Goal: Task Accomplishment & Management: Manage account settings

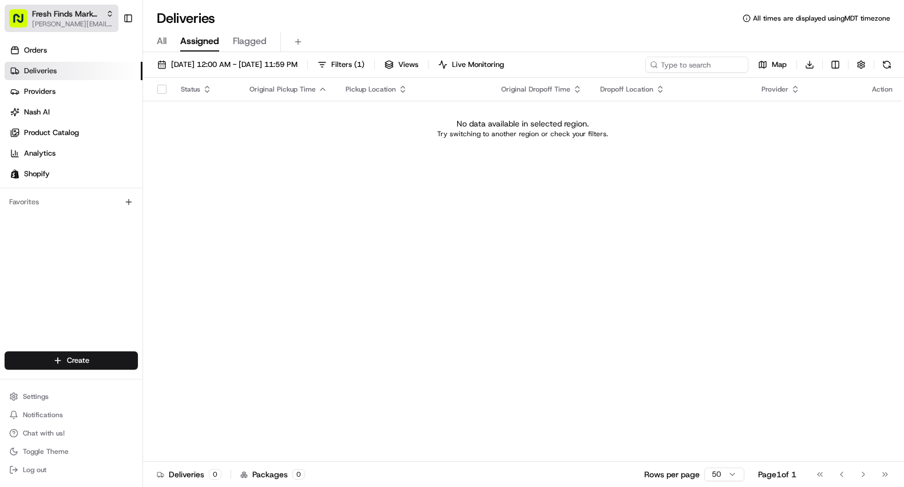
click at [71, 12] on span "Fresh Finds Market Demo" at bounding box center [66, 13] width 69 height 11
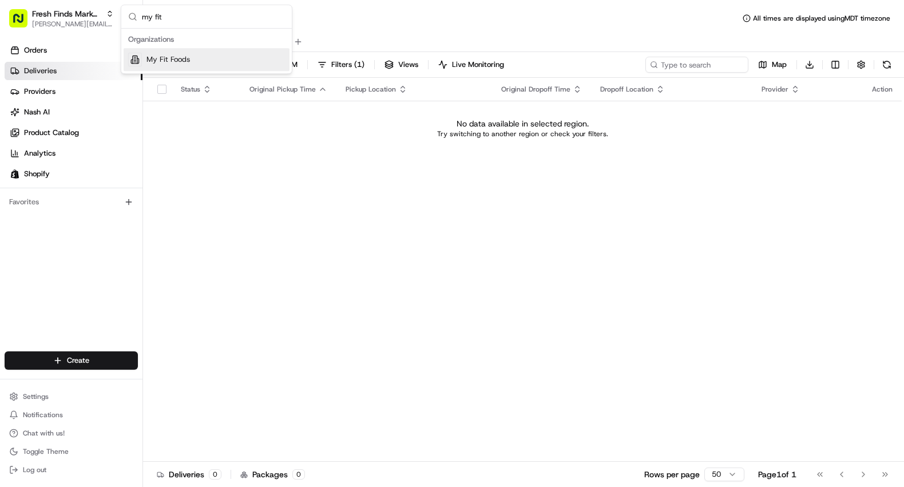
type input "my fit"
click at [174, 59] on span "My Fit Foods" at bounding box center [167, 59] width 43 height 10
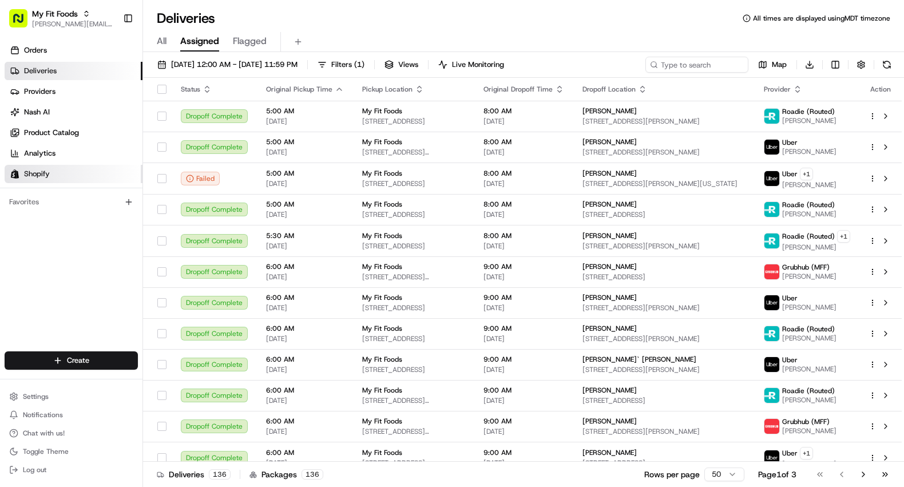
click at [46, 170] on span "Shopify" at bounding box center [37, 174] width 26 height 10
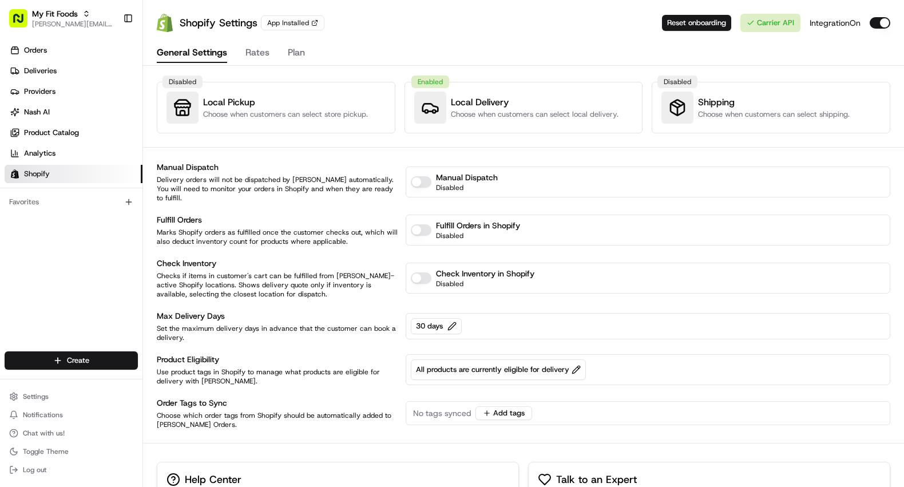
click at [480, 101] on h3 "Local Delivery" at bounding box center [535, 103] width 168 height 14
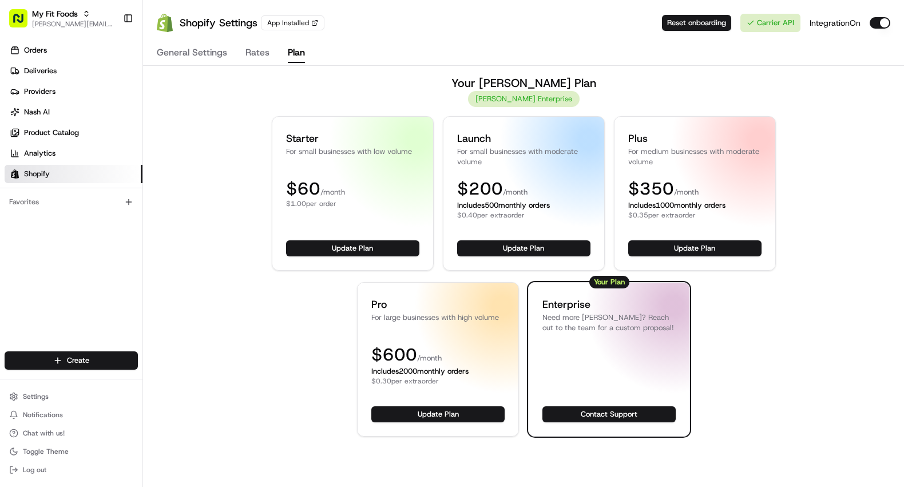
click at [294, 51] on button "Plan" at bounding box center [296, 52] width 17 height 19
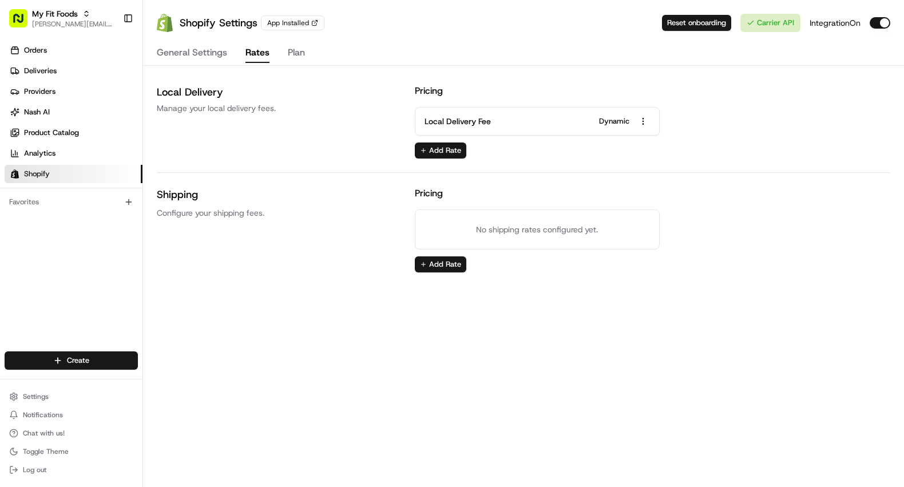
click at [257, 55] on button "Rates" at bounding box center [257, 52] width 24 height 19
click at [197, 55] on button "General Settings" at bounding box center [192, 52] width 70 height 19
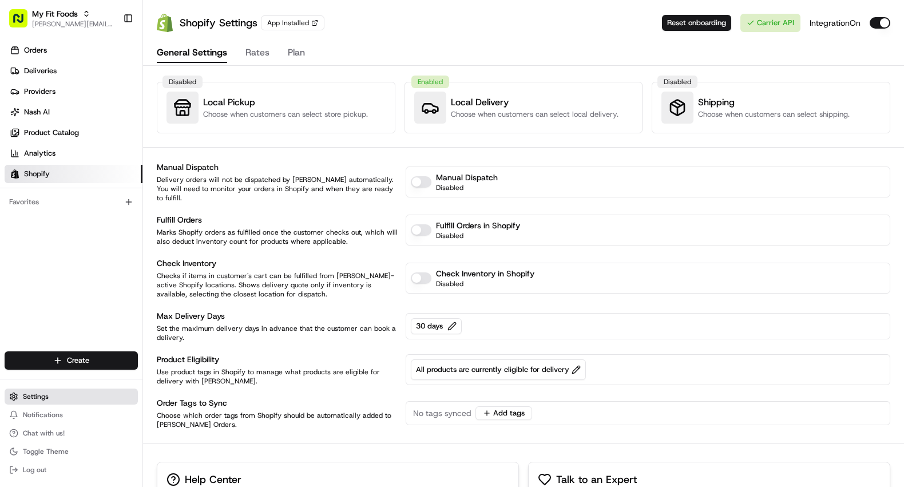
click at [40, 392] on span "Settings" at bounding box center [36, 396] width 26 height 9
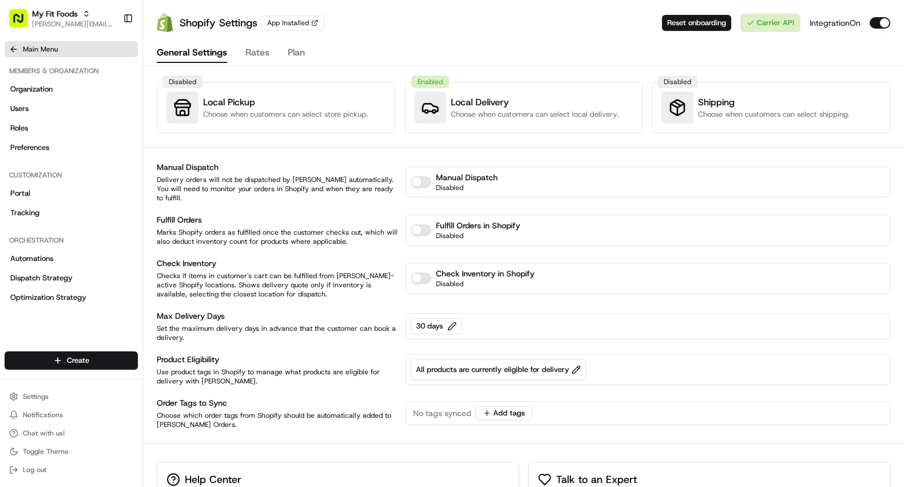
click at [9, 53] on icon at bounding box center [13, 49] width 9 height 9
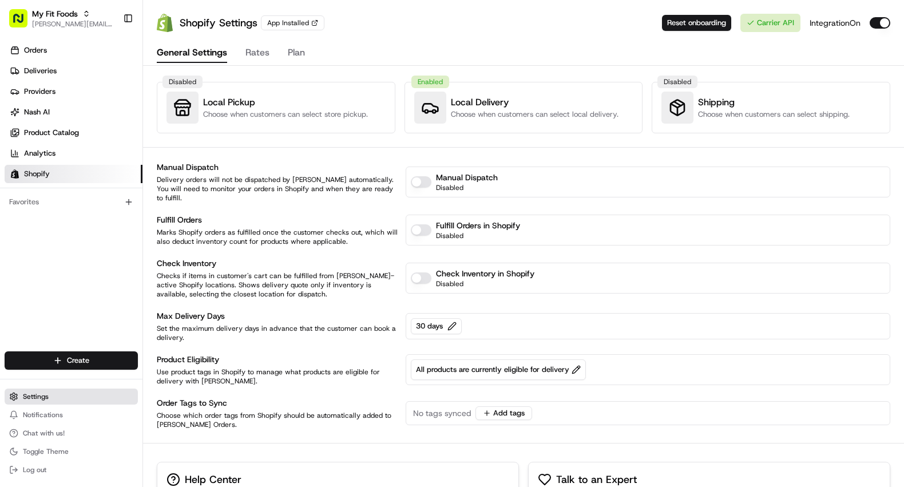
click at [41, 392] on span "Settings" at bounding box center [36, 396] width 26 height 9
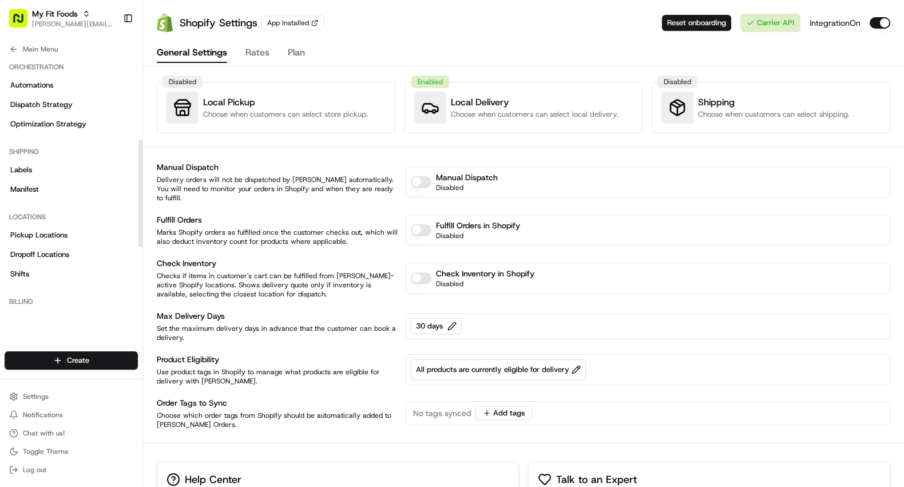
scroll to position [268, 0]
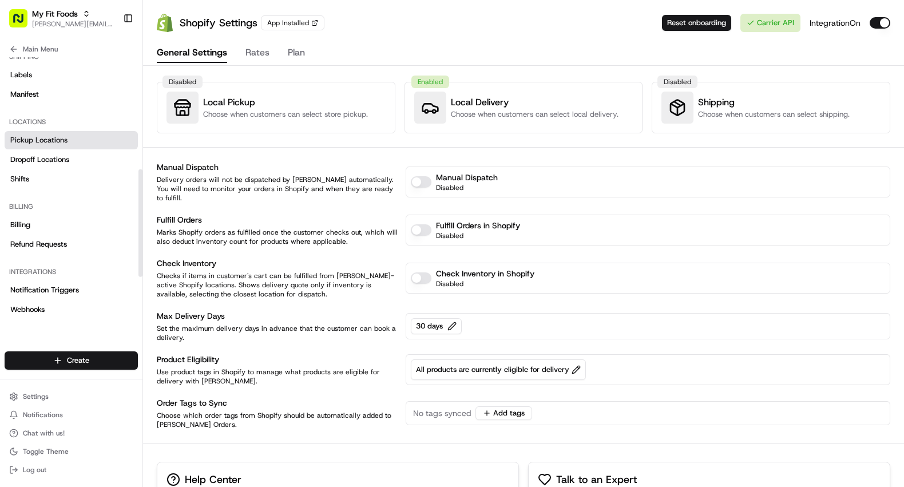
click at [59, 138] on span "Pickup Locations" at bounding box center [38, 140] width 57 height 10
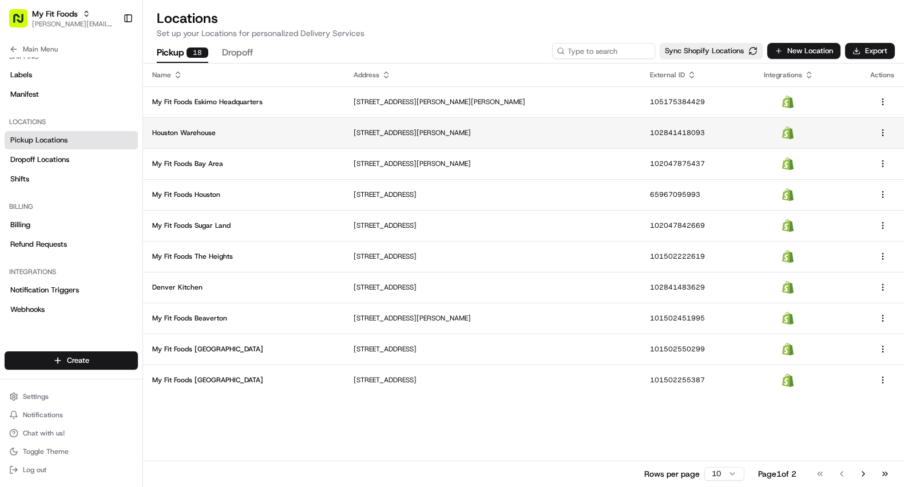
click at [227, 128] on p "Houston Warehouse" at bounding box center [243, 132] width 183 height 9
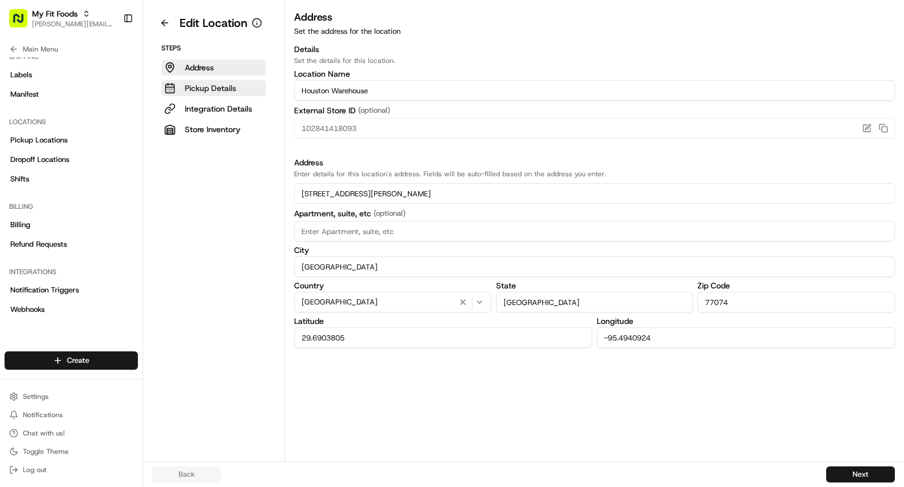
click at [218, 89] on p "Pickup Details" at bounding box center [210, 87] width 51 height 11
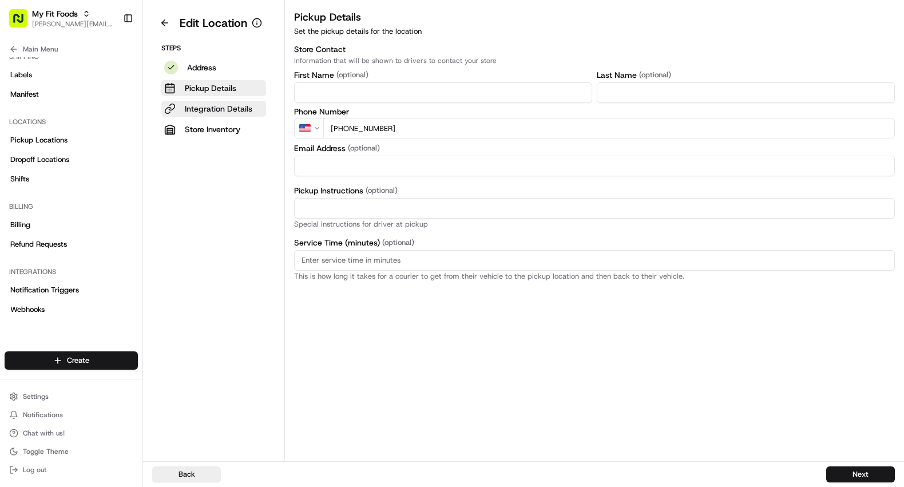
click at [217, 108] on p "Integration Details" at bounding box center [218, 108] width 67 height 11
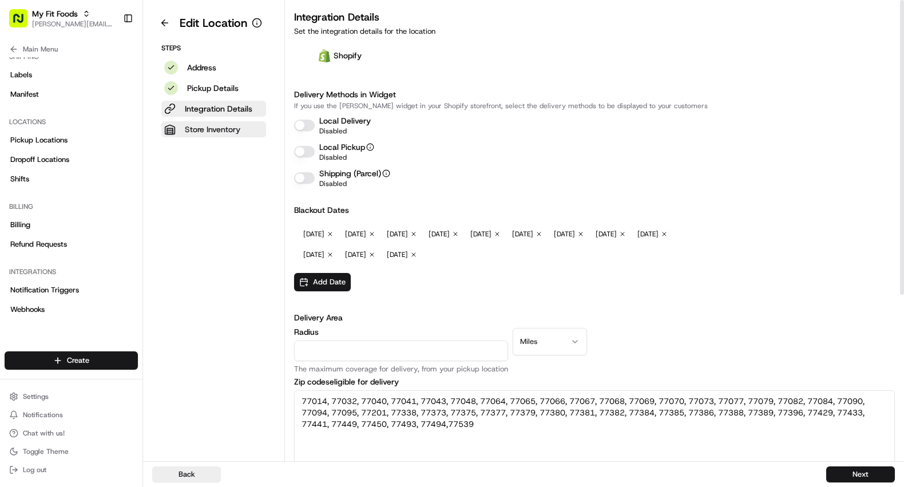
click at [222, 128] on p "Store Inventory" at bounding box center [212, 129] width 55 height 11
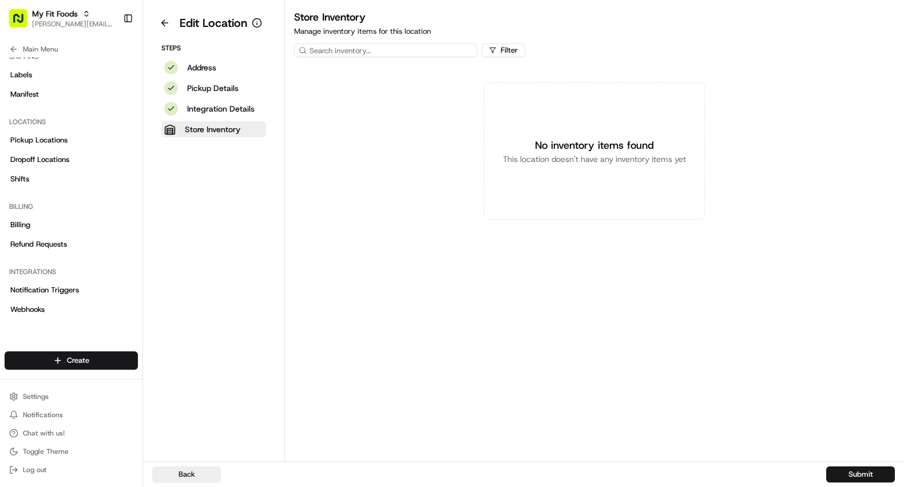
click at [375, 53] on input at bounding box center [385, 50] width 183 height 14
click at [532, 125] on div "No inventory items found This location doesn't have any inventory items yet" at bounding box center [594, 150] width 221 height 137
click at [10, 49] on icon at bounding box center [13, 49] width 9 height 9
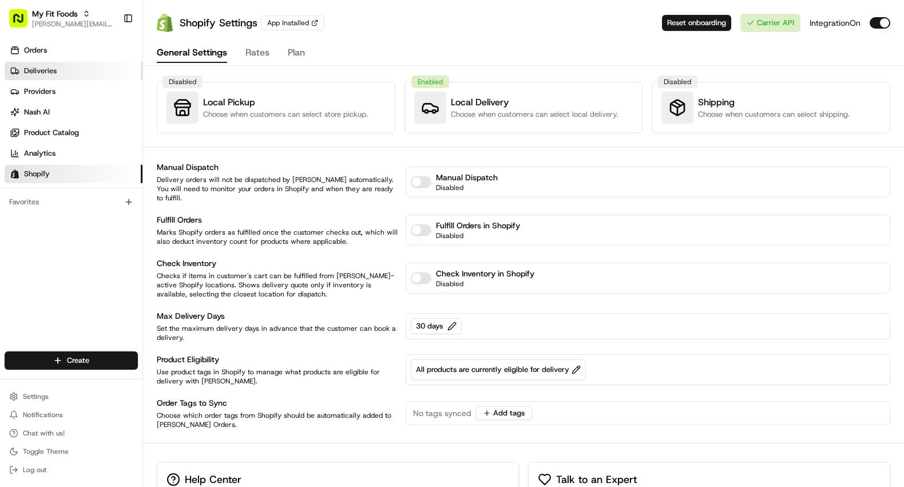
click at [65, 74] on link "Deliveries" at bounding box center [74, 71] width 138 height 18
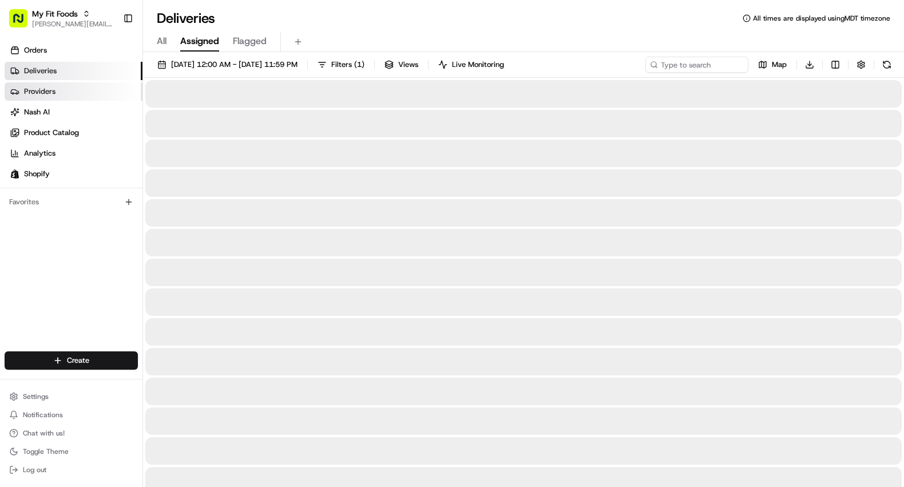
click at [58, 93] on link "Providers" at bounding box center [74, 91] width 138 height 18
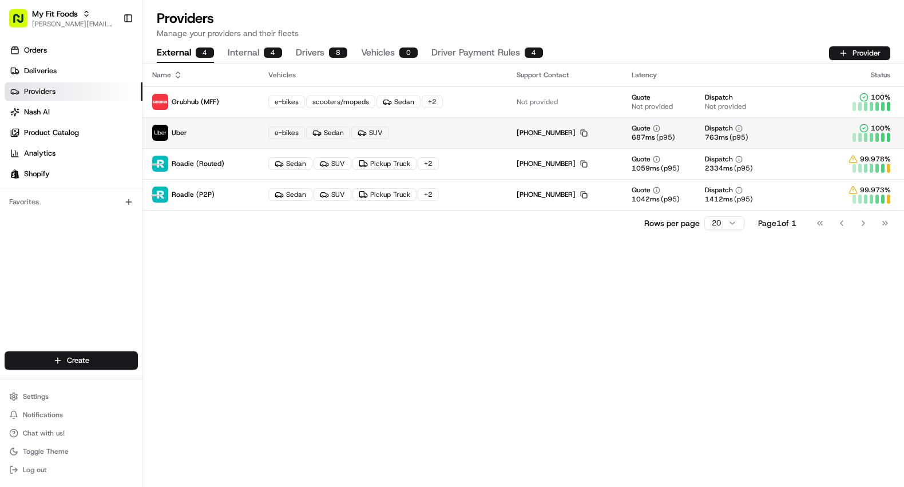
click at [402, 136] on div "e-bikes Sedan SUV" at bounding box center [383, 132] width 230 height 13
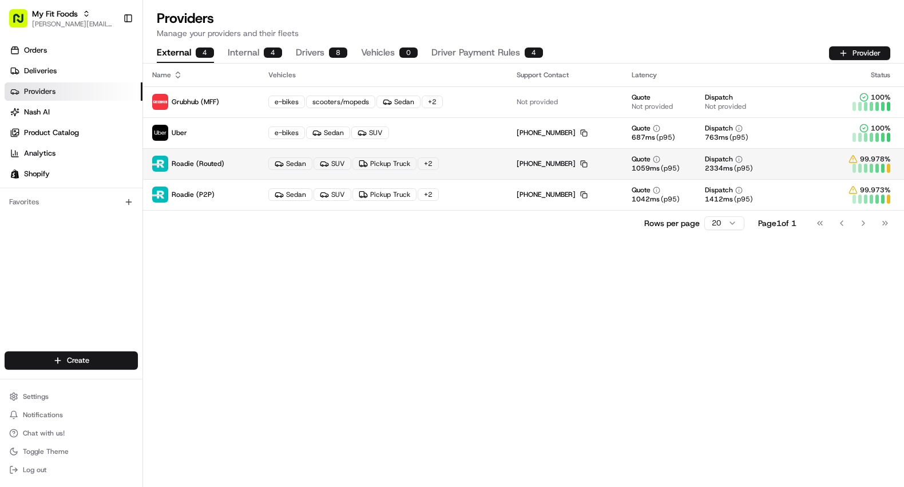
click at [209, 168] on p "Roadie (Routed)" at bounding box center [201, 164] width 98 height 16
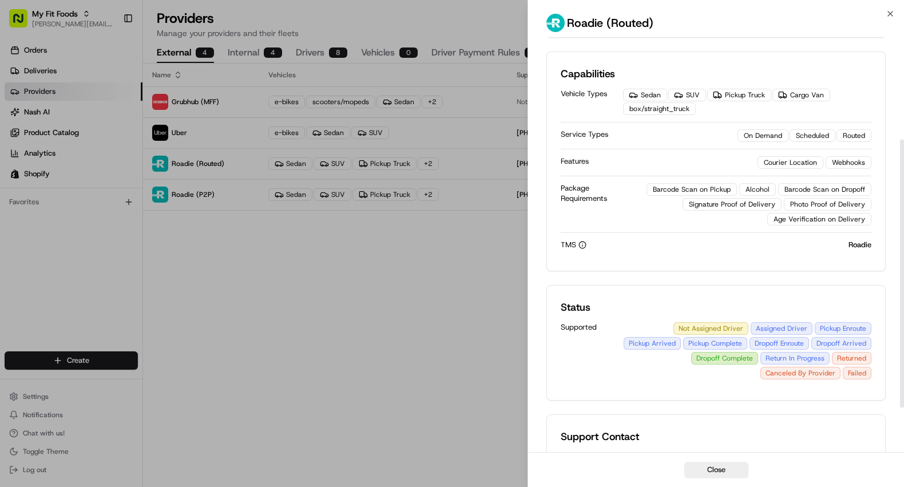
scroll to position [228, 0]
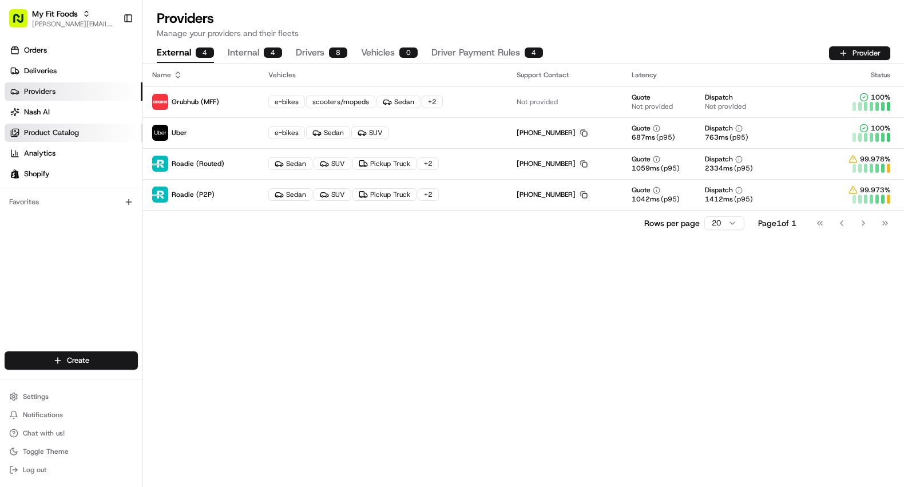
click at [49, 136] on span "Product Catalog" at bounding box center [51, 133] width 55 height 10
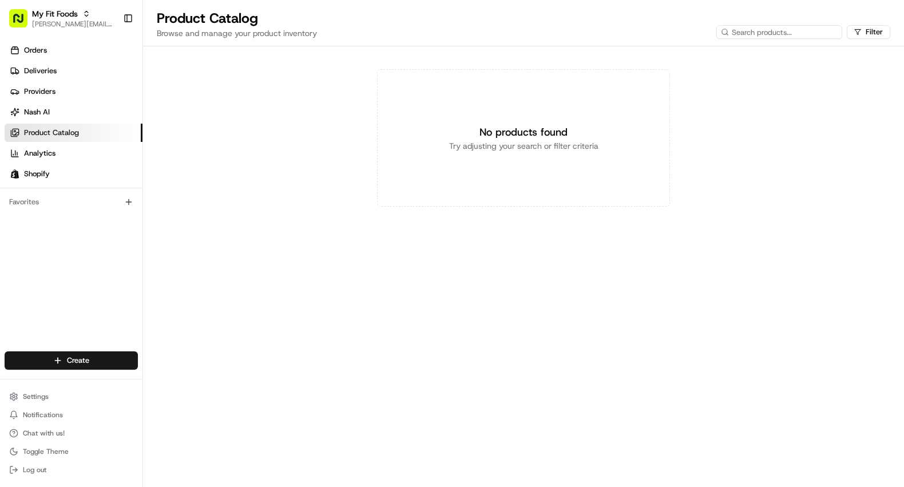
click at [463, 109] on div "No products found Try adjusting your search or filter criteria" at bounding box center [523, 137] width 293 height 137
click at [70, 18] on span "My Fit Foods" at bounding box center [55, 13] width 46 height 11
drag, startPoint x: 184, startPoint y: 18, endPoint x: 161, endPoint y: 16, distance: 22.9
click at [161, 16] on input "fresh market demo" at bounding box center [213, 16] width 143 height 23
click at [162, 16] on input "fresh demo" at bounding box center [213, 16] width 143 height 23
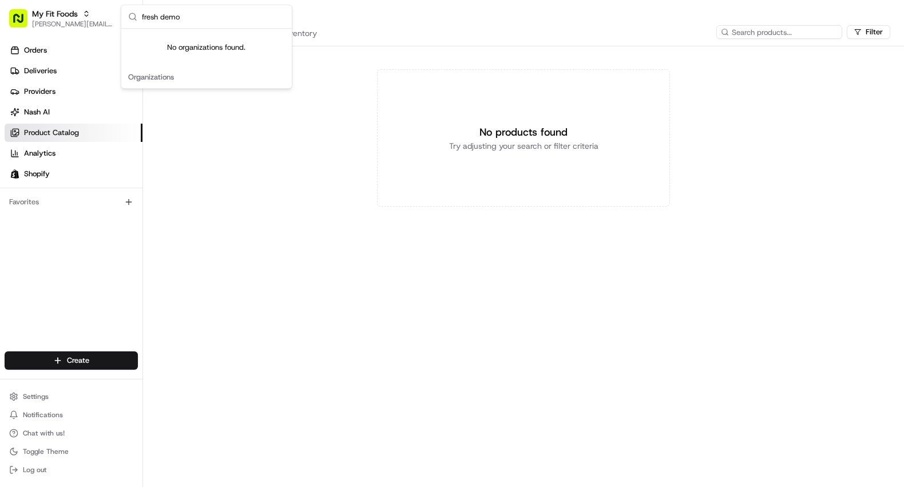
click at [162, 16] on input "fresh demo" at bounding box center [213, 16] width 143 height 23
type input "fresh finds"
click at [185, 60] on span "Fresh Finds Market Demo" at bounding box center [189, 59] width 86 height 10
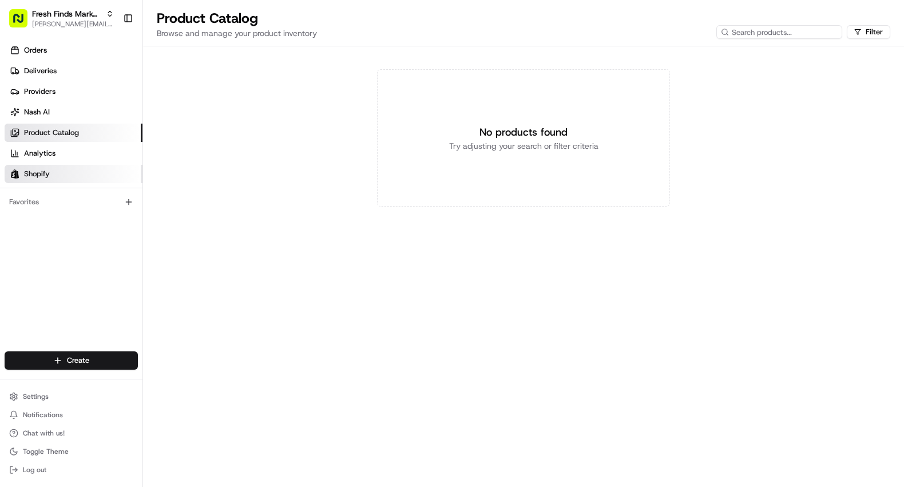
click at [35, 169] on span "Shopify" at bounding box center [37, 174] width 26 height 10
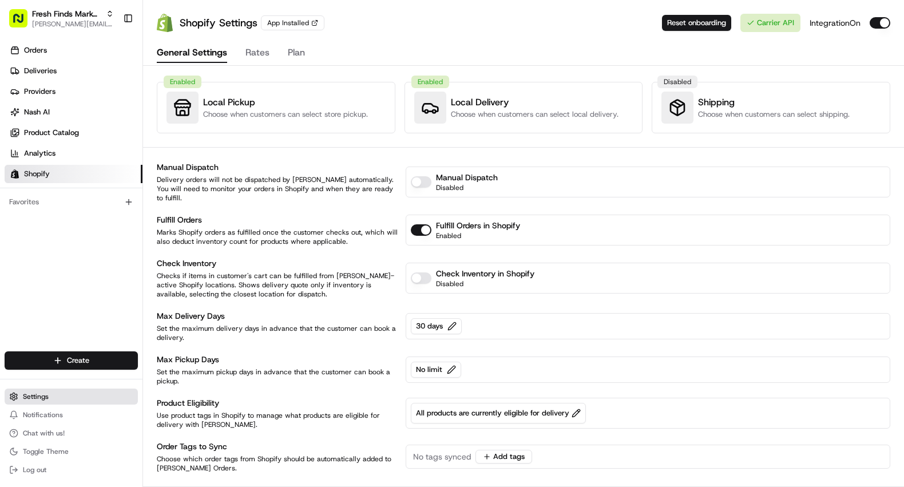
click at [37, 397] on span "Settings" at bounding box center [36, 396] width 26 height 9
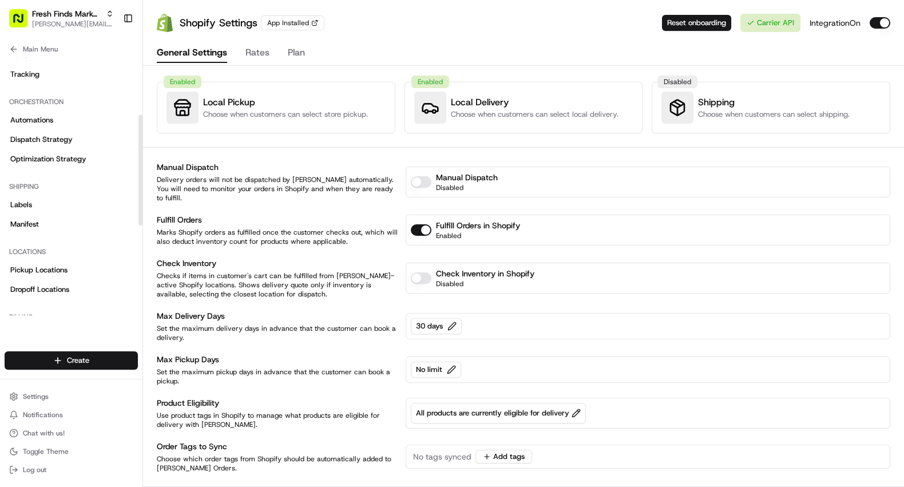
scroll to position [166, 0]
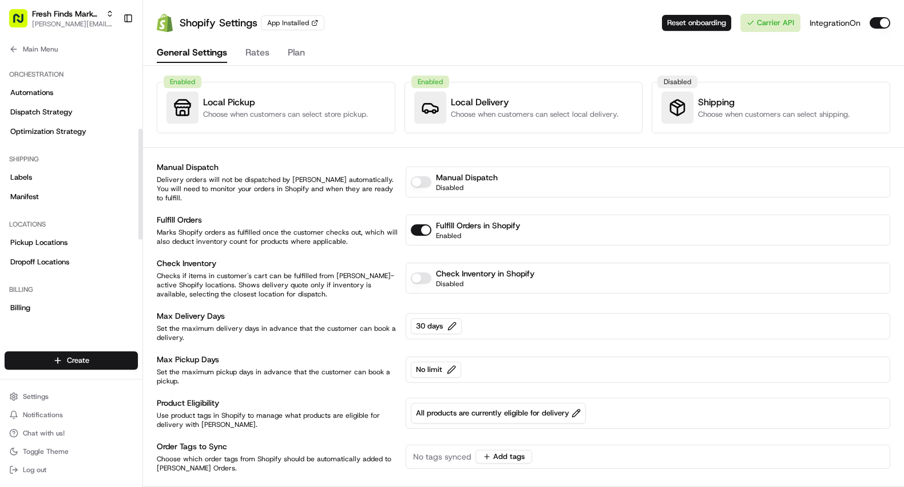
drag, startPoint x: 140, startPoint y: 160, endPoint x: 124, endPoint y: 230, distance: 72.7
click at [138, 230] on div at bounding box center [140, 184] width 4 height 111
click at [78, 244] on link "Pickup Locations" at bounding box center [71, 242] width 133 height 18
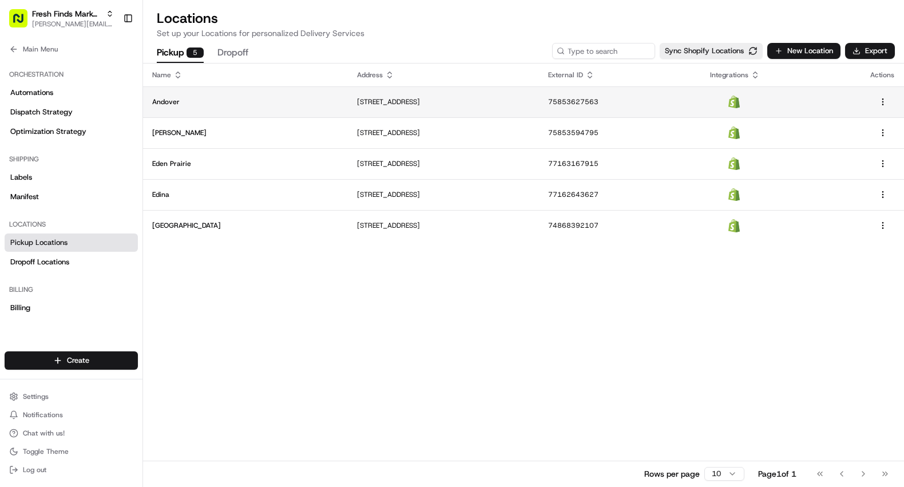
click at [231, 107] on td "Andover" at bounding box center [245, 101] width 205 height 31
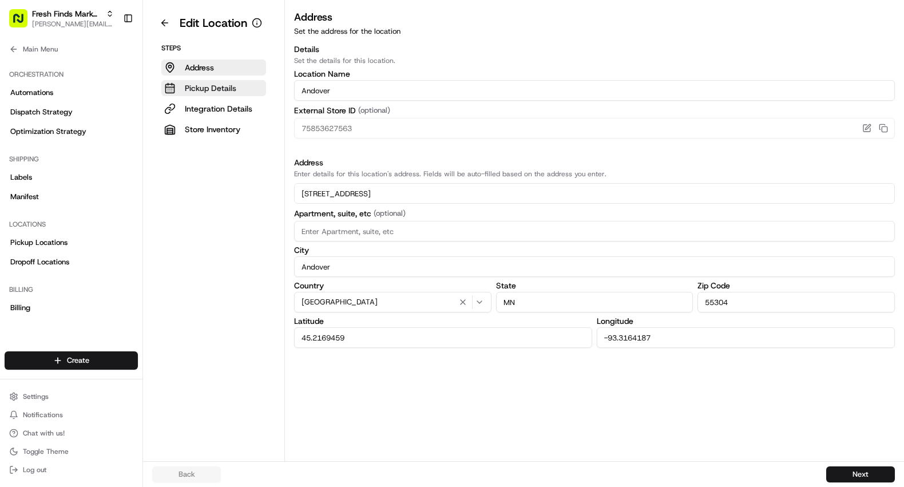
click at [193, 89] on p "Pickup Details" at bounding box center [210, 87] width 51 height 11
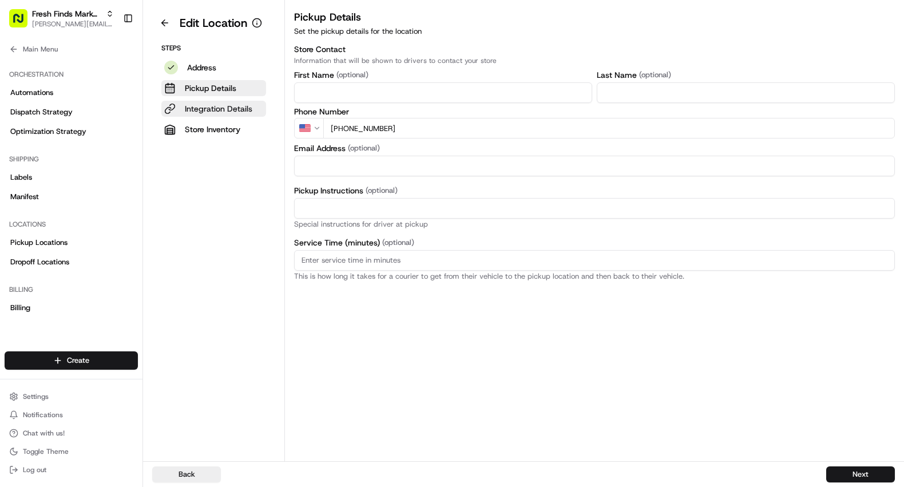
click at [232, 109] on p "Integration Details" at bounding box center [218, 108] width 67 height 11
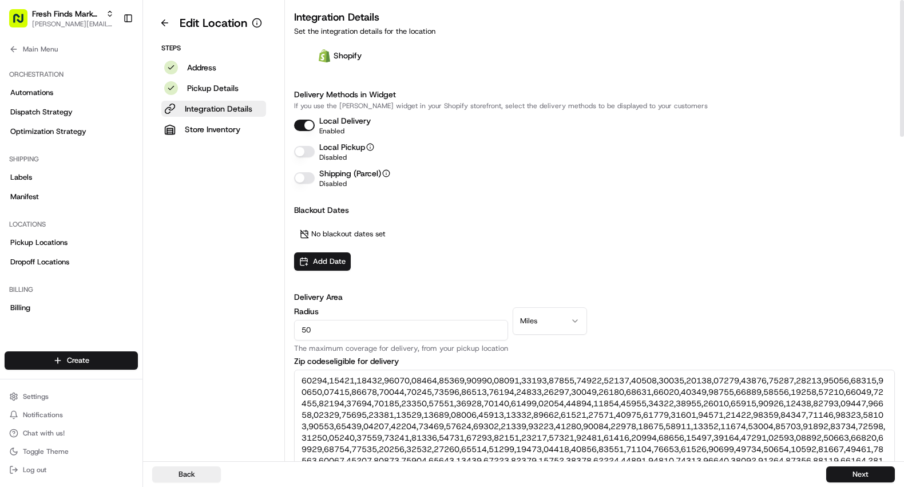
click at [306, 125] on button "Local Delivery" at bounding box center [304, 125] width 21 height 11
click at [301, 127] on button "Local Delivery" at bounding box center [304, 125] width 21 height 11
click at [302, 150] on button "Local Pickup" at bounding box center [304, 151] width 21 height 11
click at [306, 152] on button "Local Pickup" at bounding box center [304, 151] width 21 height 11
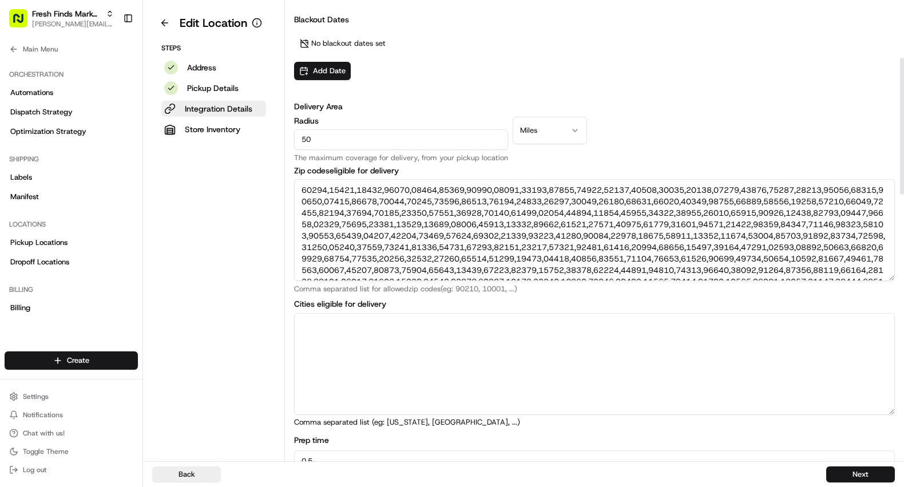
scroll to position [218, 0]
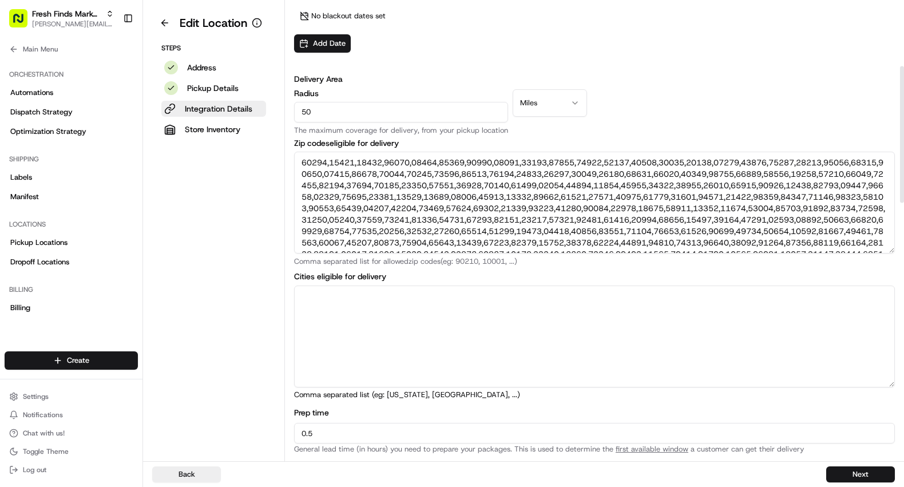
click at [357, 108] on input "50" at bounding box center [401, 112] width 214 height 21
type input "20"
click at [670, 105] on div "Delivery Area Radius 20 The maximum coverage for delivery, from your pickup loc…" at bounding box center [594, 103] width 601 height 61
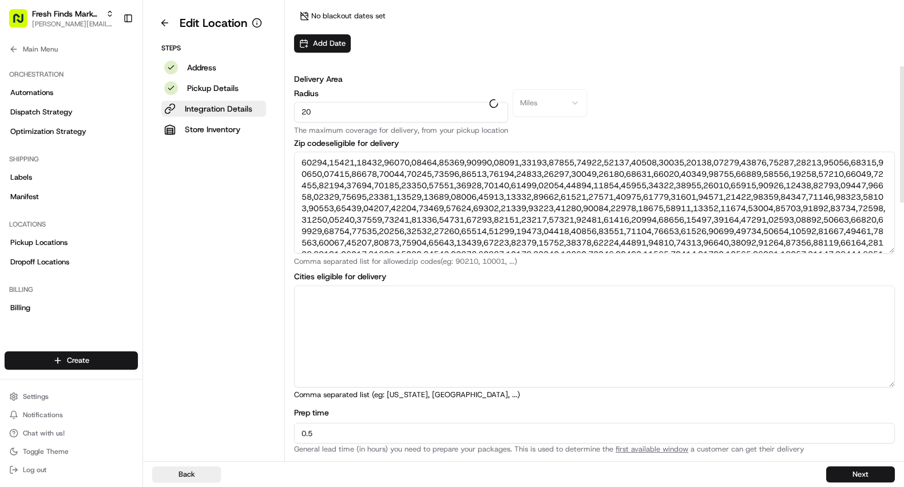
type textarea "55005, 55011, 55014, 55070, 55112, 55303, 55304, 55316, 55327, 55369, 55430, 55…"
type textarea "Bethel, Cedar, Circle Pines, Saint Francis, Saint Paul, Anoka, Andover, Champli…"
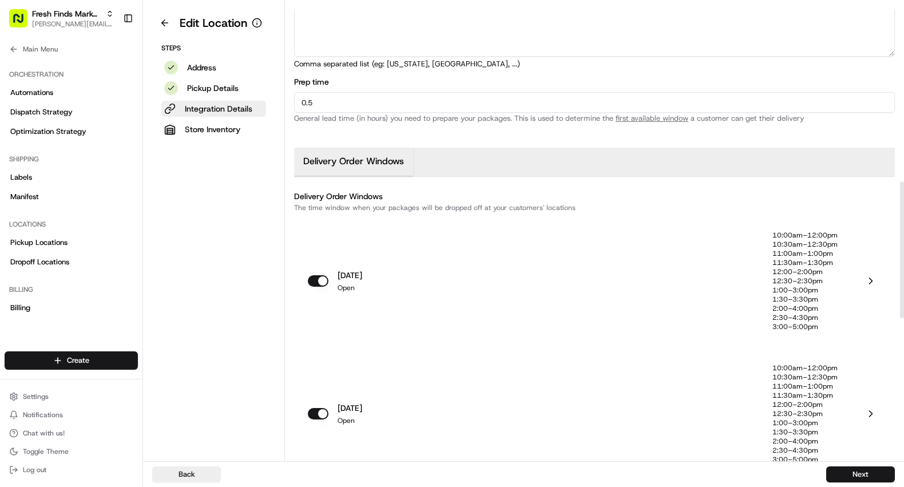
scroll to position [634, 0]
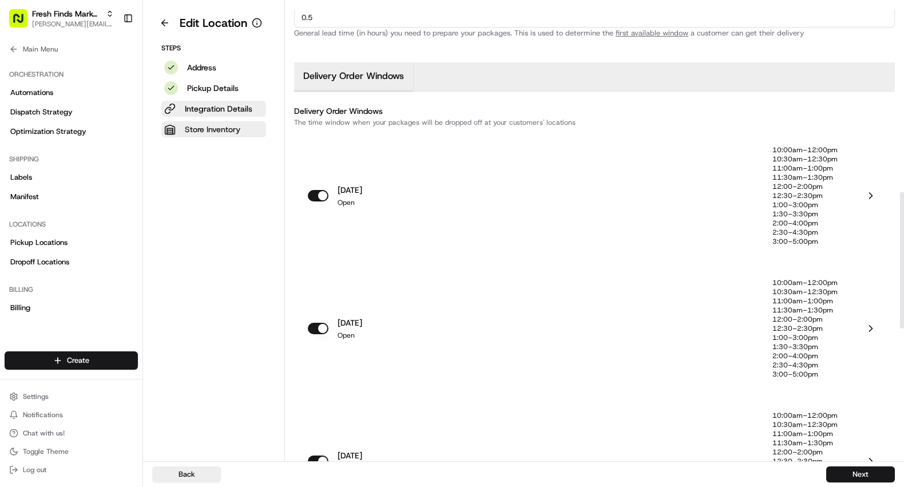
click at [199, 127] on p "Store Inventory" at bounding box center [212, 129] width 55 height 11
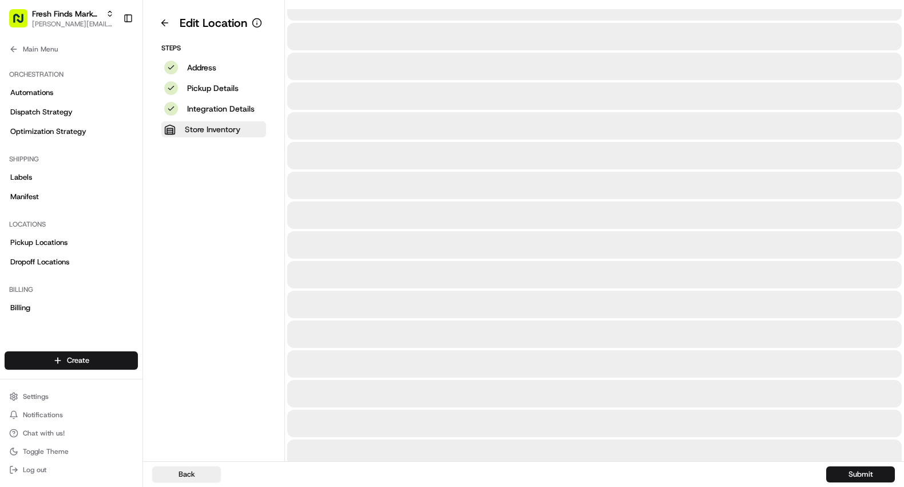
scroll to position [0, 0]
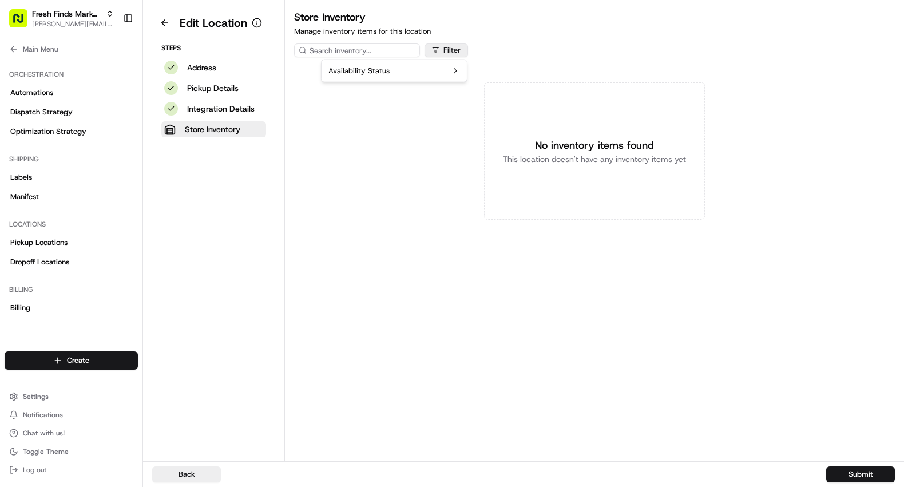
click at [455, 51] on html "Fresh Finds Market Demo benny@usenash.com Toggle Sidebar Orders Deliveries Prov…" at bounding box center [452, 243] width 904 height 487
click at [389, 137] on html "Fresh Finds Market Demo benny@usenash.com Toggle Sidebar Orders Deliveries Prov…" at bounding box center [452, 243] width 904 height 487
click at [336, 51] on input at bounding box center [385, 50] width 183 height 14
click at [170, 22] on button at bounding box center [164, 23] width 25 height 18
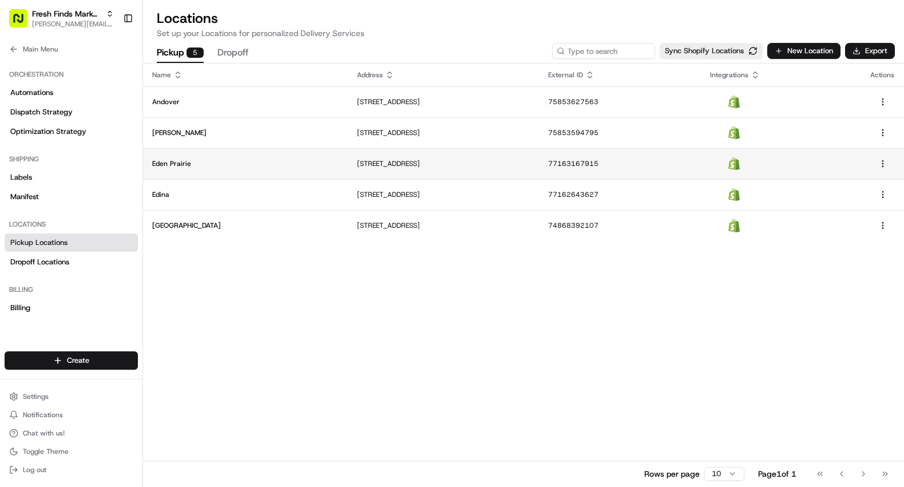
click at [218, 162] on p "Eden Prairie" at bounding box center [245, 163] width 186 height 9
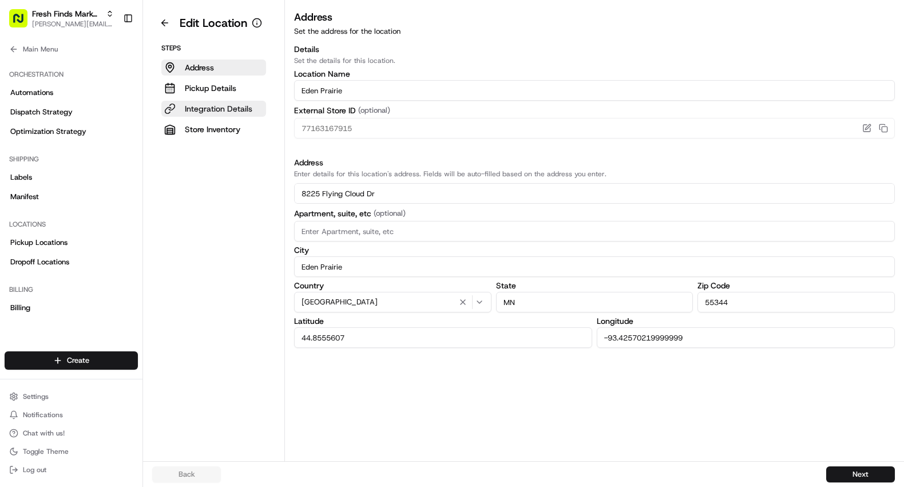
click at [218, 109] on p "Integration Details" at bounding box center [218, 108] width 67 height 11
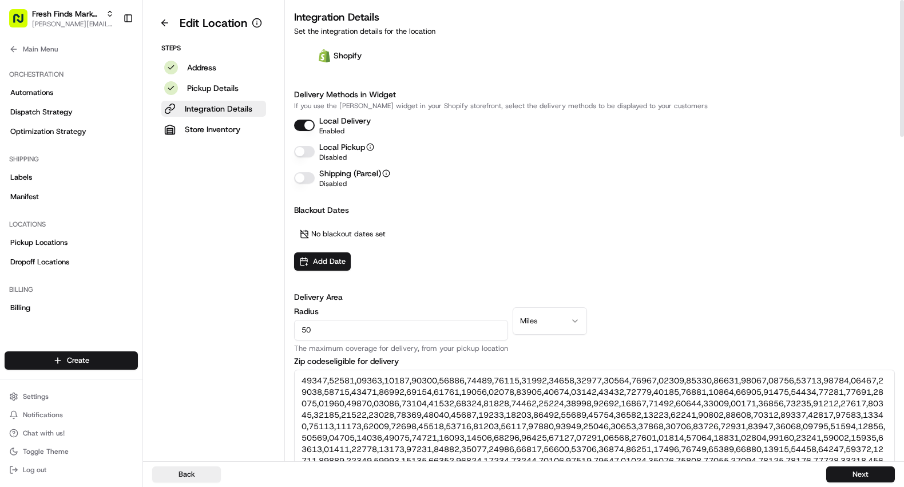
click at [297, 150] on button "Local Pickup" at bounding box center [304, 151] width 21 height 11
click at [315, 260] on button "Add Date" at bounding box center [322, 261] width 57 height 18
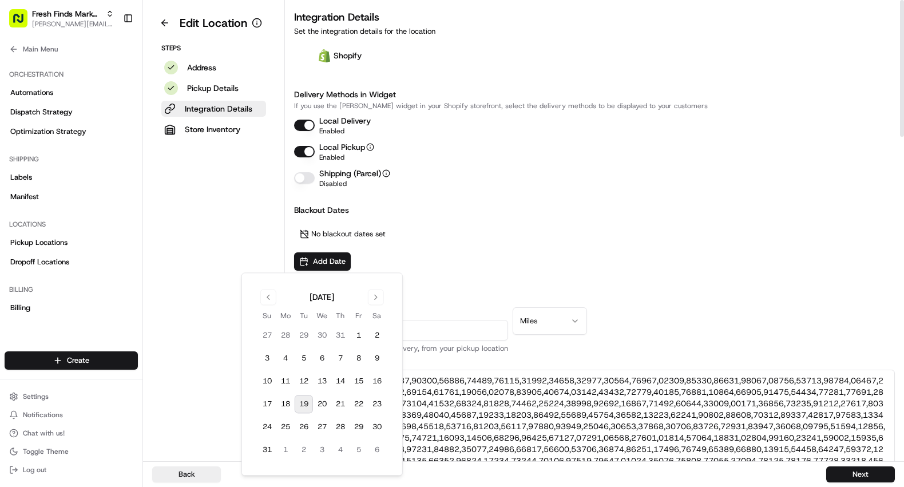
click at [480, 232] on div "Blackout Dates No blackout dates set Add Date" at bounding box center [594, 237] width 601 height 66
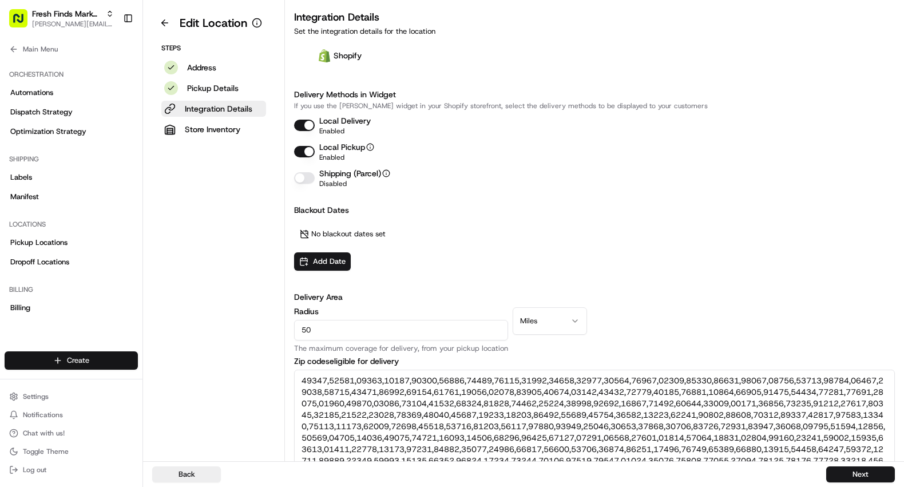
click at [90, 361] on html "Fresh Finds Market Demo benny@usenash.com Toggle Sidebar Orders Deliveries Prov…" at bounding box center [452, 243] width 904 height 487
click at [181, 422] on link "CSV Upload" at bounding box center [207, 422] width 128 height 21
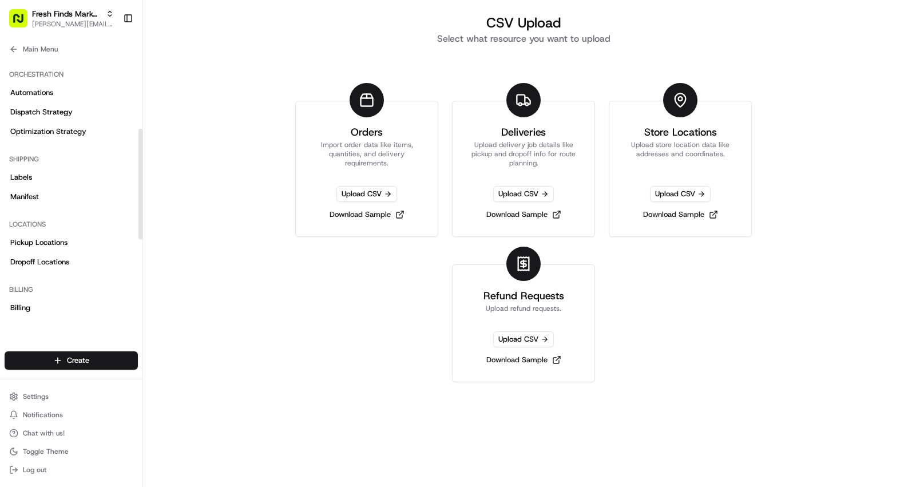
click at [293, 271] on div "Orders Import order data like items, quantities, and delivery requirements. Upl…" at bounding box center [523, 234] width 485 height 295
click at [11, 47] on icon at bounding box center [13, 49] width 9 height 9
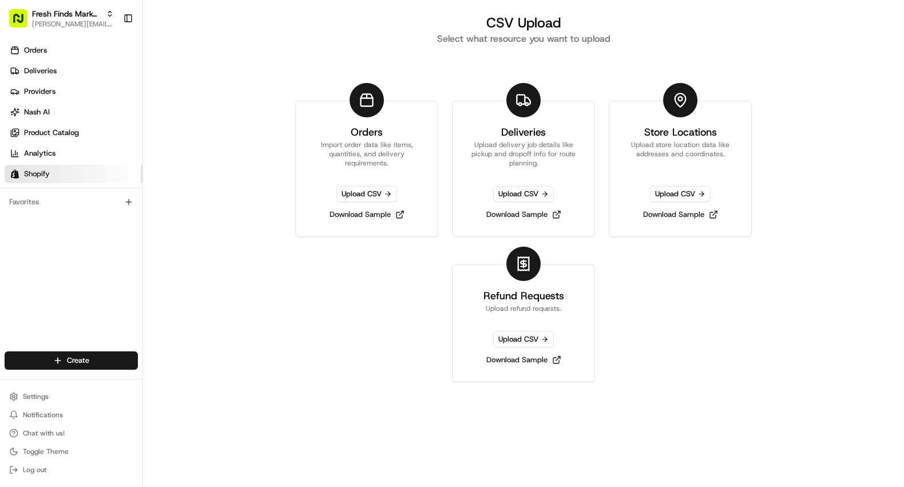
click at [53, 169] on link "Shopify" at bounding box center [74, 174] width 138 height 18
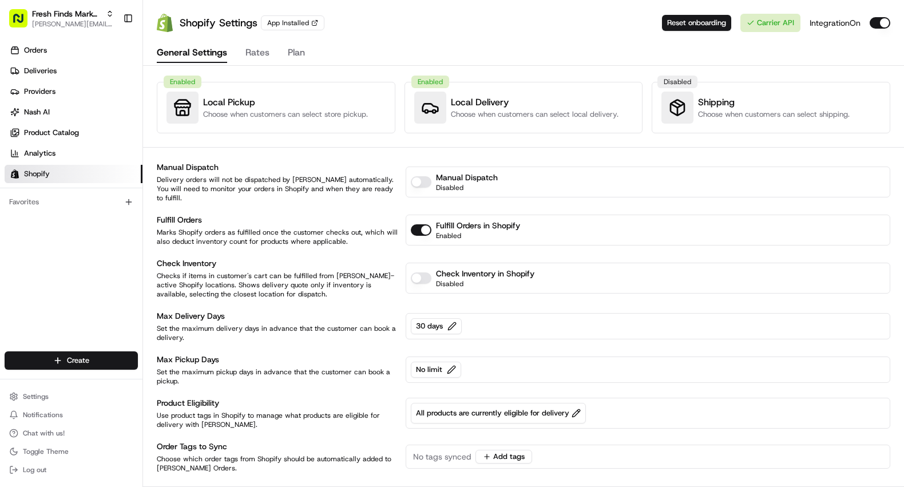
click at [423, 224] on button "Disable Fulfill Orders" at bounding box center [421, 229] width 21 height 11
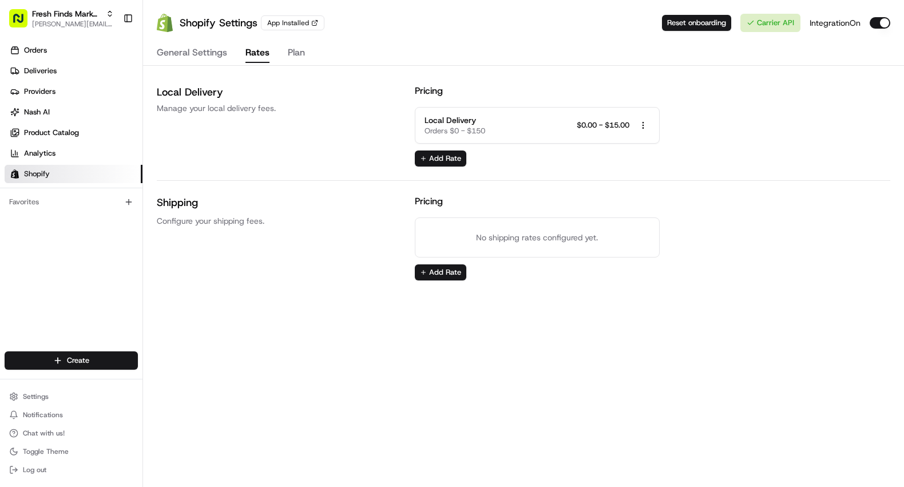
click at [256, 51] on button "Rates" at bounding box center [257, 52] width 24 height 19
click at [451, 158] on button "Add Rate" at bounding box center [440, 158] width 51 height 16
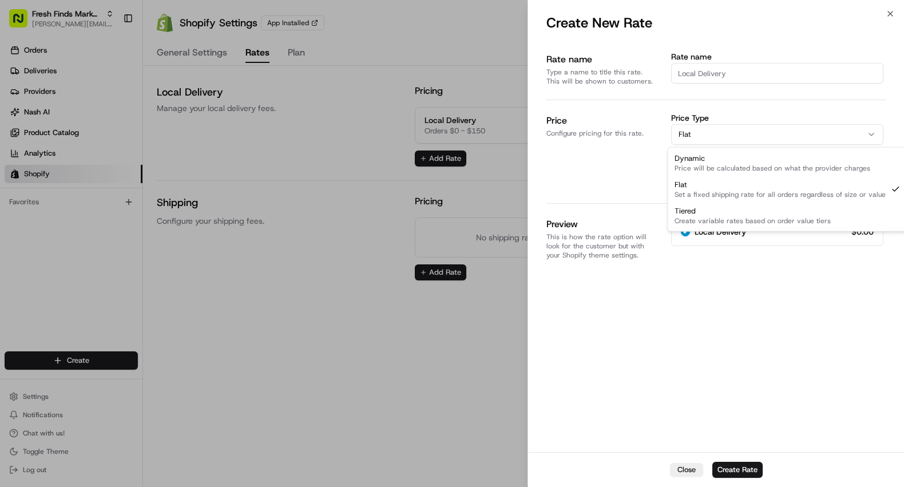
click at [707, 134] on button "Flat" at bounding box center [776, 134] width 213 height 21
select select "tiered"
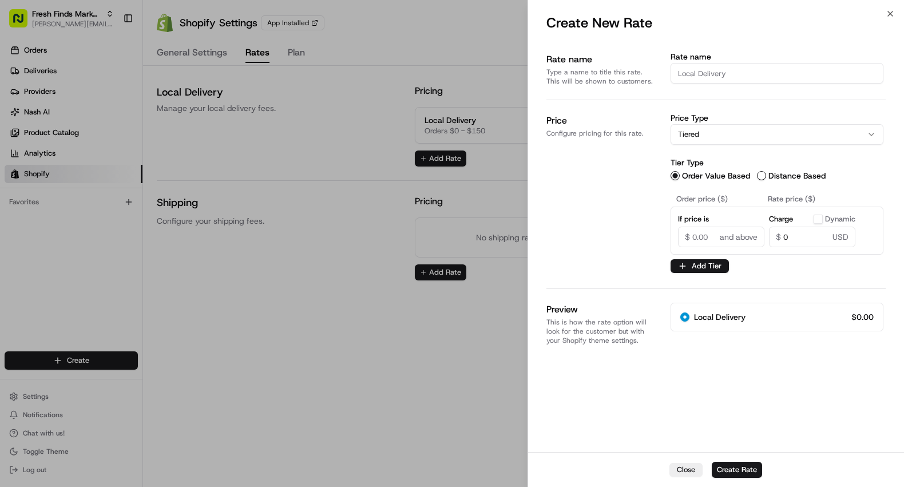
click at [763, 171] on button "Distance Based" at bounding box center [761, 175] width 9 height 9
radio input "false"
radio input "true"
click at [675, 176] on button "Order Value Based" at bounding box center [674, 175] width 9 height 9
radio input "true"
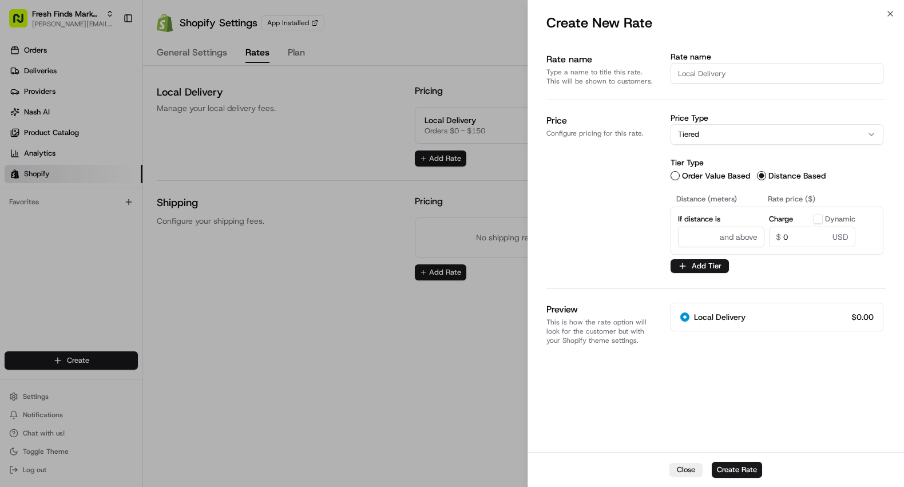
radio input "false"
click at [715, 68] on input "Rate name" at bounding box center [776, 73] width 213 height 21
type input "L"
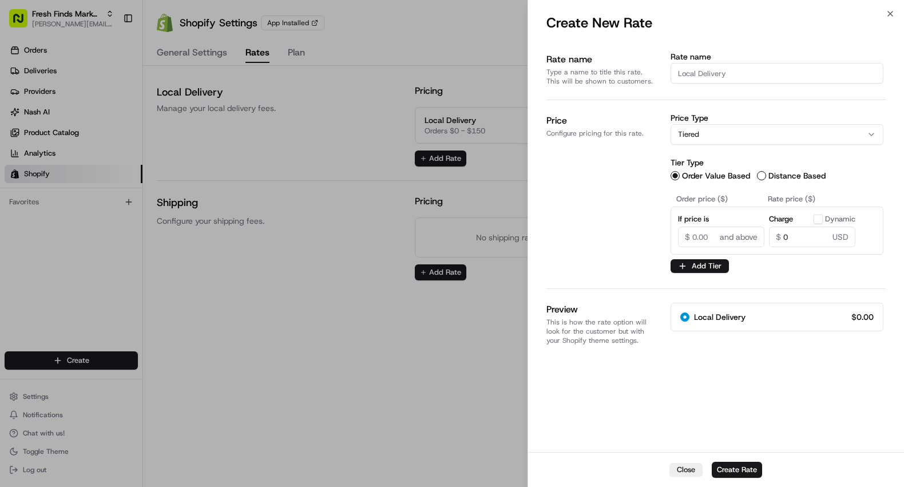
radio input "true"
type input "Lo"
radio input "true"
type input "Loy"
radio input "true"
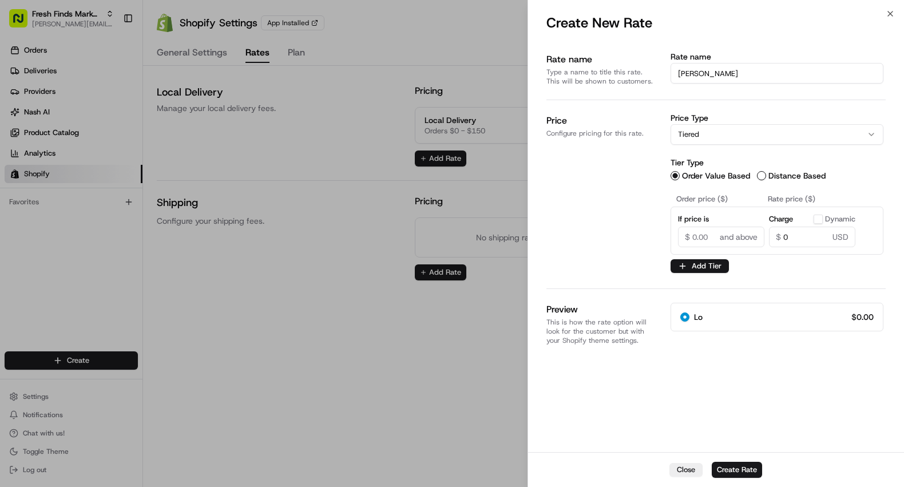
type input "Loya"
radio input "true"
type input "Loyal"
radio input "true"
type input "Loyalt"
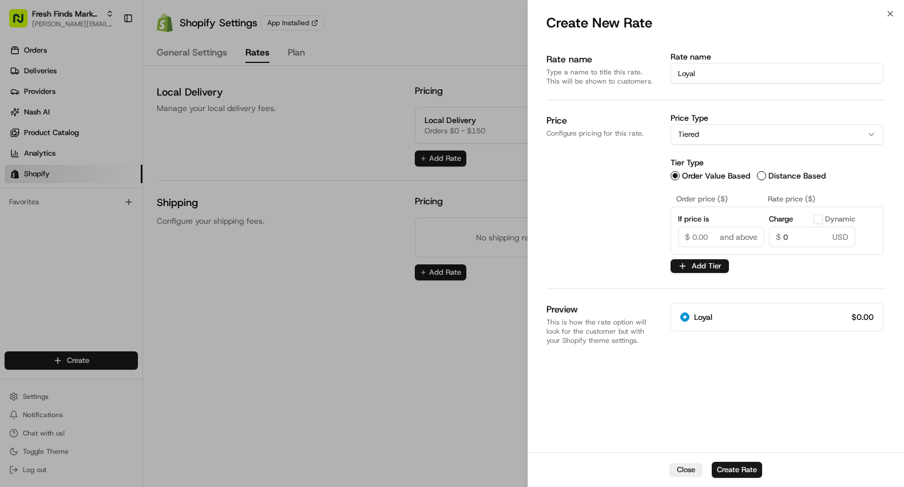
radio input "true"
type input "Loyalty"
radio input "true"
type input "Loyalty"
radio input "true"
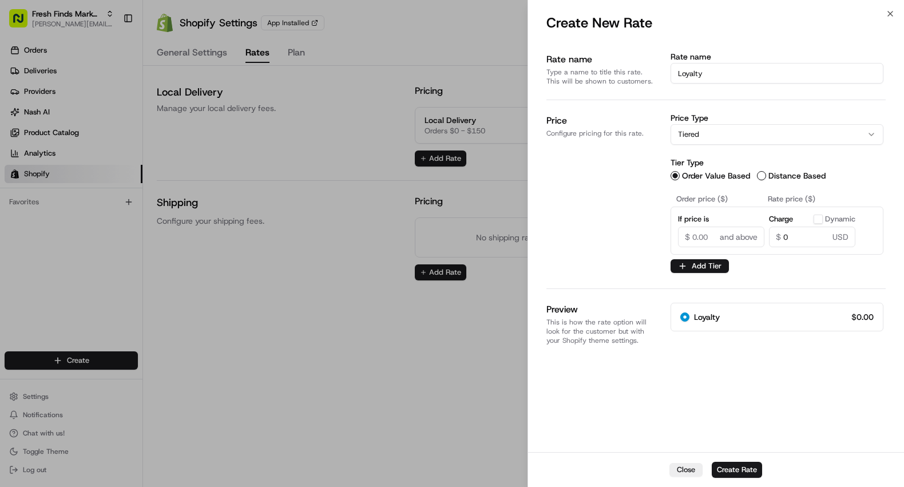
type input "Loyalty C"
radio input "true"
type input "Loyalty Cu"
radio input "true"
type input "Loyalty Cus"
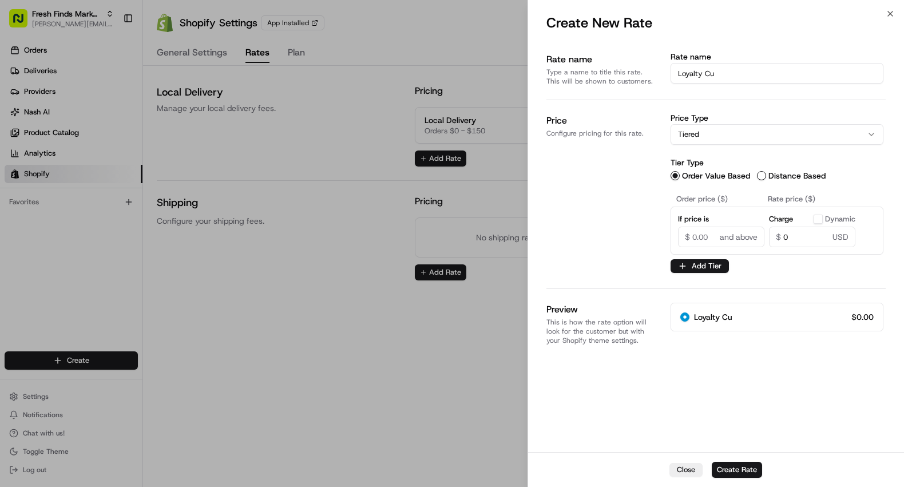
radio input "true"
type input "Loyalty Cust"
radio input "true"
type input "Loyalty Custo"
radio input "true"
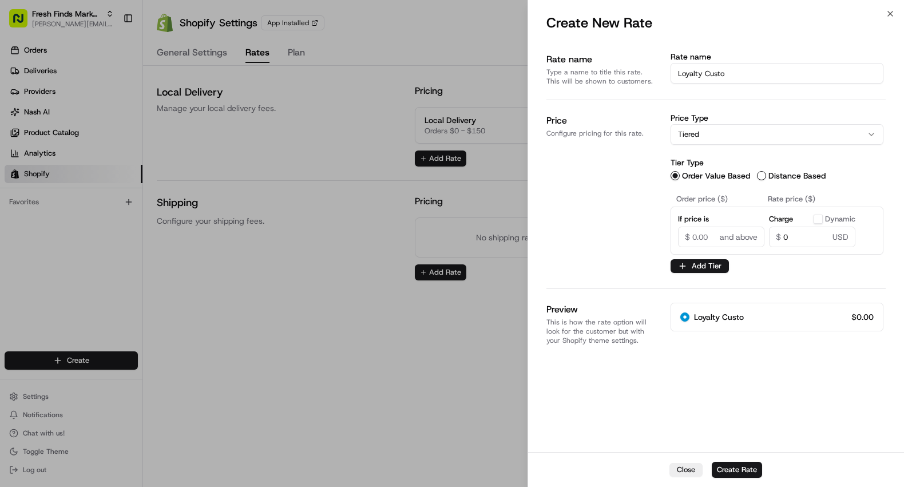
type input "Loyalty Custom"
radio input "true"
type input "Loyalty Custome"
radio input "true"
type input "Loyalty Customer"
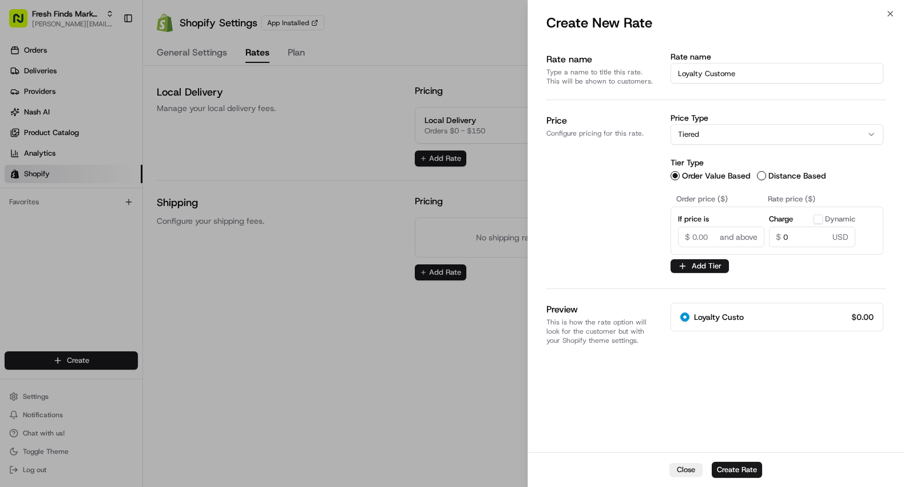
radio input "true"
type input "Loyalty Customer"
click at [685, 140] on button "Tiered" at bounding box center [776, 134] width 213 height 21
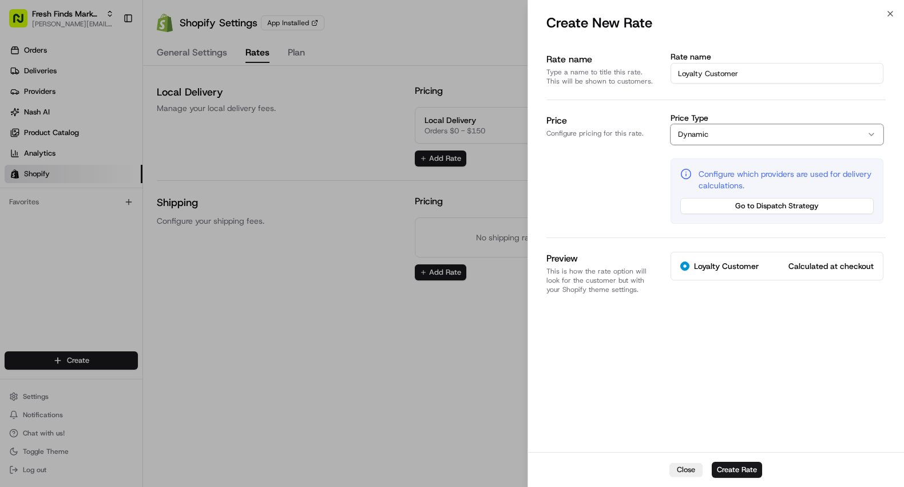
select select "flat"
radio input "true"
click at [286, 304] on div at bounding box center [452, 243] width 904 height 487
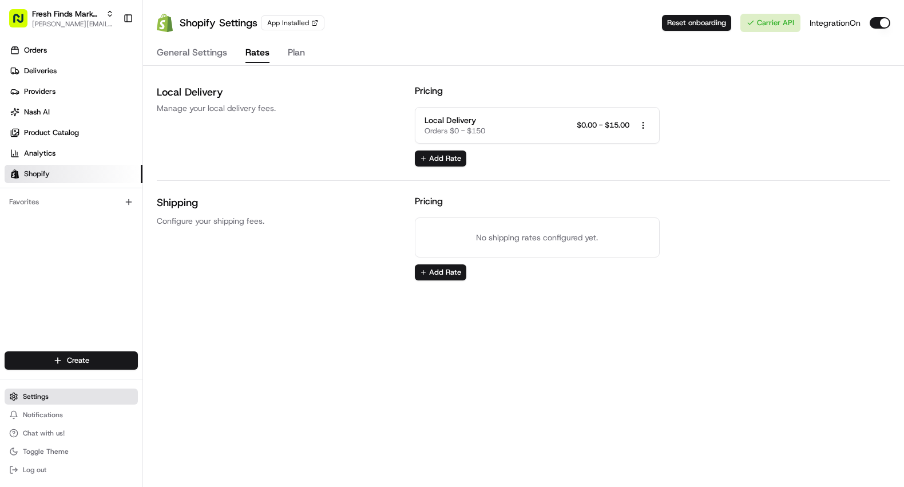
click at [32, 393] on span "Settings" at bounding box center [36, 396] width 26 height 9
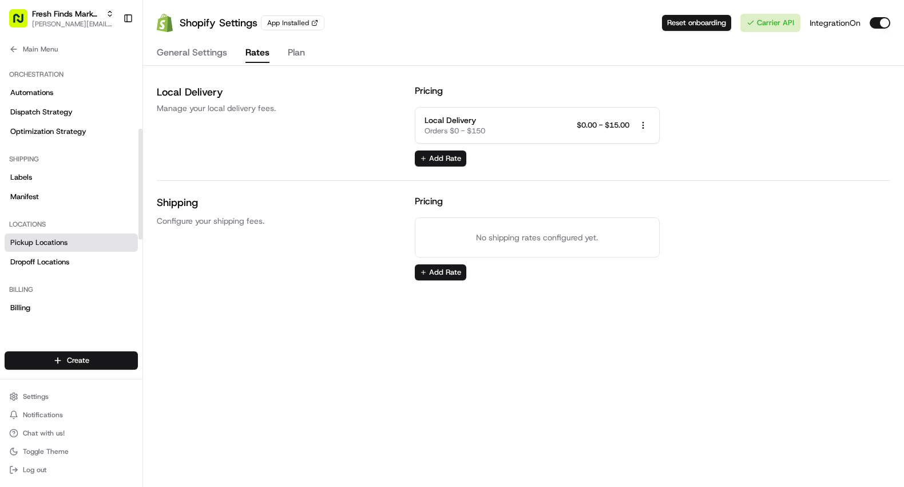
click at [46, 247] on span "Pickup Locations" at bounding box center [38, 242] width 57 height 10
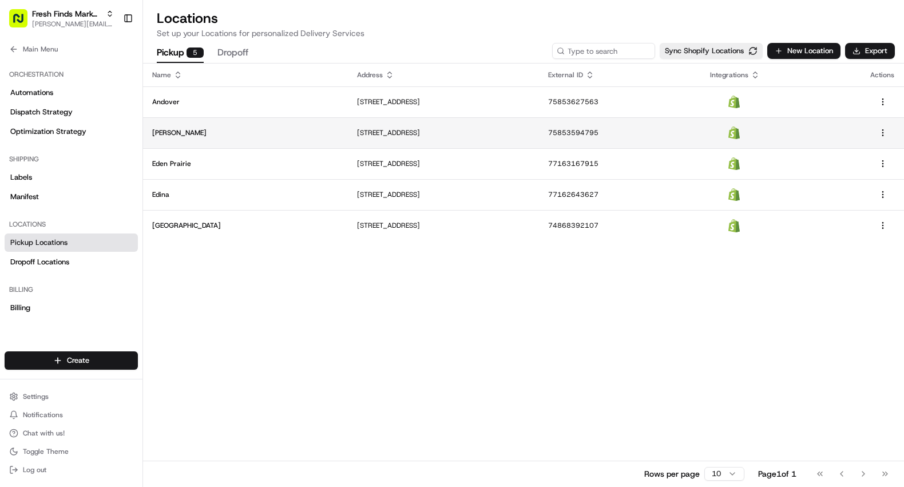
click at [201, 133] on p "[PERSON_NAME]" at bounding box center [245, 132] width 186 height 9
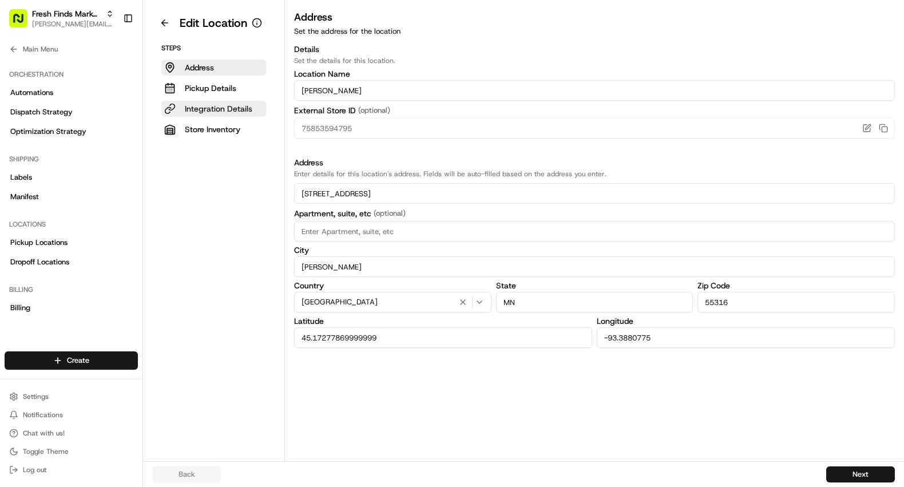
click at [198, 108] on p "Integration Details" at bounding box center [218, 108] width 67 height 11
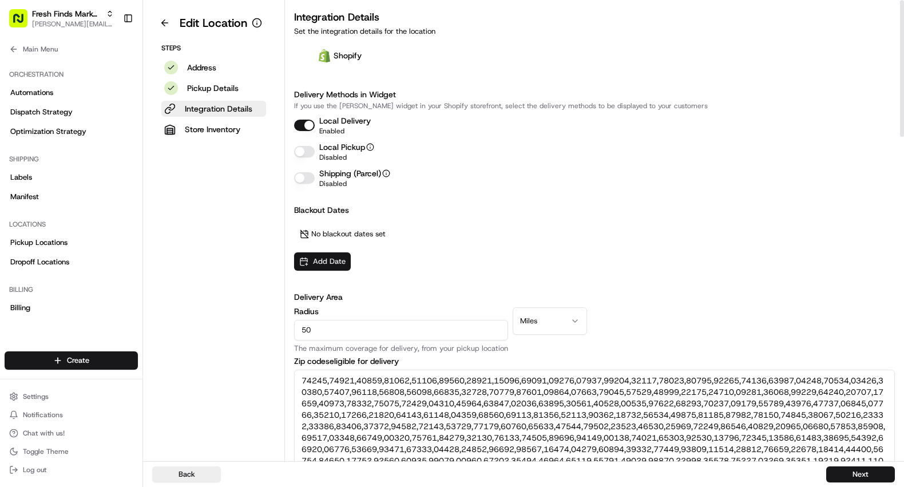
click at [318, 263] on button "Add Date" at bounding box center [322, 261] width 57 height 18
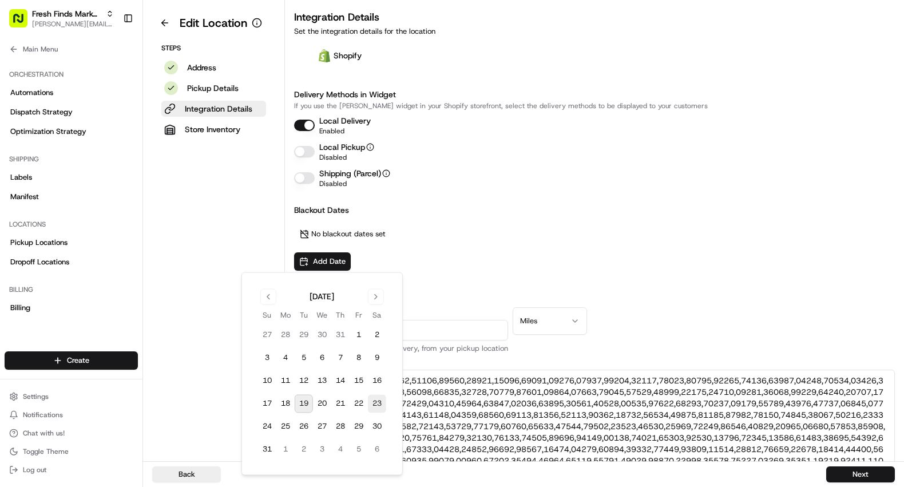
click at [380, 400] on button "23" at bounding box center [377, 404] width 18 height 18
click at [515, 224] on div "August 23, 2025 Remove" at bounding box center [504, 233] width 420 height 27
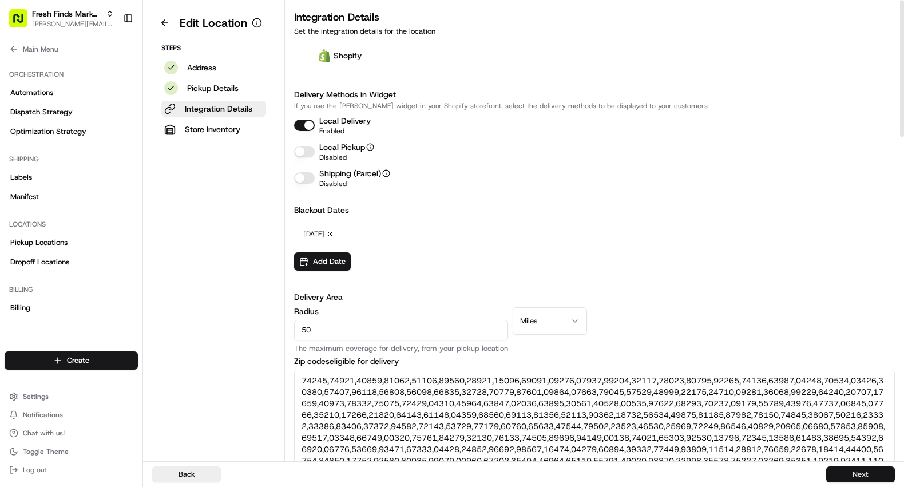
click at [856, 474] on button "Next" at bounding box center [860, 474] width 69 height 16
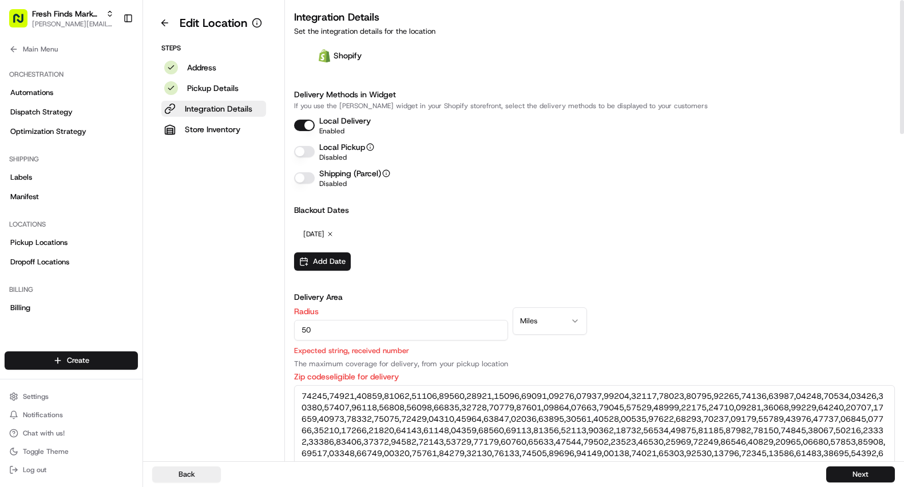
scroll to position [160, 0]
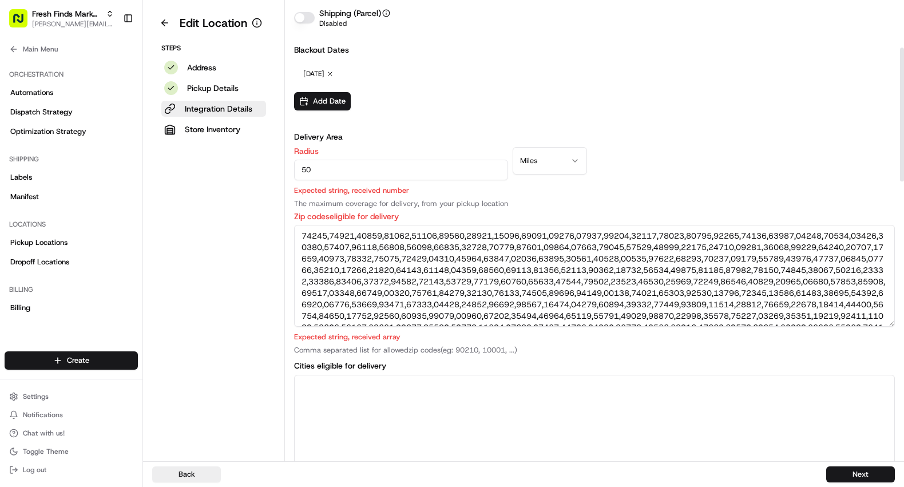
click at [396, 162] on input "50" at bounding box center [401, 170] width 214 height 21
click at [392, 165] on input "50" at bounding box center [401, 170] width 214 height 21
type input "5"
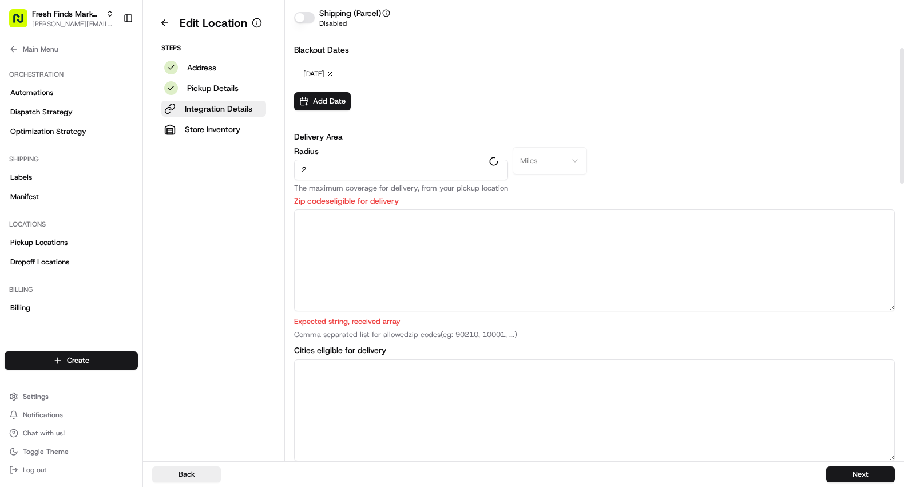
type input "25"
type textarea "55011, 55014, 55070, 55112, 55113, 55126, 55301, 55303, 55304, 55305, 55311, 55…"
type textarea "Cedar, Circle Pines, Saint Francis, Saint Paul, Albertville, Anoka, Andover, Ho…"
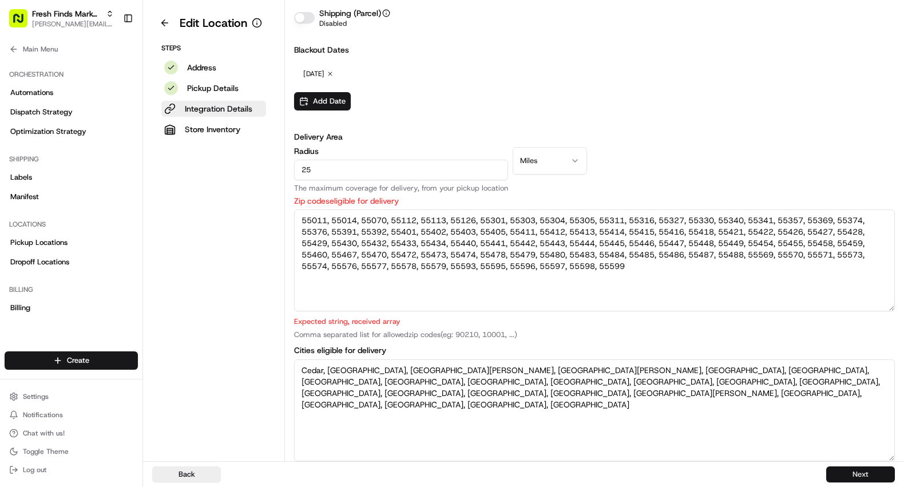
type input "25"
click at [845, 474] on button "Next" at bounding box center [860, 474] width 69 height 16
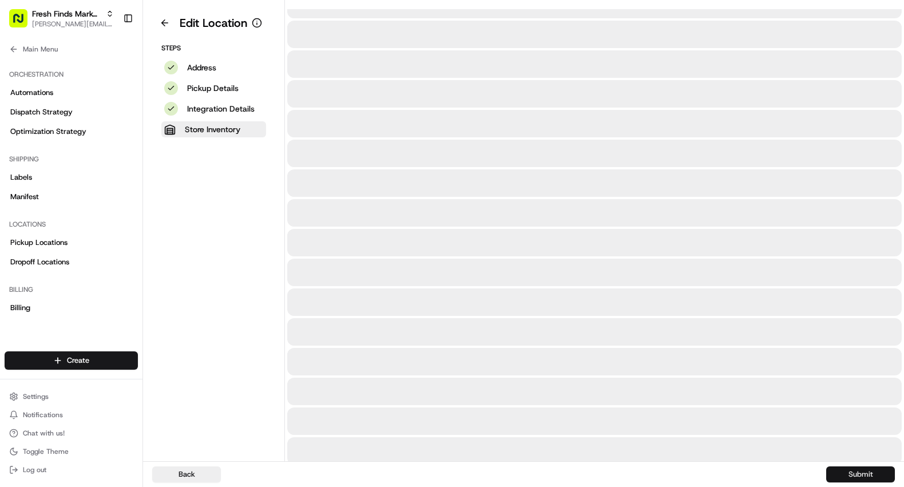
scroll to position [0, 0]
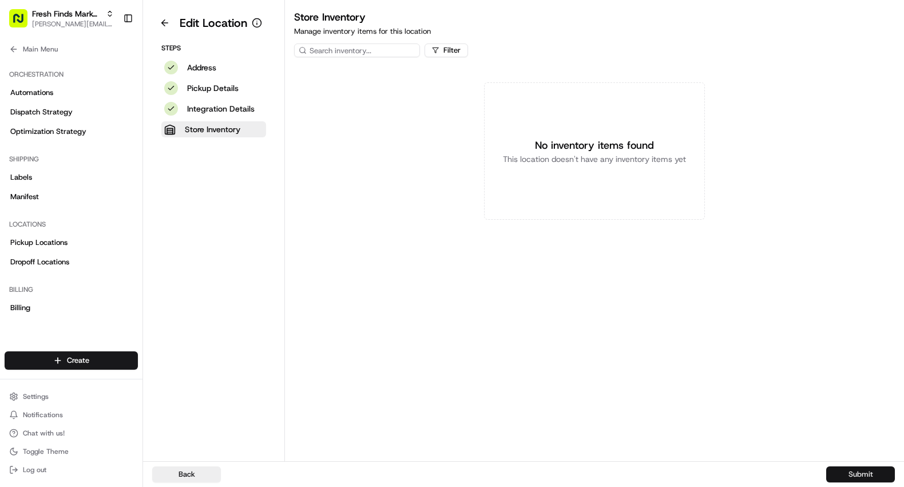
click at [845, 474] on button "Submit" at bounding box center [860, 474] width 69 height 16
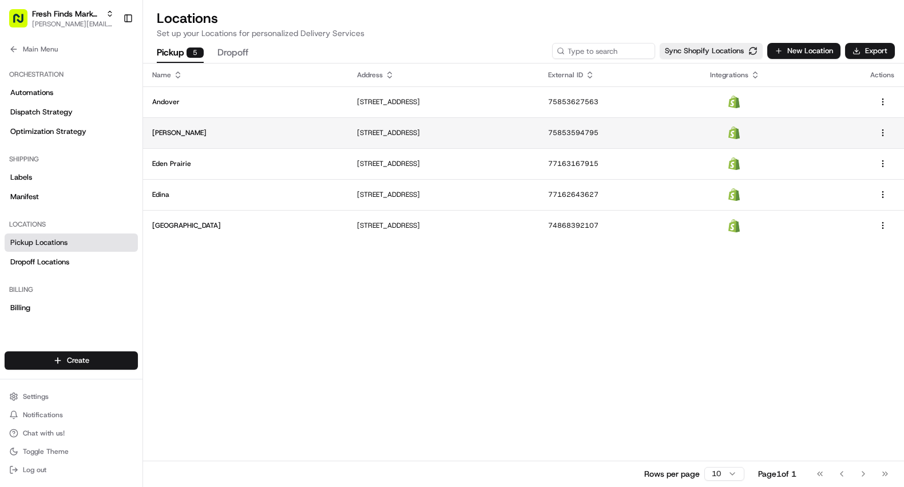
click at [259, 130] on p "[PERSON_NAME]" at bounding box center [245, 132] width 186 height 9
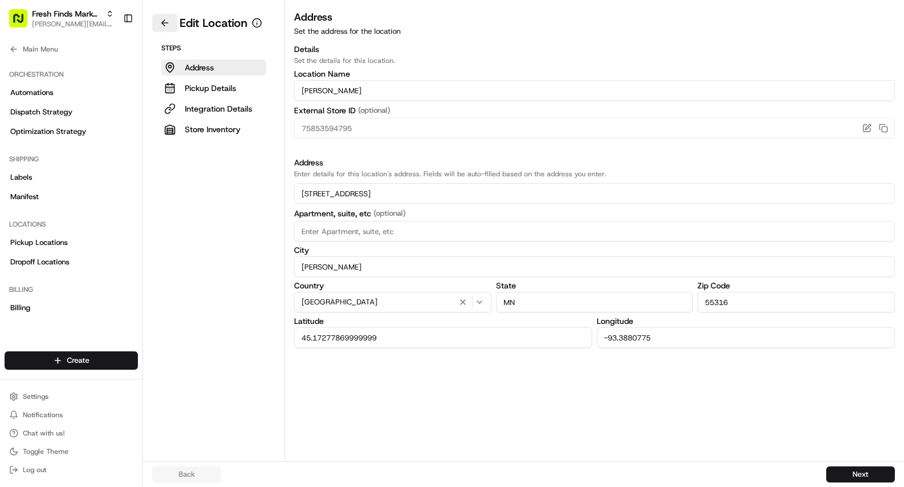
click at [169, 23] on button at bounding box center [164, 23] width 25 height 18
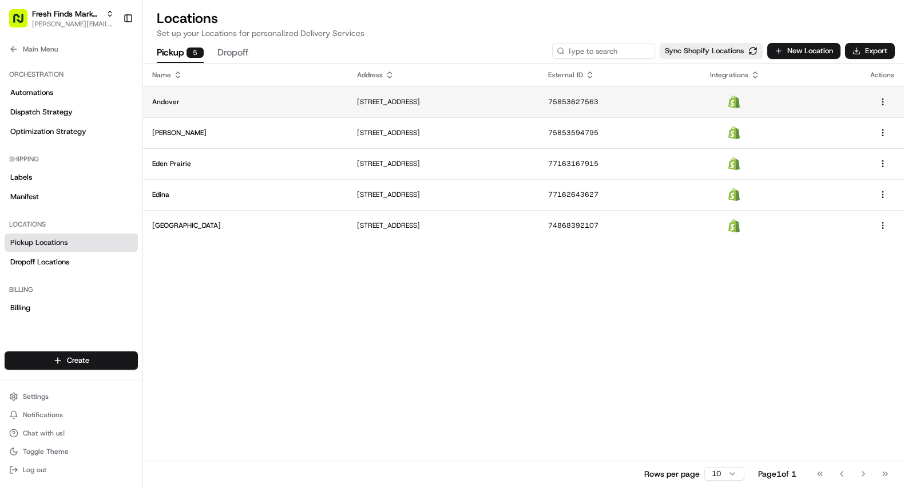
click at [186, 101] on p "Andover" at bounding box center [245, 101] width 186 height 9
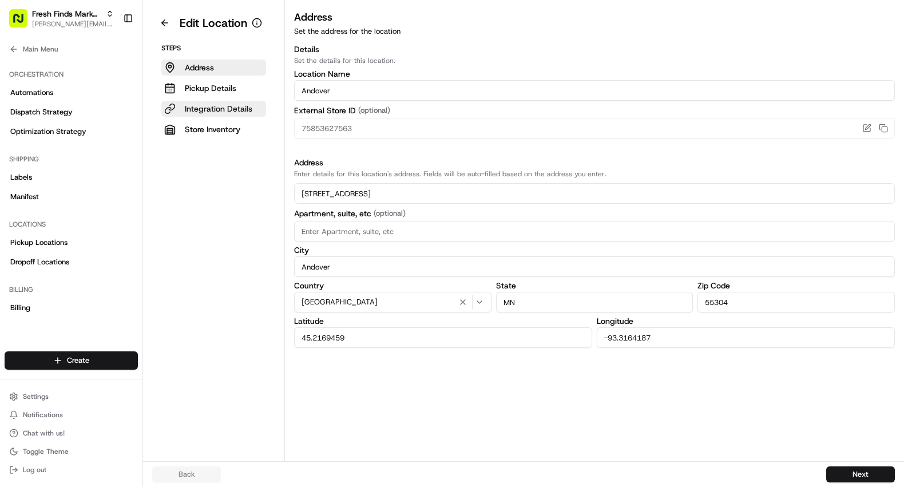
click at [204, 112] on p "Integration Details" at bounding box center [218, 108] width 67 height 11
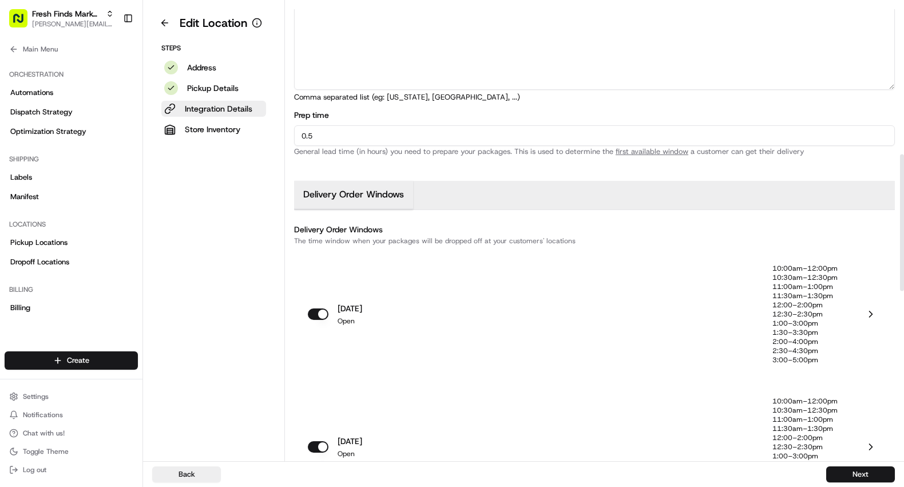
scroll to position [523, 0]
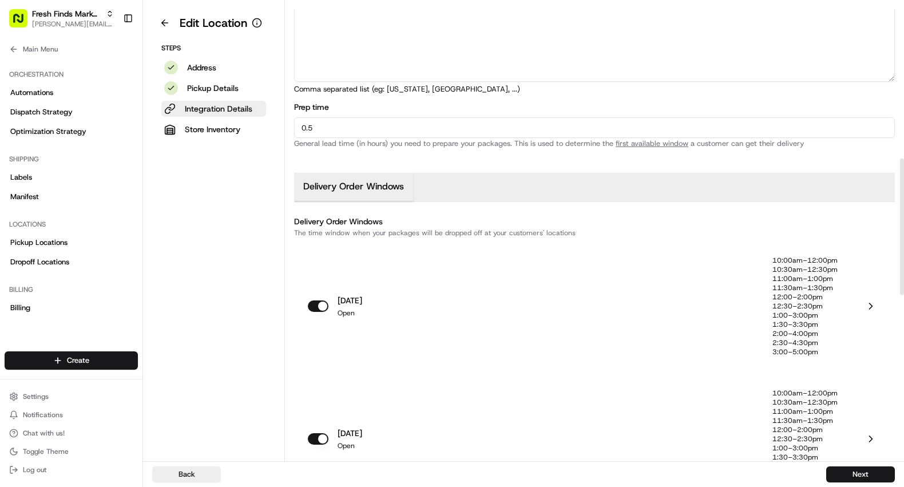
click at [864, 301] on div "10:00am–12:00pm 10:30am–12:30pm 11:00am–1:00pm 11:30am–1:30pm 12:00–2:00pm 12:3…" at bounding box center [824, 306] width 104 height 101
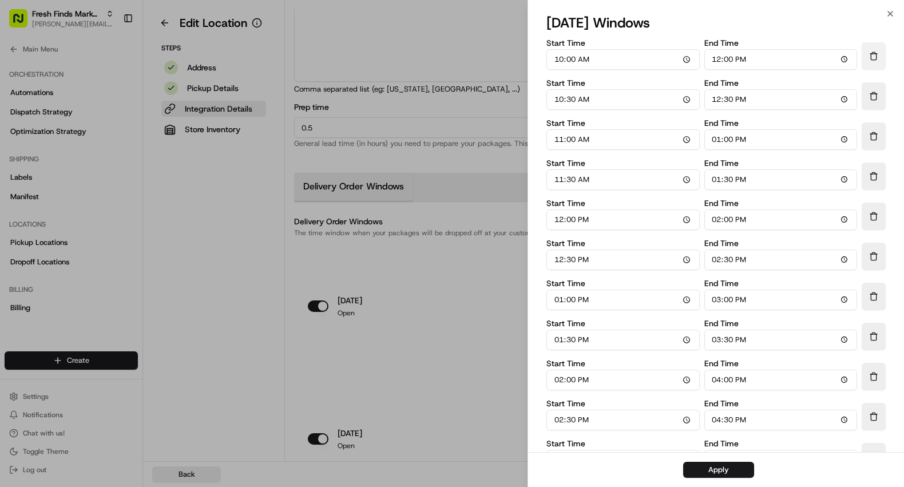
click at [868, 54] on button "Delete Time Window" at bounding box center [873, 55] width 24 height 27
click at [711, 470] on button "Apply" at bounding box center [717, 470] width 71 height 16
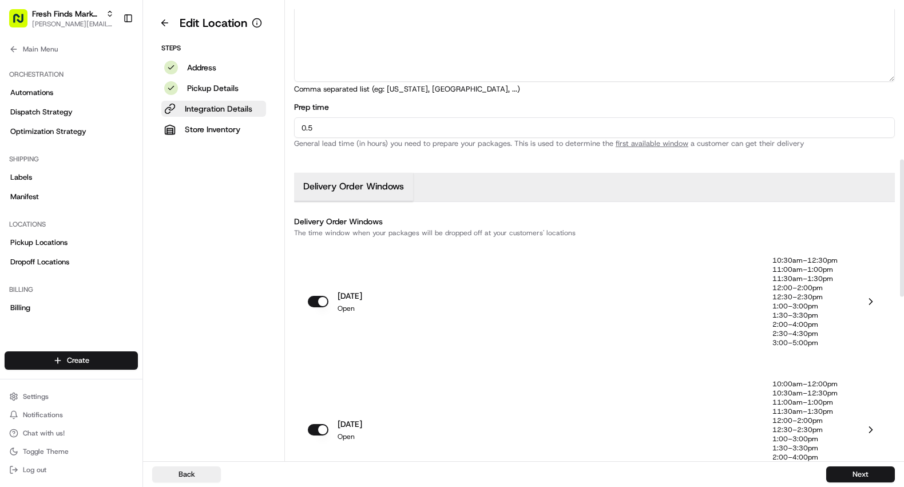
click at [866, 424] on icon at bounding box center [870, 429] width 11 height 11
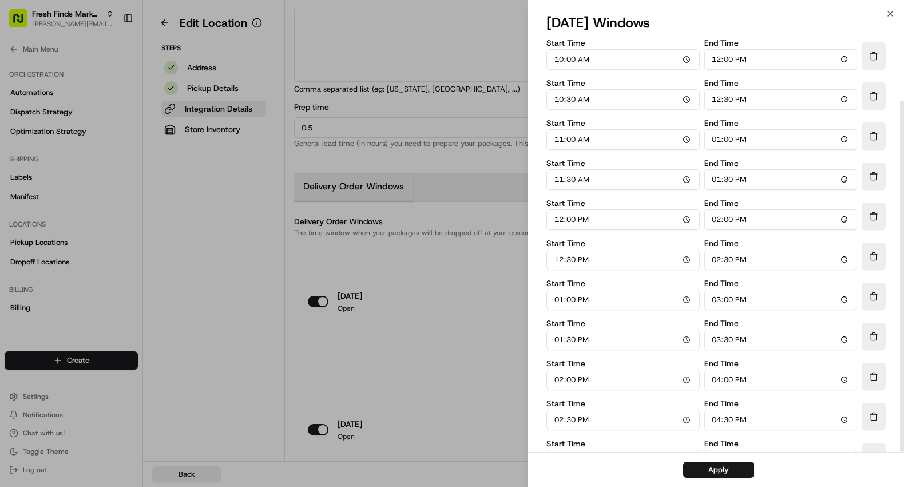
scroll to position [75, 0]
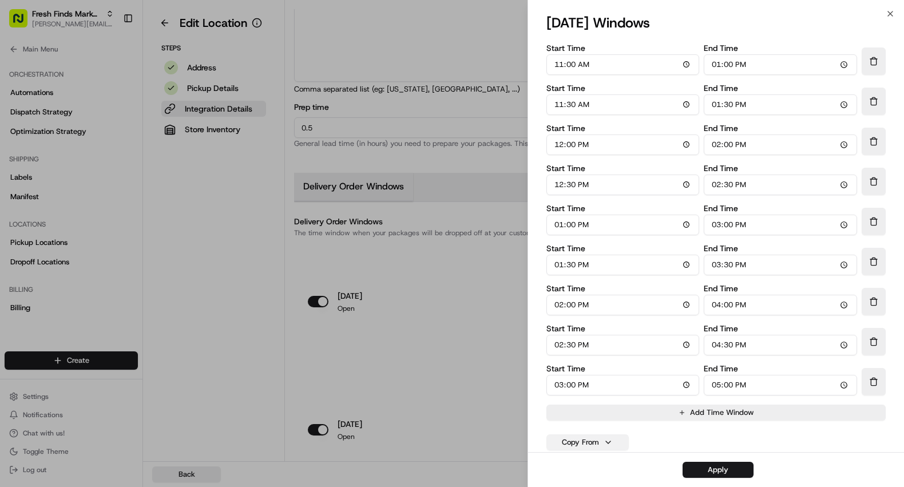
click at [577, 441] on button "Copy From" at bounding box center [587, 442] width 82 height 16
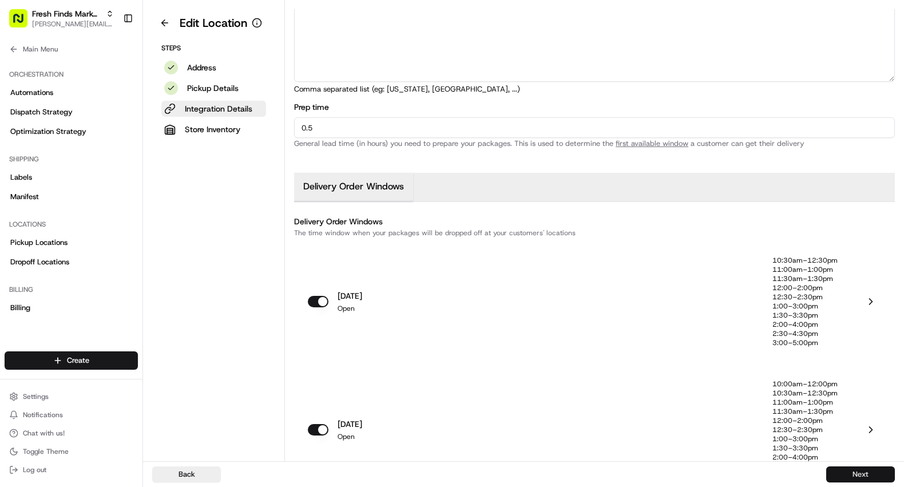
click at [873, 469] on button "Next" at bounding box center [860, 474] width 69 height 16
click at [848, 474] on button "Next" at bounding box center [860, 474] width 69 height 16
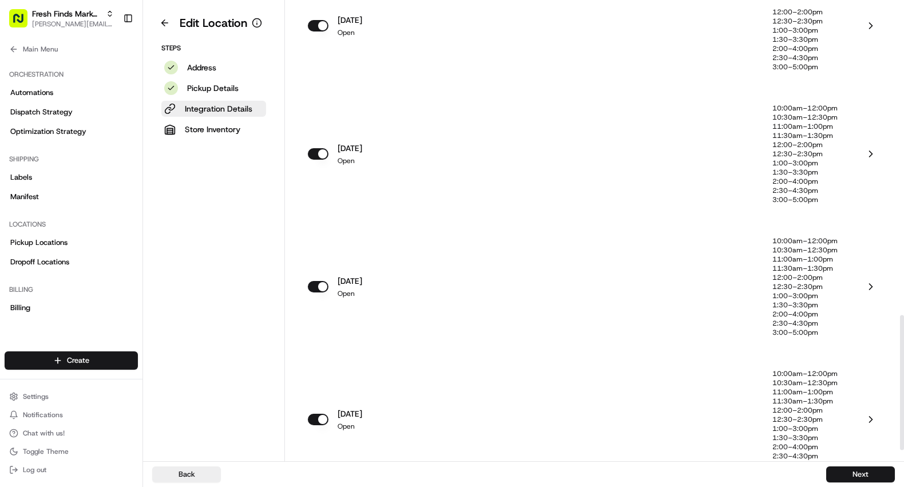
scroll to position [1094, 0]
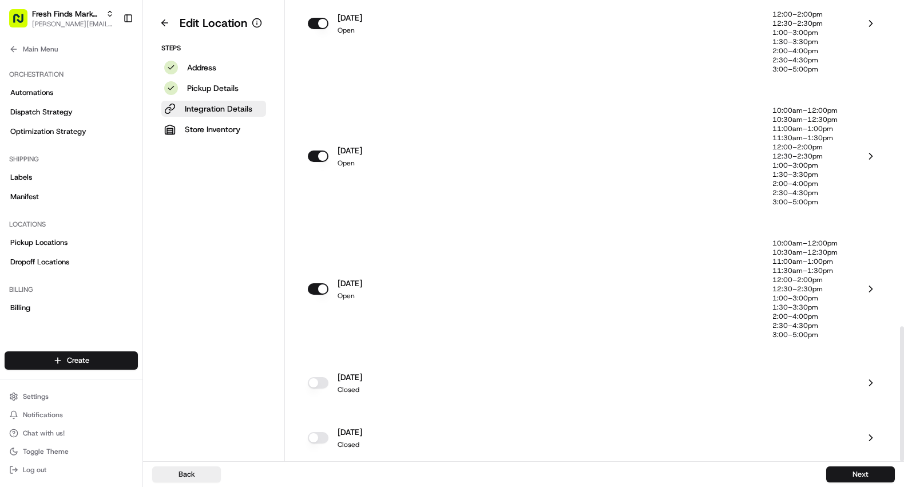
click at [317, 385] on button "button" at bounding box center [318, 382] width 21 height 11
click at [872, 379] on icon at bounding box center [870, 382] width 11 height 11
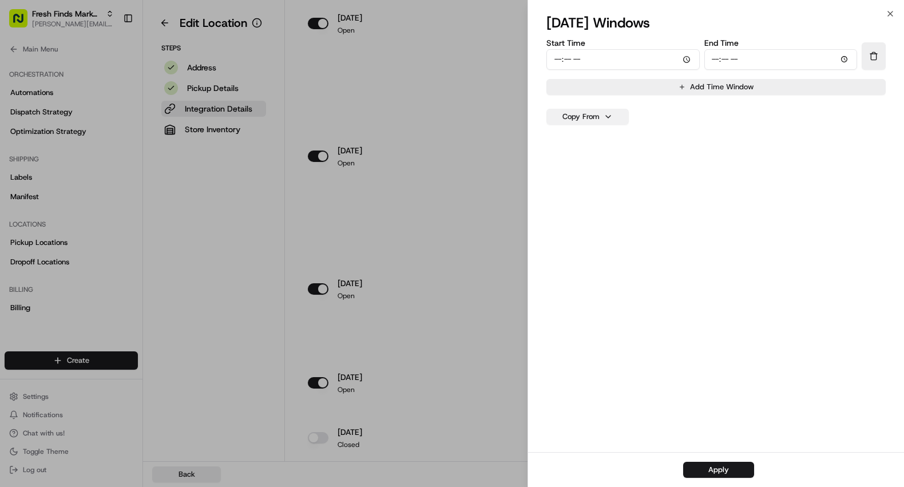
click at [576, 118] on button "Copy From" at bounding box center [587, 117] width 82 height 16
click at [568, 233] on button "[DATE]" at bounding box center [587, 238] width 75 height 21
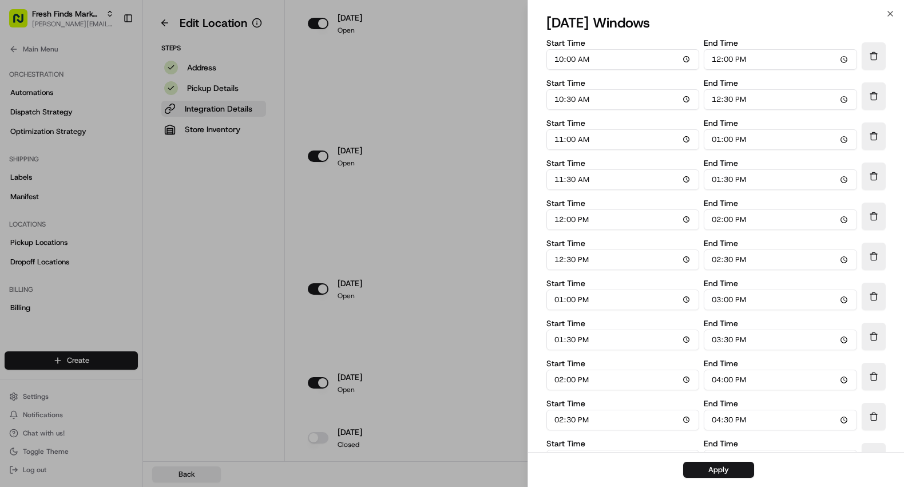
scroll to position [75, 0]
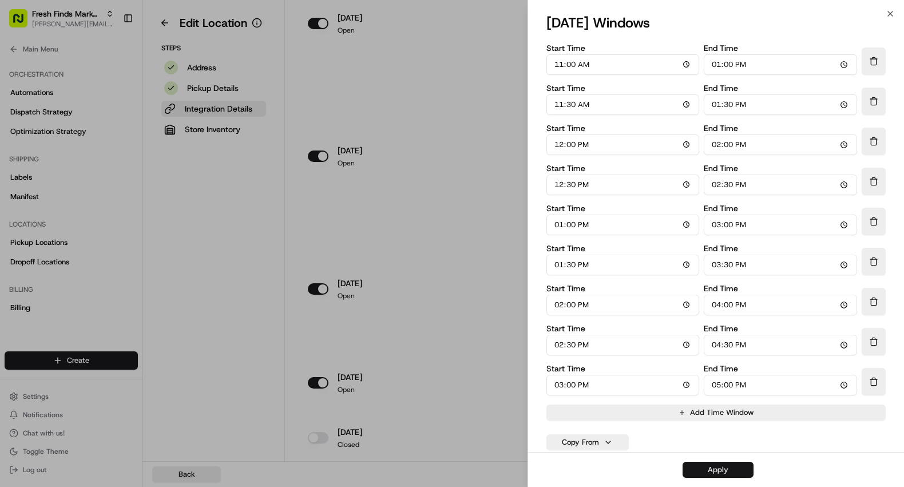
click at [719, 472] on button "Apply" at bounding box center [717, 470] width 71 height 16
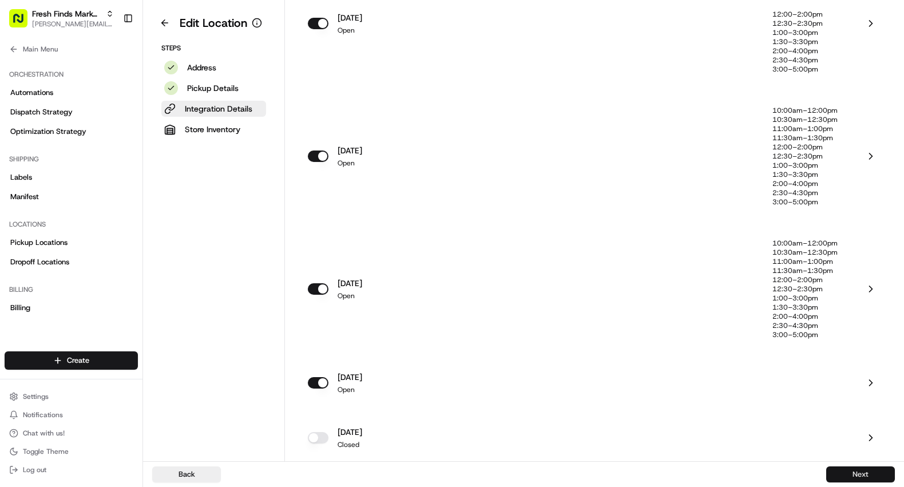
click at [841, 474] on button "Next" at bounding box center [860, 474] width 69 height 16
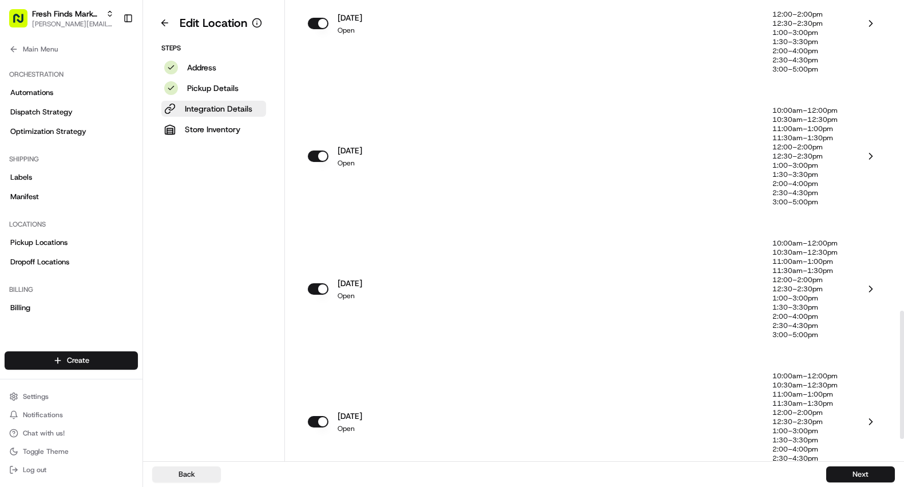
scroll to position [1172, 0]
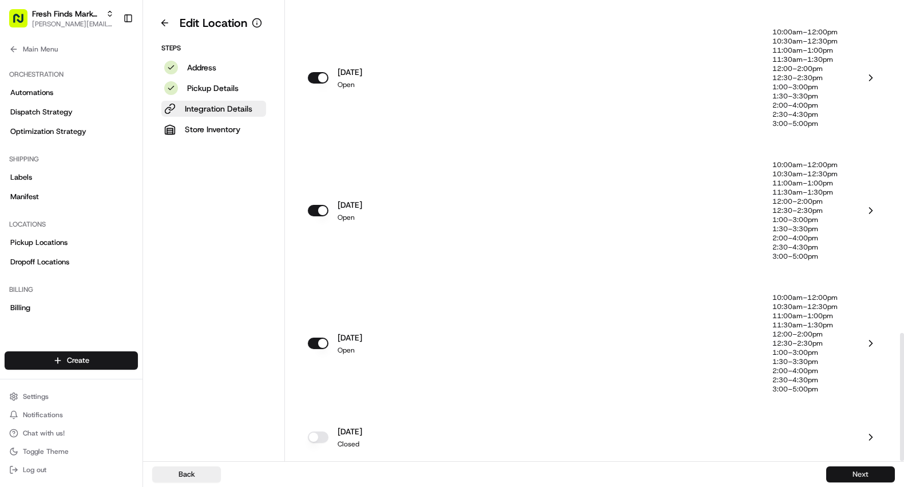
click at [850, 471] on button "Next" at bounding box center [860, 474] width 69 height 16
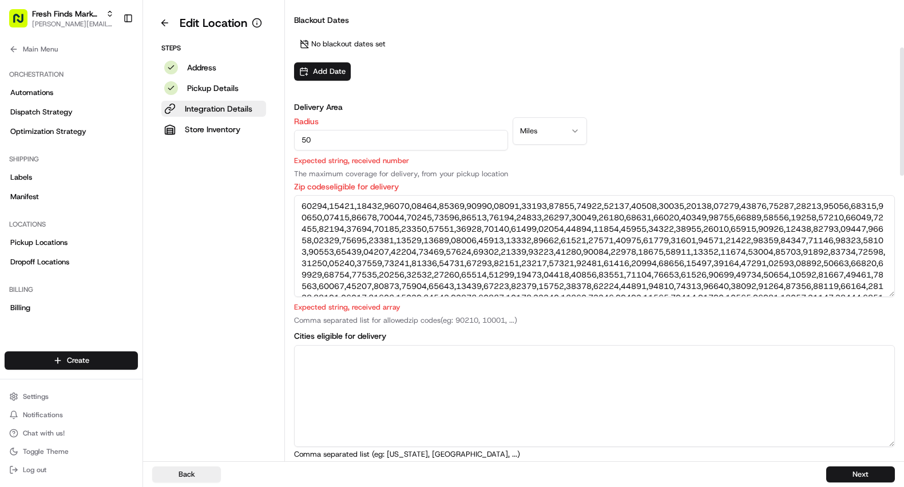
scroll to position [167, 0]
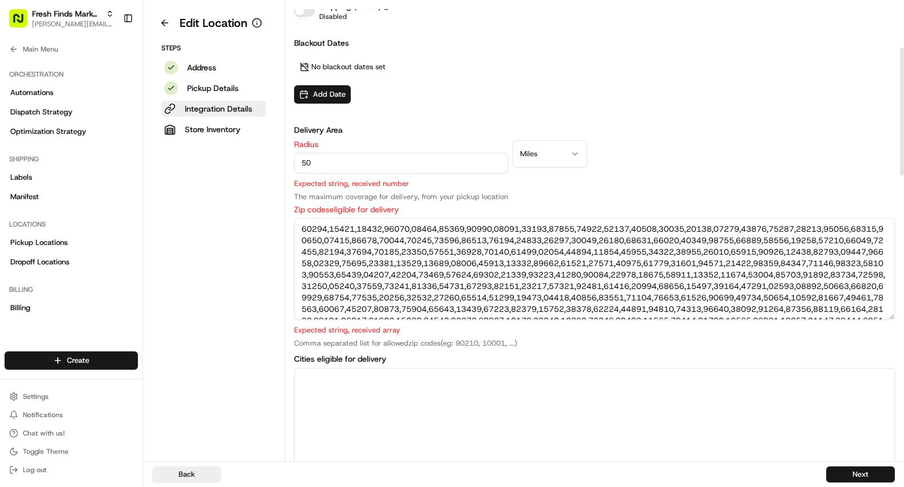
drag, startPoint x: 900, startPoint y: 411, endPoint x: 898, endPoint y: 126, distance: 285.4
click at [900, 126] on div at bounding box center [902, 111] width 4 height 128
click at [317, 164] on input "50" at bounding box center [401, 163] width 214 height 21
type input "5"
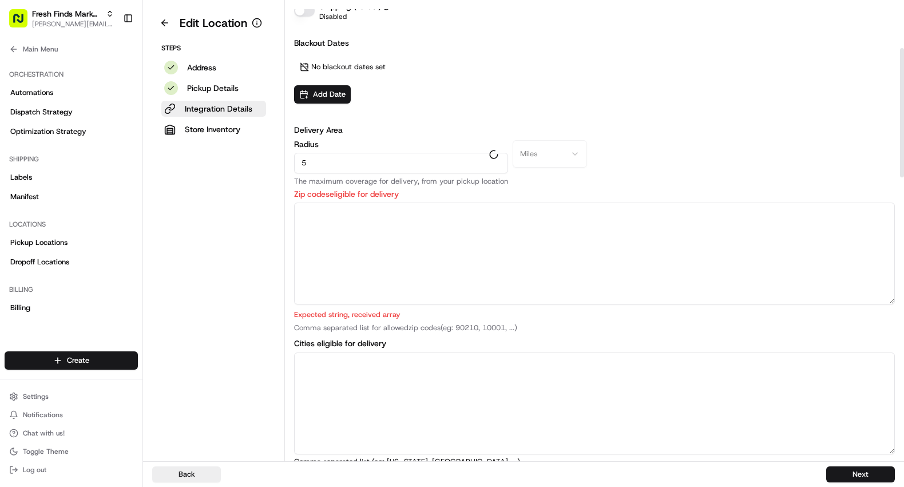
type input "50"
type textarea "54020, 54025, 54082, 55002, 55003, 55005, 55008, 55011, 55012, 55013, 55014, 55…"
type textarea "Osceola, Somerset, Houlton, Almelund, Bayport, Bethel, Cambridge, Cedar, Center…"
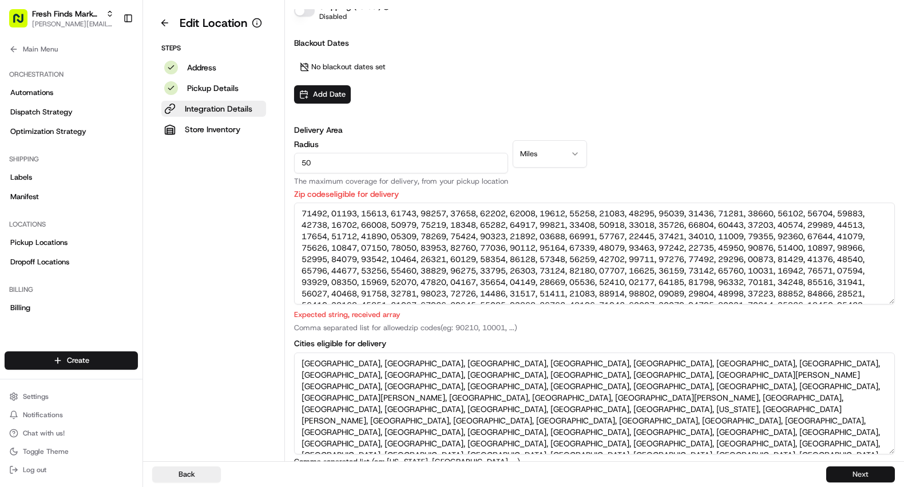
click at [847, 474] on button "Next" at bounding box center [860, 474] width 69 height 16
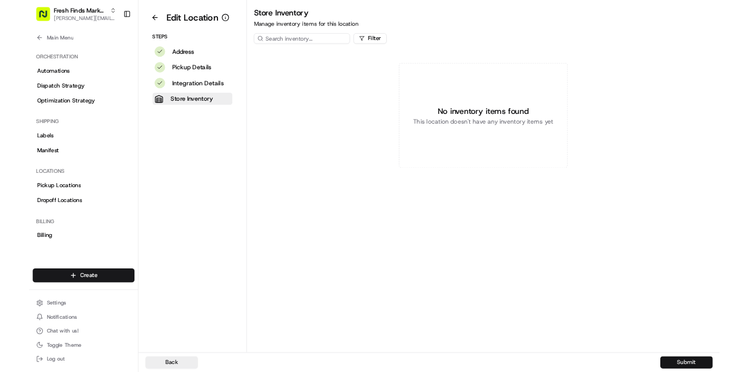
scroll to position [0, 0]
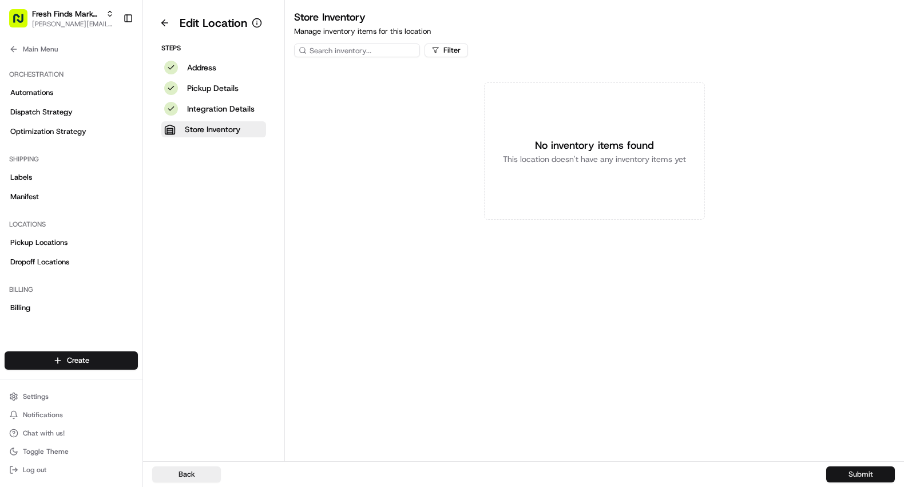
click at [847, 476] on button "Submit" at bounding box center [860, 474] width 69 height 16
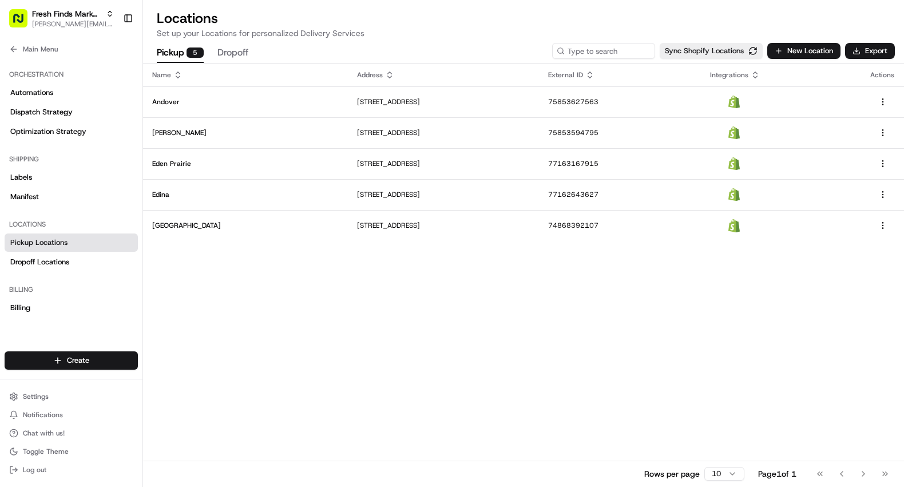
click at [229, 55] on button "Dropoff" at bounding box center [232, 52] width 31 height 19
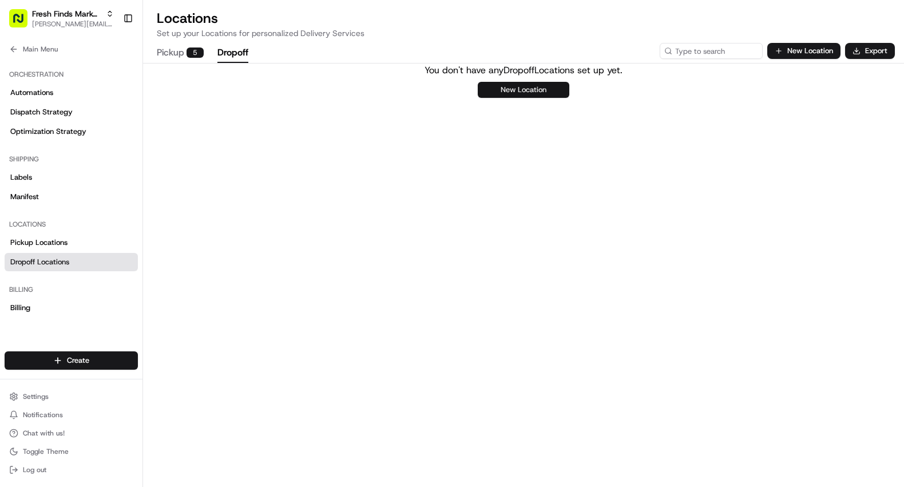
click at [500, 92] on button "New Location" at bounding box center [524, 90] width 92 height 16
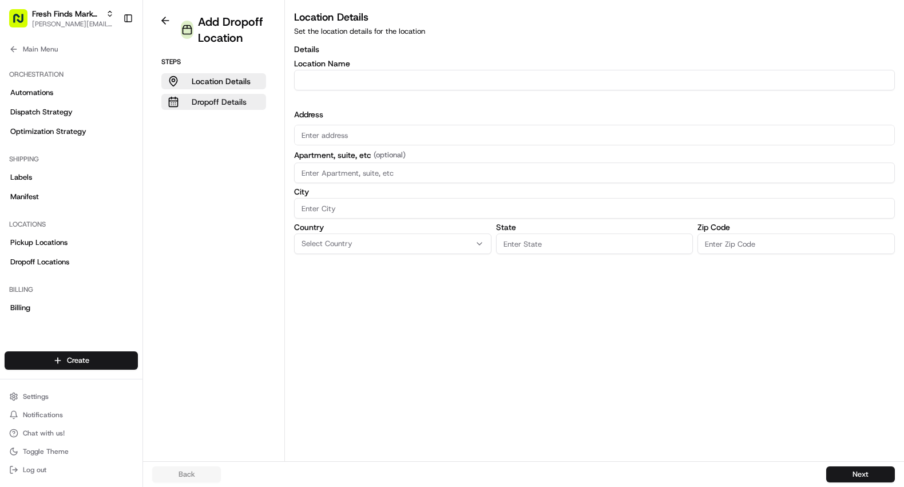
click at [222, 105] on p "Dropoff Details" at bounding box center [219, 101] width 55 height 11
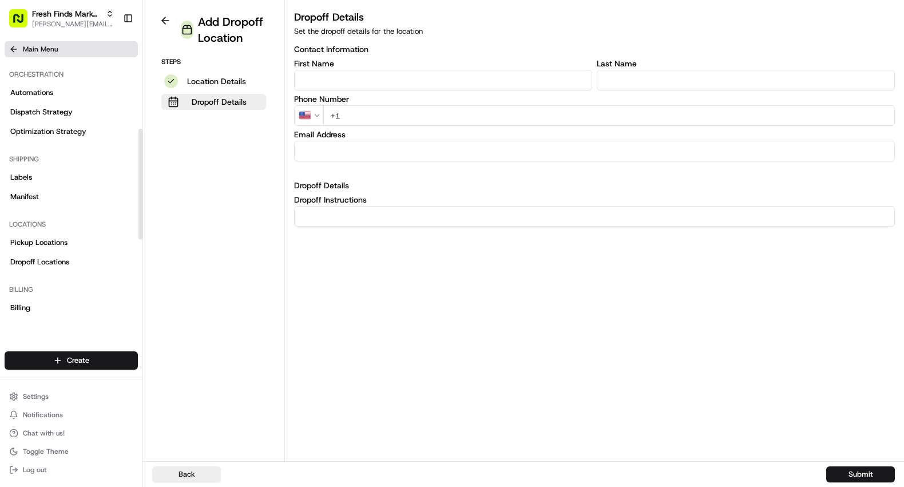
click at [16, 51] on icon at bounding box center [13, 49] width 9 height 9
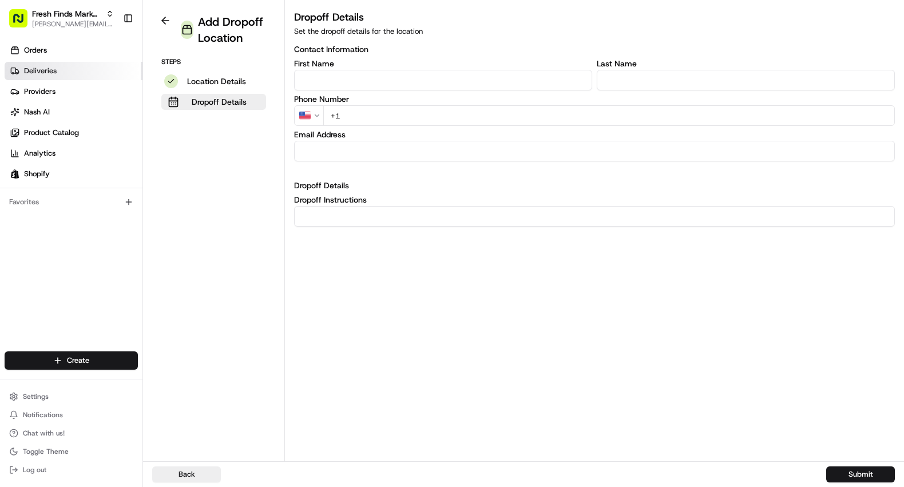
click at [43, 67] on span "Deliveries" at bounding box center [40, 71] width 33 height 10
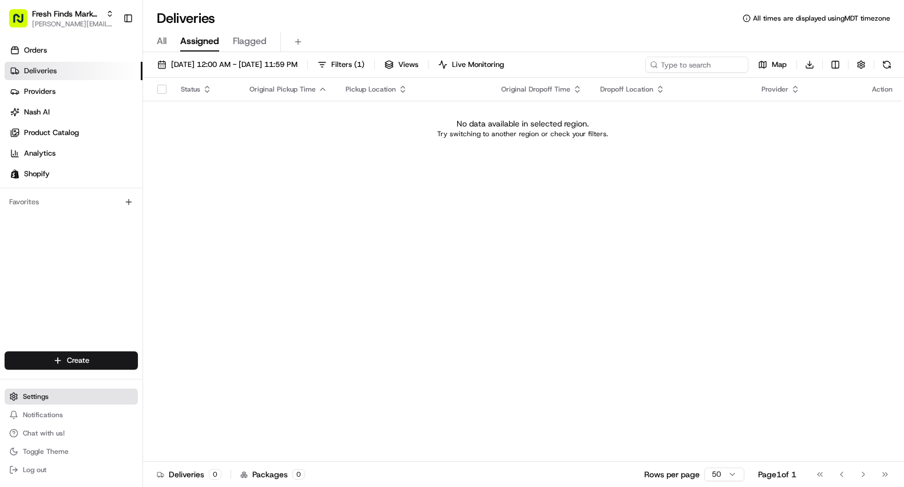
click at [39, 394] on span "Settings" at bounding box center [36, 396] width 26 height 9
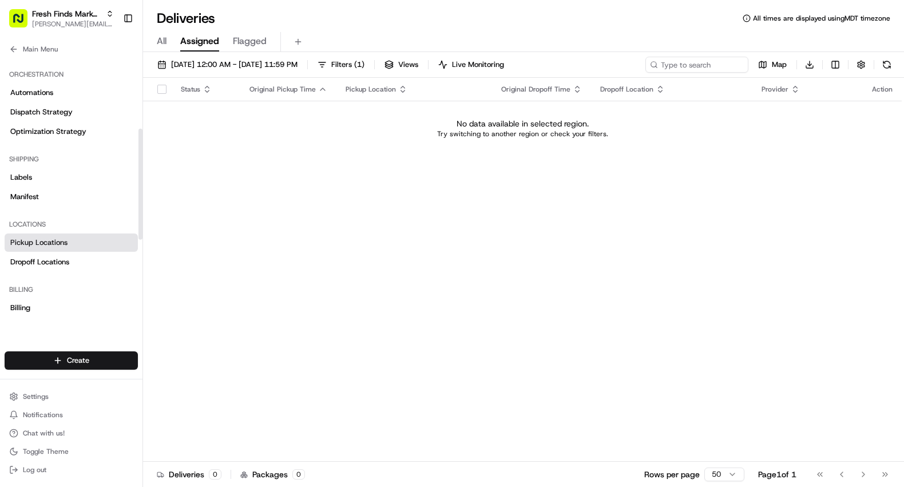
click at [59, 237] on span "Pickup Locations" at bounding box center [38, 242] width 57 height 10
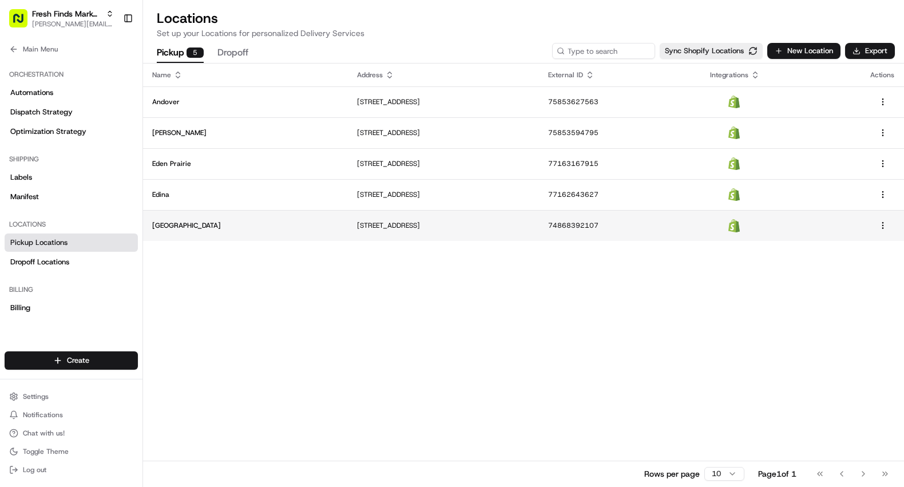
click at [212, 224] on p "[GEOGRAPHIC_DATA]" at bounding box center [245, 225] width 186 height 9
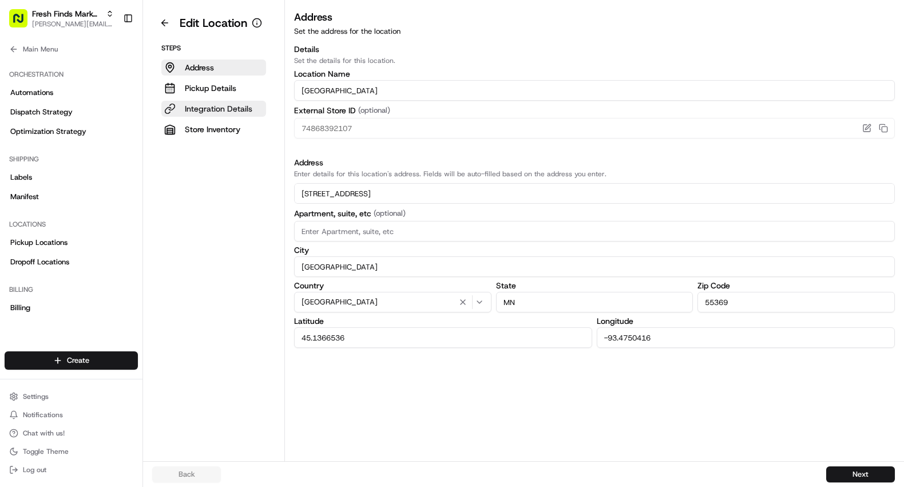
click at [213, 108] on p "Integration Details" at bounding box center [218, 108] width 67 height 11
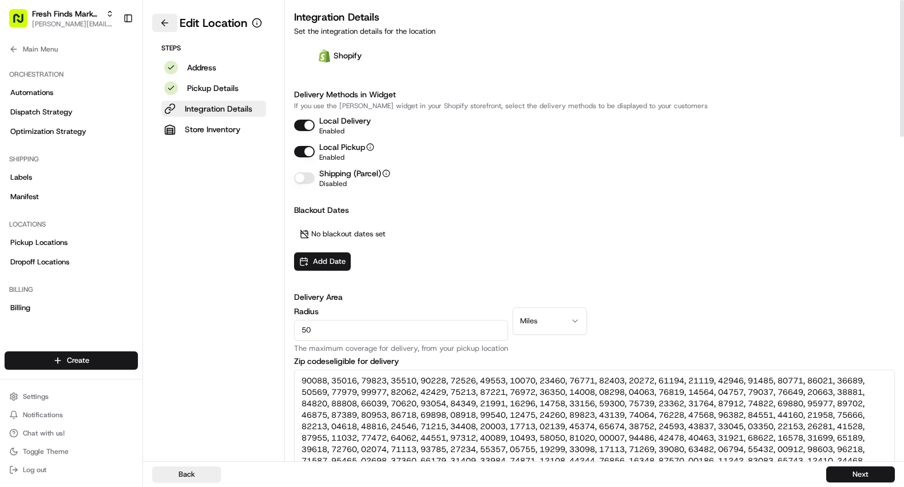
click at [162, 23] on button at bounding box center [164, 23] width 25 height 18
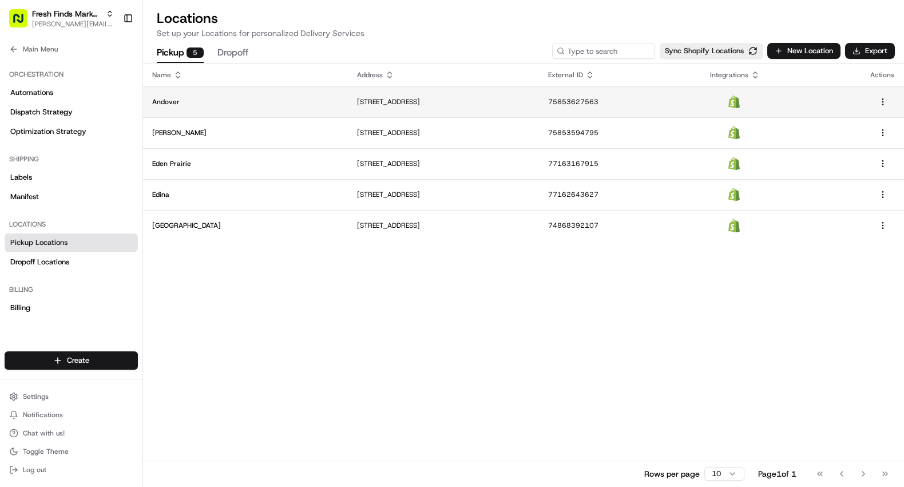
click at [183, 108] on td "Andover" at bounding box center [245, 101] width 205 height 31
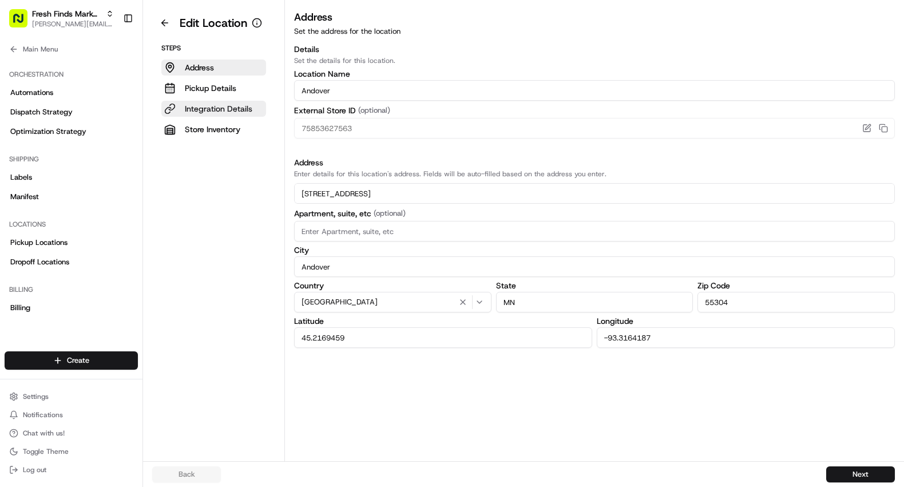
click at [215, 114] on p "Integration Details" at bounding box center [218, 108] width 67 height 11
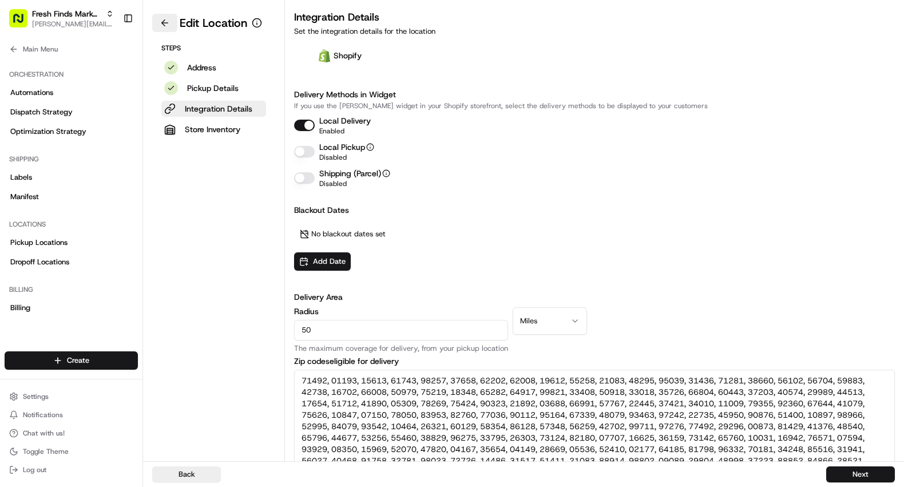
click at [165, 27] on button at bounding box center [164, 23] width 25 height 18
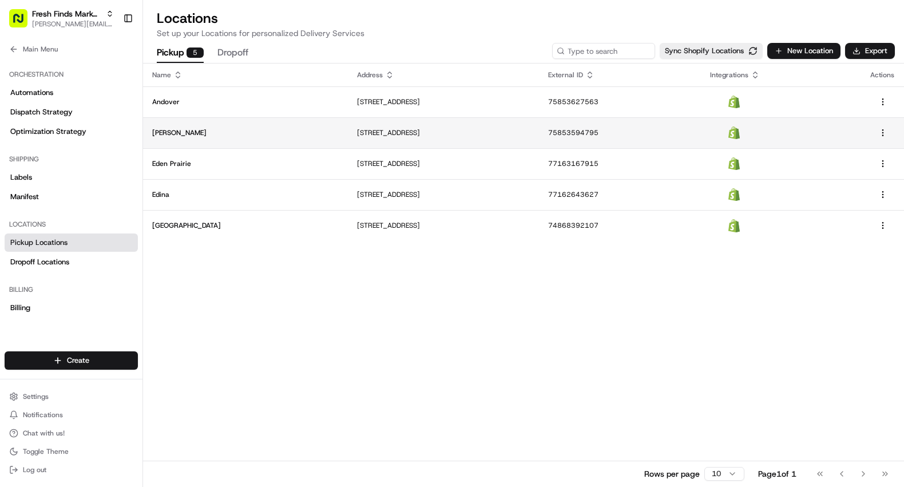
click at [172, 137] on td "[PERSON_NAME]" at bounding box center [245, 132] width 205 height 31
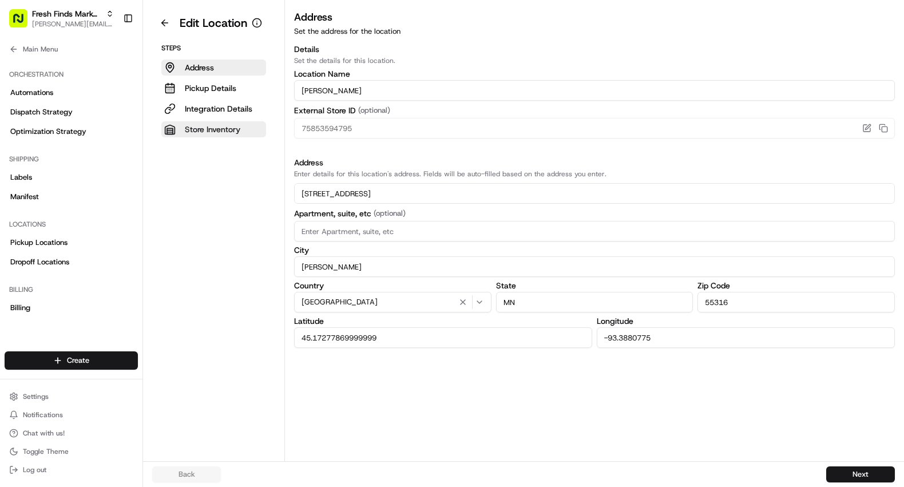
click at [193, 128] on p "Store Inventory" at bounding box center [212, 129] width 55 height 11
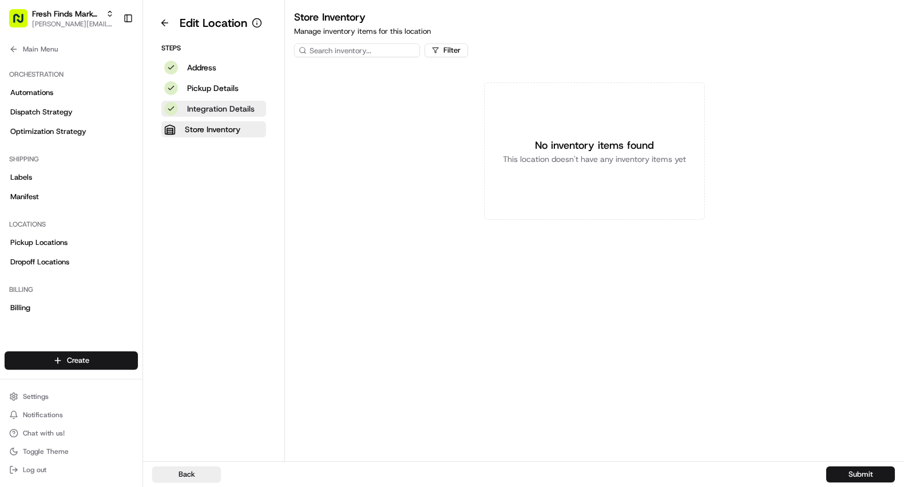
click at [213, 104] on p "Integration Details" at bounding box center [220, 108] width 67 height 11
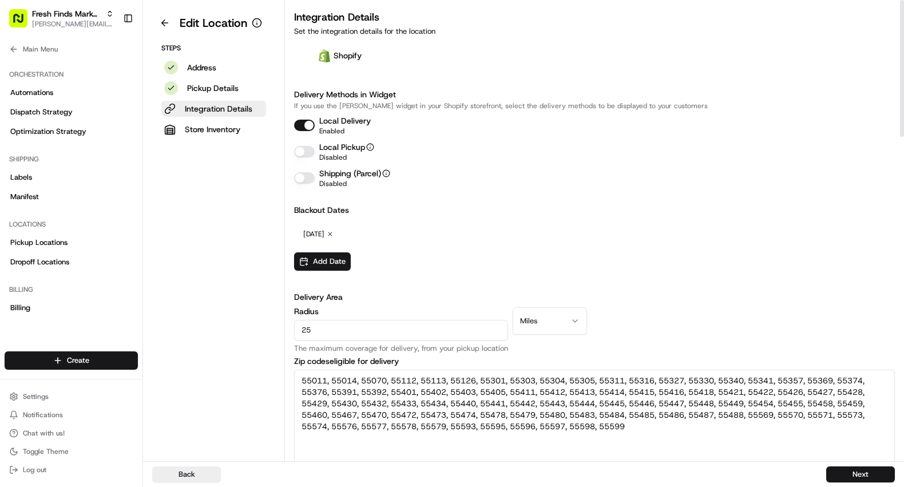
click at [301, 151] on button "Local Pickup" at bounding box center [304, 151] width 21 height 11
click at [866, 475] on button "Next" at bounding box center [860, 474] width 69 height 16
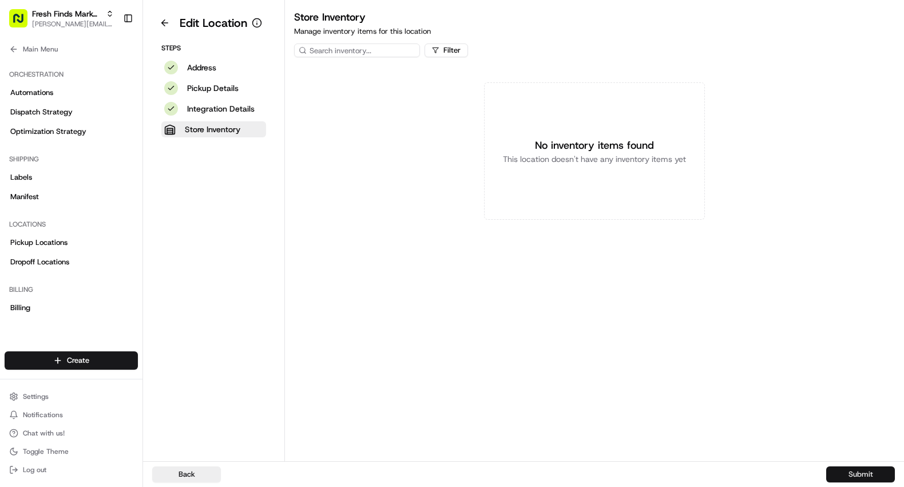
click at [866, 475] on button "Submit" at bounding box center [860, 474] width 69 height 16
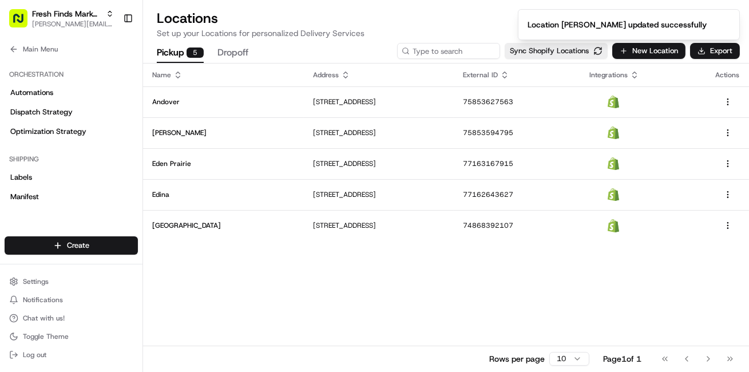
scroll to position [166, 0]
click at [33, 270] on div "Settings Notifications Chat with us! Toggle Theme Log out" at bounding box center [71, 318] width 142 height 98
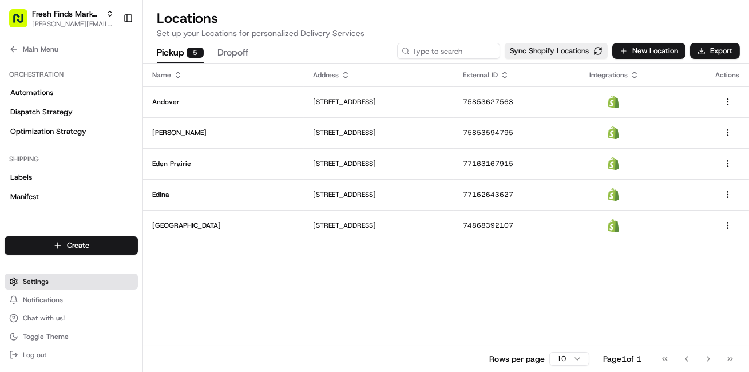
click at [33, 279] on span "Settings" at bounding box center [36, 281] width 26 height 9
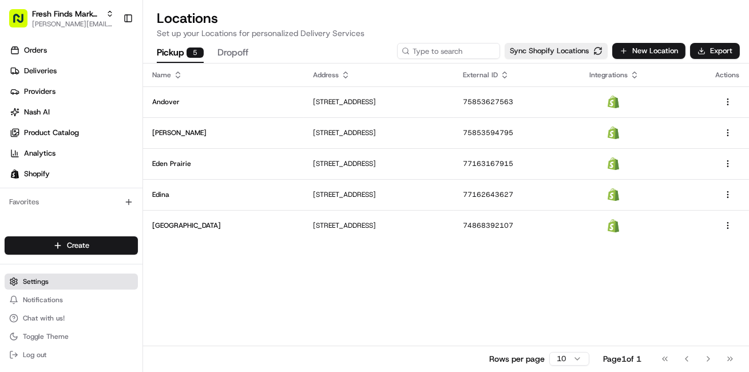
click at [30, 276] on button "Settings" at bounding box center [71, 281] width 133 height 16
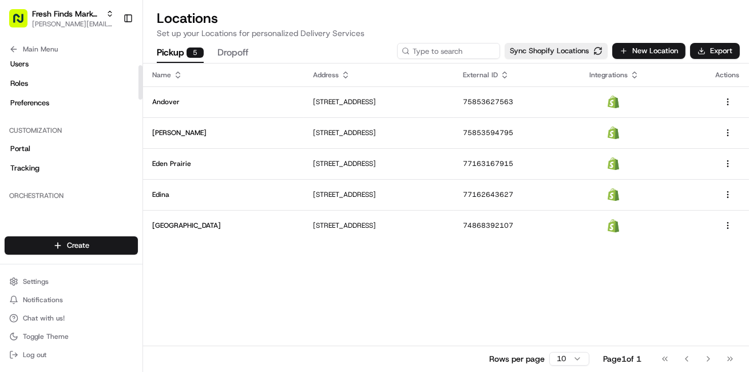
scroll to position [0, 0]
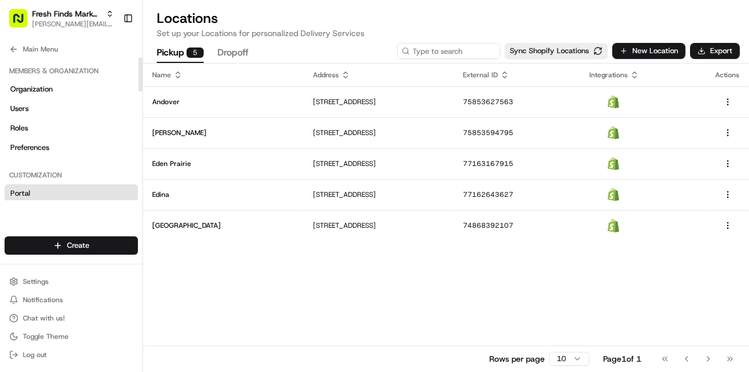
click at [24, 189] on span "Portal" at bounding box center [20, 193] width 20 height 10
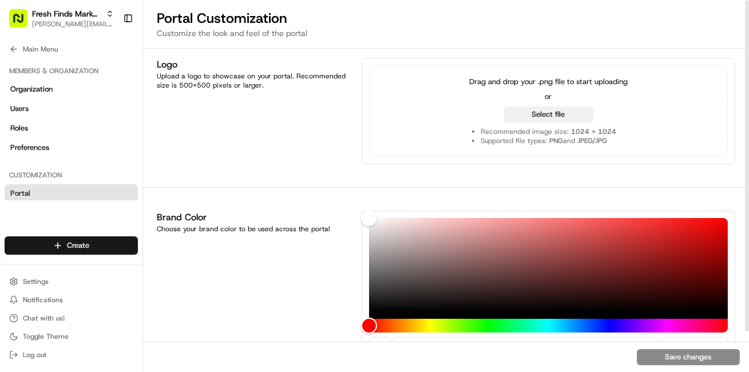
click at [547, 116] on button "Select file" at bounding box center [548, 114] width 89 height 16
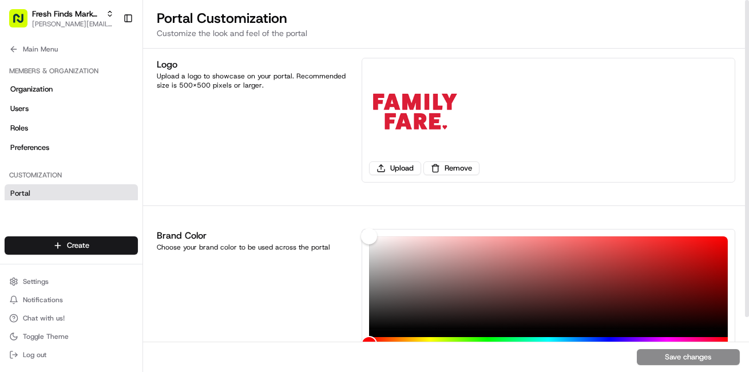
click at [668, 356] on div "Save changes" at bounding box center [446, 356] width 606 height 30
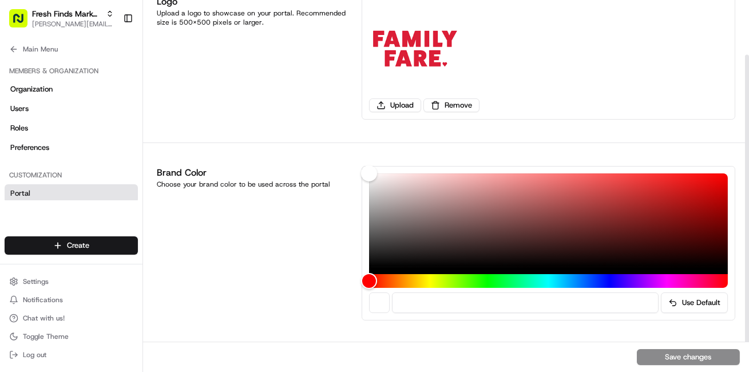
scroll to position [64, 0]
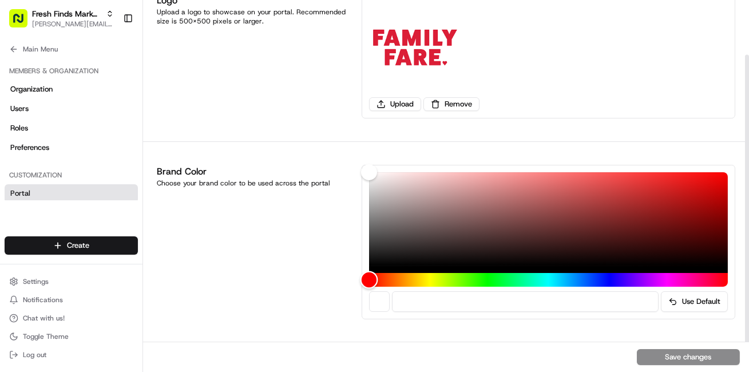
type input "#NaNNaNNaN"
click at [390, 277] on div "Hue" at bounding box center [548, 280] width 359 height 14
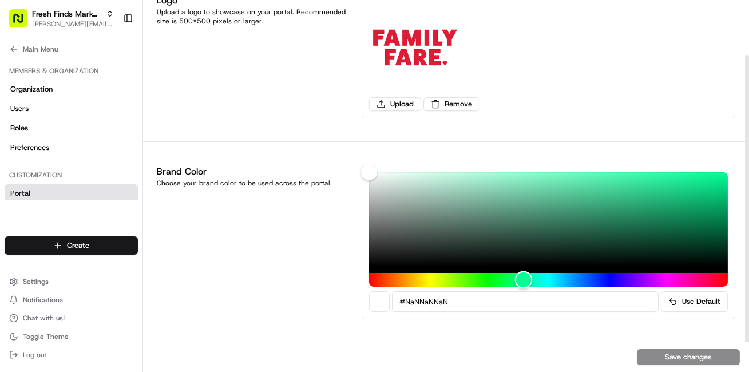
click at [523, 279] on div "Hue" at bounding box center [548, 280] width 359 height 14
click at [647, 361] on div "Save changes" at bounding box center [446, 356] width 606 height 30
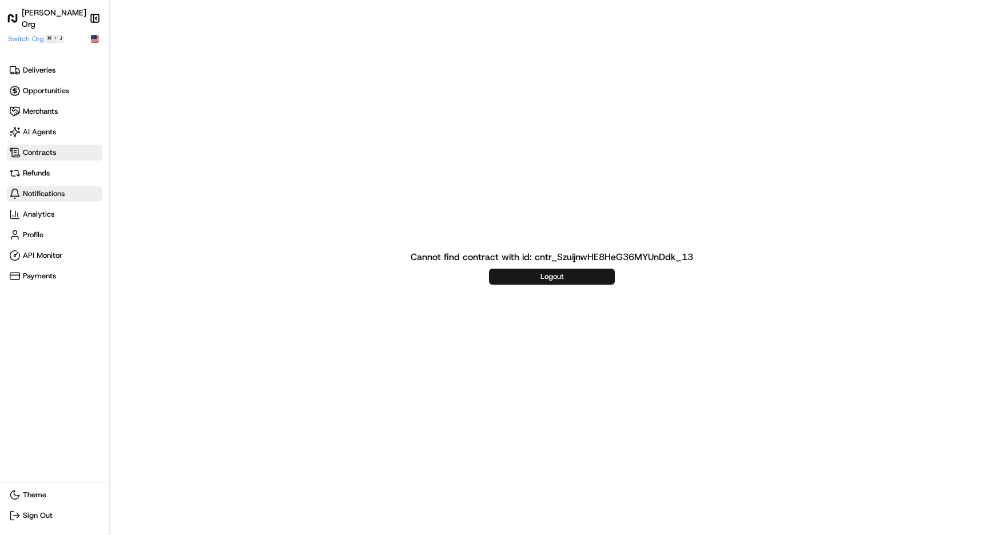
click at [64, 192] on span "Notifications" at bounding box center [44, 194] width 42 height 10
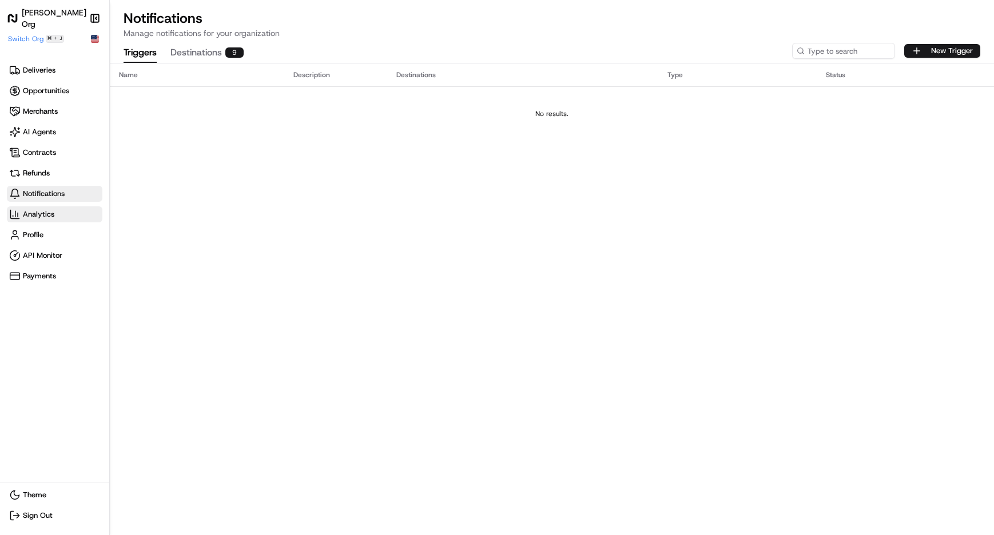
click at [39, 214] on span "Analytics" at bounding box center [38, 214] width 31 height 10
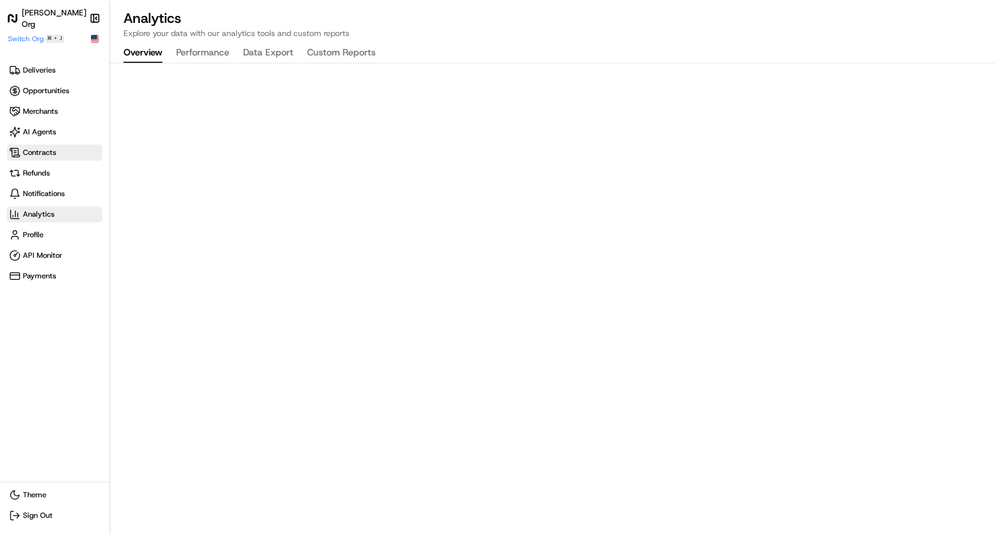
click at [55, 154] on span "Contracts" at bounding box center [39, 153] width 33 height 10
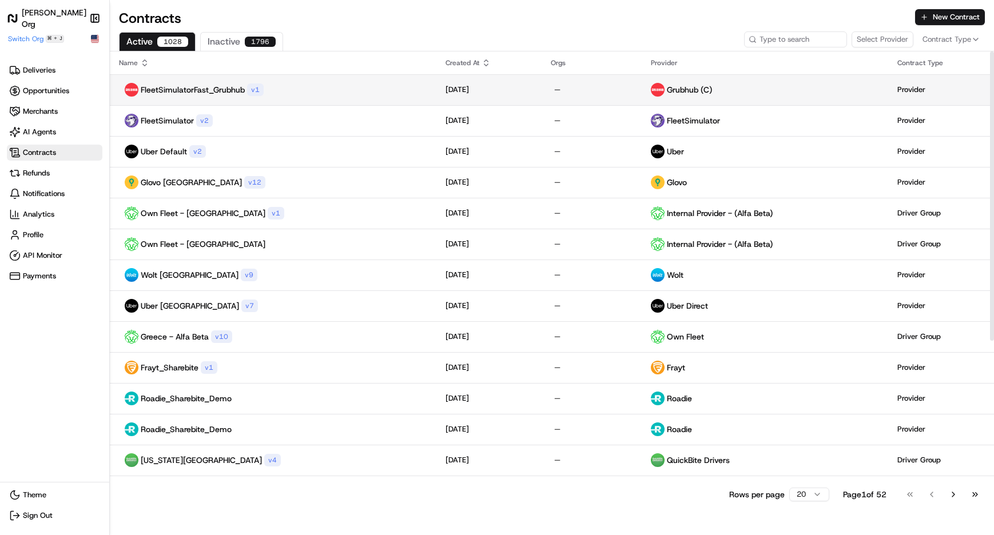
click at [212, 94] on p "FleetSimulatorFast_Grubhub" at bounding box center [193, 89] width 104 height 11
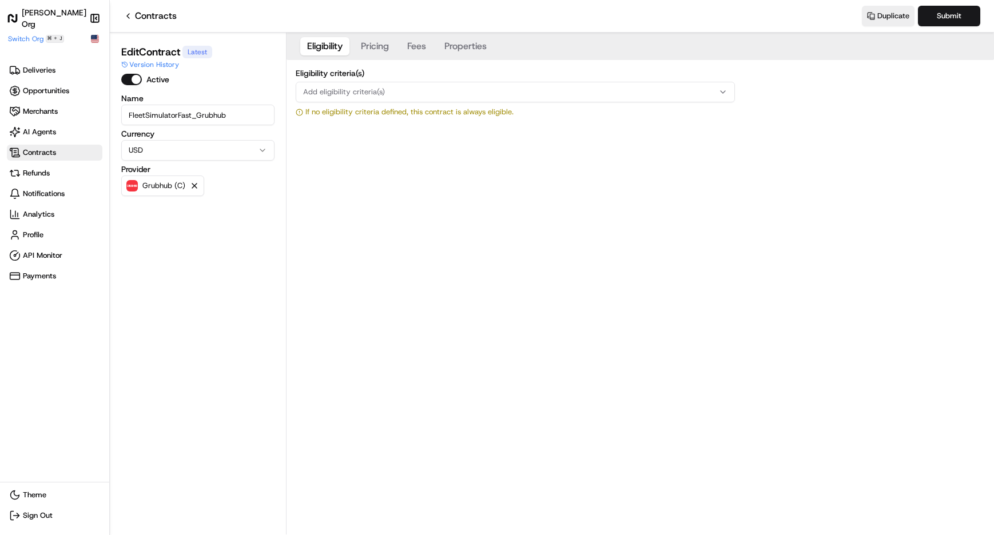
click at [484, 88] on div "Add eligibility criteria(s)" at bounding box center [516, 92] width 434 height 10
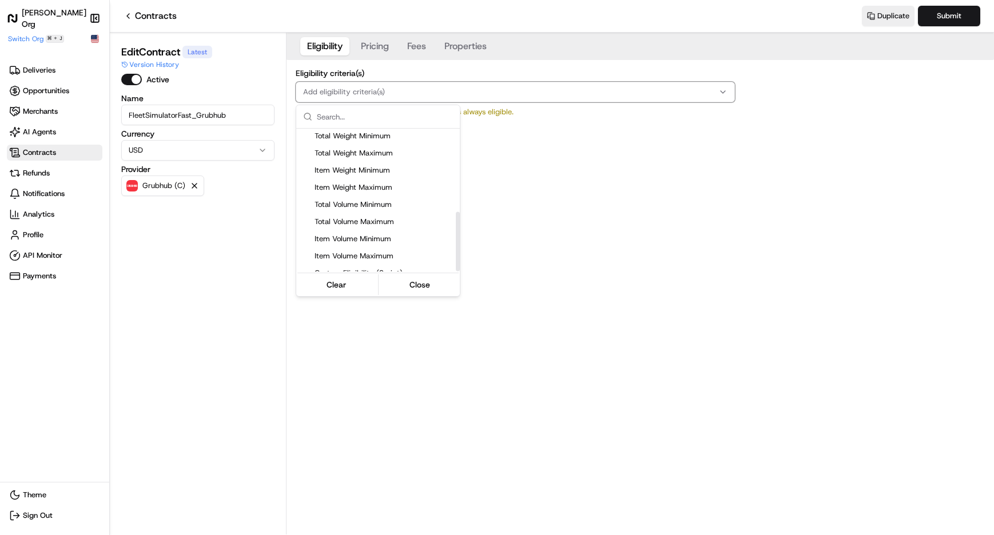
scroll to position [200, 0]
click at [423, 65] on html "Nash Org Make sidebar auto shrink Switch Org ⌘ + J Deliveries Opportunities Mer…" at bounding box center [497, 267] width 994 height 535
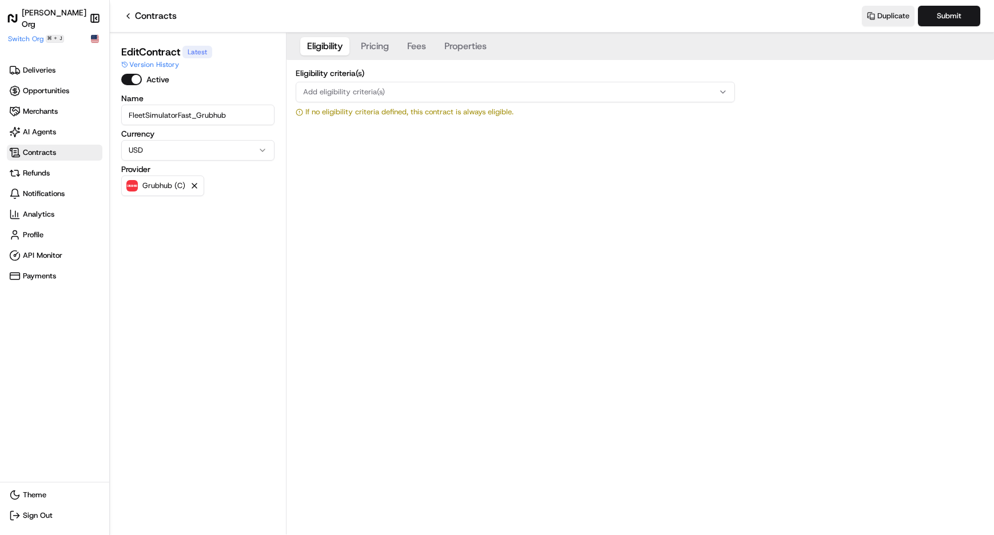
click at [391, 99] on button "Add eligibility criteria(s)" at bounding box center [515, 92] width 439 height 21
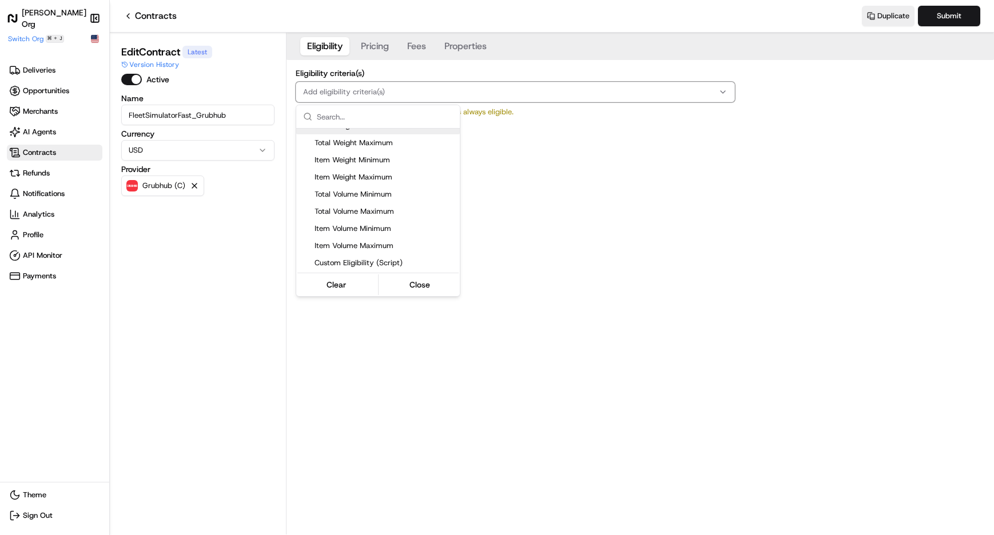
click at [419, 47] on html "Nash Org Make sidebar auto shrink Switch Org ⌘ + J Deliveries Opportunities Mer…" at bounding box center [497, 267] width 994 height 535
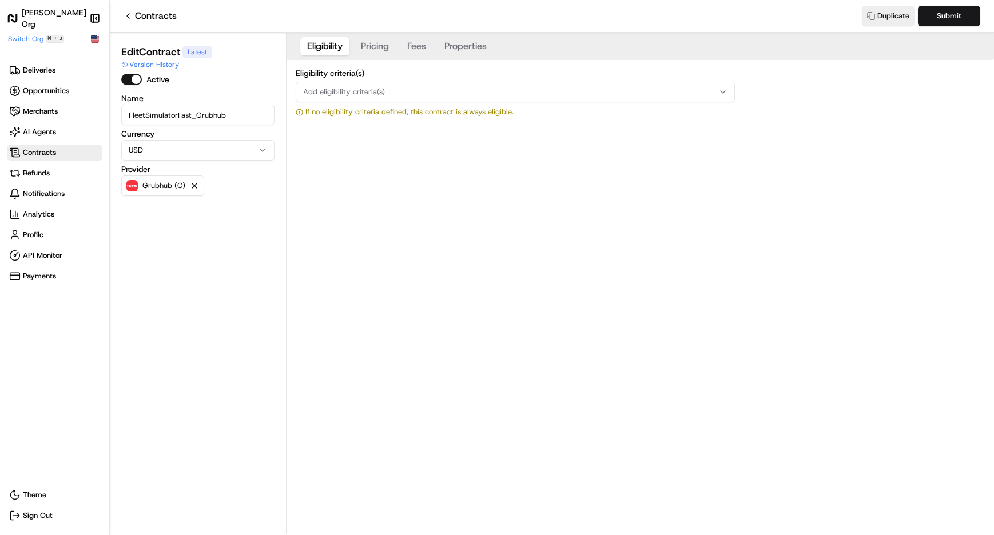
click at [419, 48] on button "Fees" at bounding box center [416, 46] width 33 height 18
click at [405, 96] on div "Select options" at bounding box center [516, 93] width 434 height 10
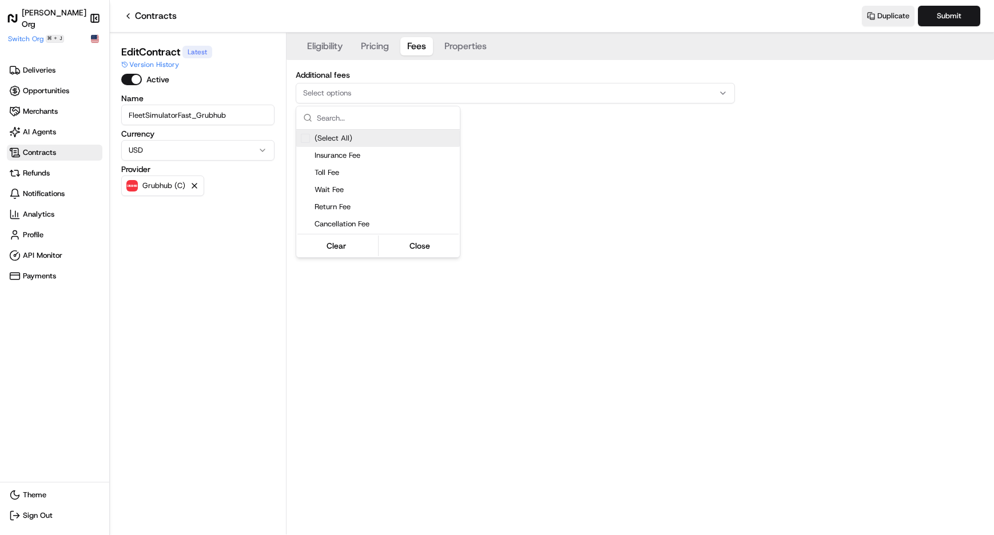
click at [467, 44] on html "Nash Org Make sidebar auto shrink Switch Org ⌘ + J Deliveries Opportunities Mer…" at bounding box center [497, 267] width 994 height 535
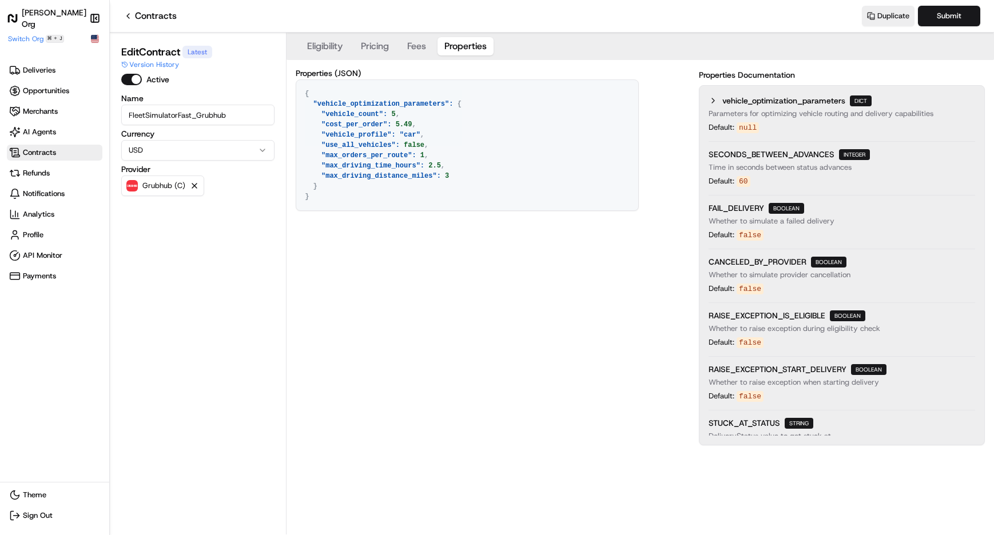
click at [467, 44] on button "Properties" at bounding box center [466, 46] width 56 height 18
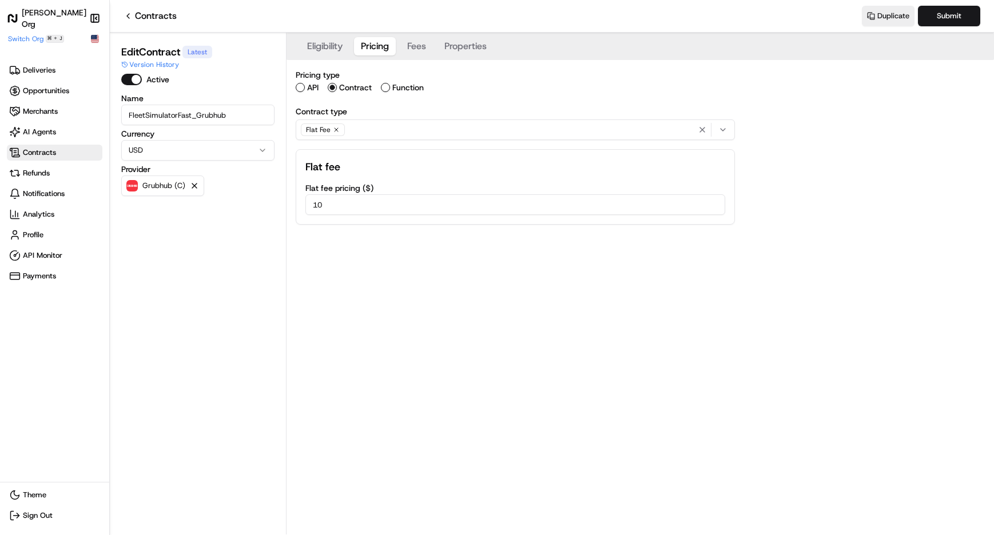
click at [373, 49] on button "Pricing" at bounding box center [375, 46] width 42 height 18
click at [325, 50] on button "Eligibility" at bounding box center [324, 46] width 49 height 18
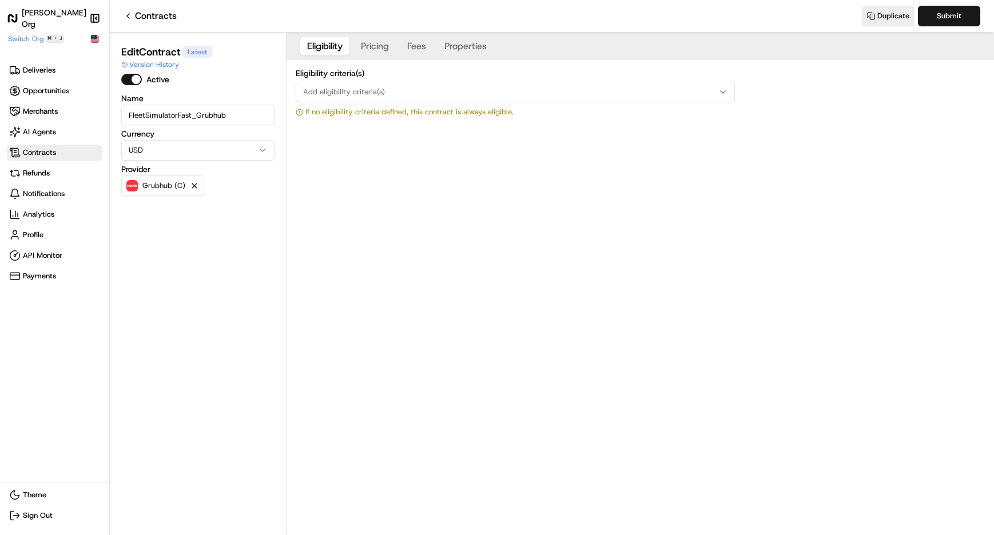
click at [422, 84] on button "Add eligibility criteria(s)" at bounding box center [515, 92] width 439 height 21
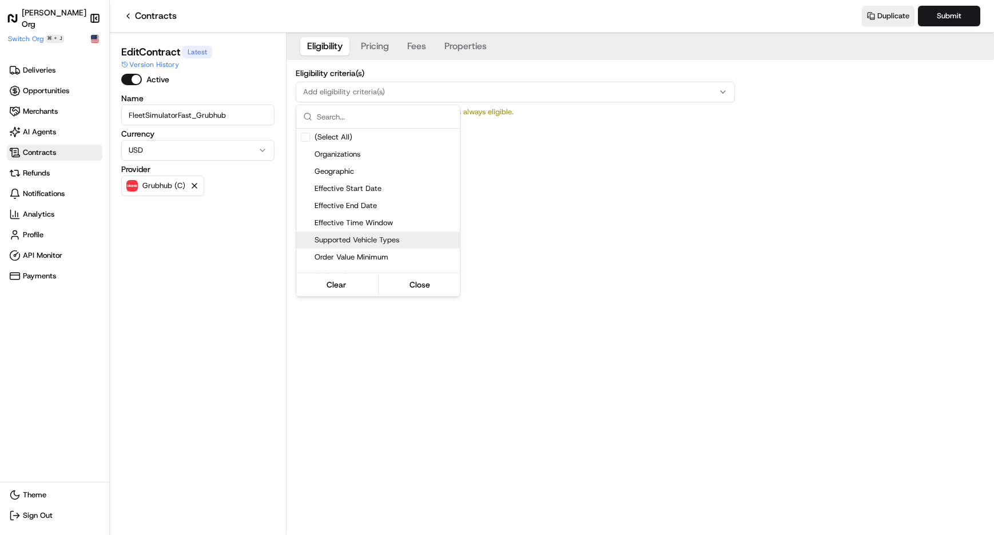
click at [395, 394] on html "Nash Org Make sidebar auto shrink Switch Org ⌘ + J Deliveries Opportunities Mer…" at bounding box center [497, 267] width 994 height 535
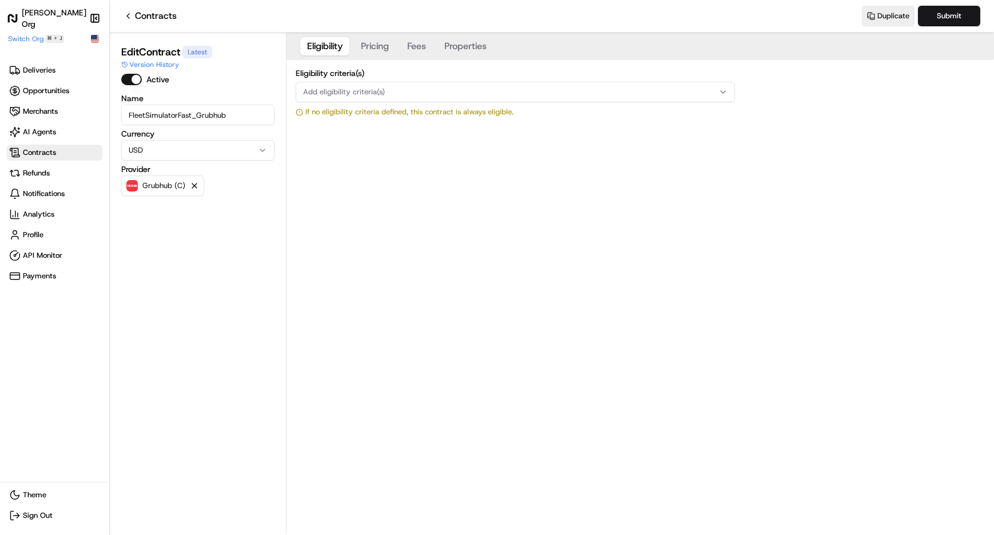
click at [376, 92] on span "Add eligibility criteria(s)" at bounding box center [344, 92] width 82 height 10
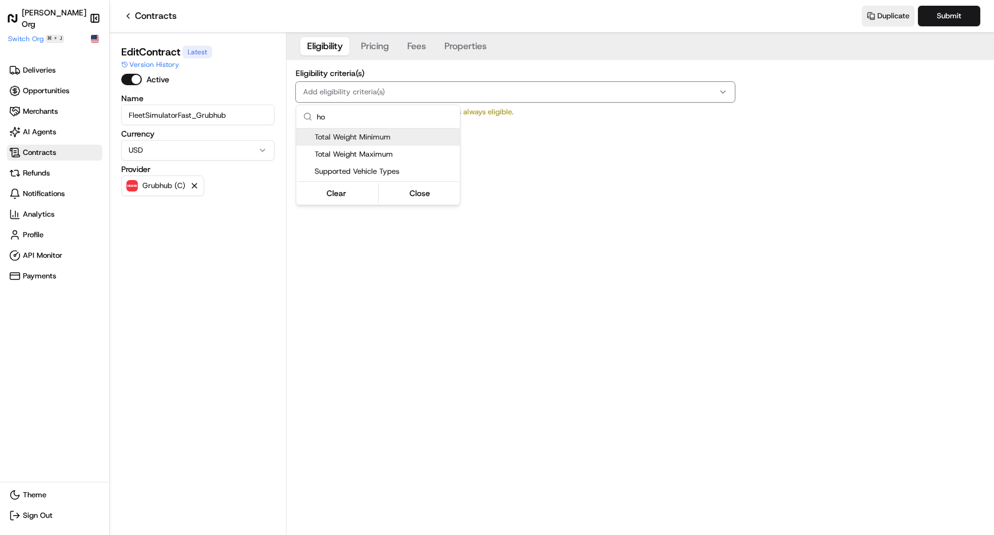
type input "h"
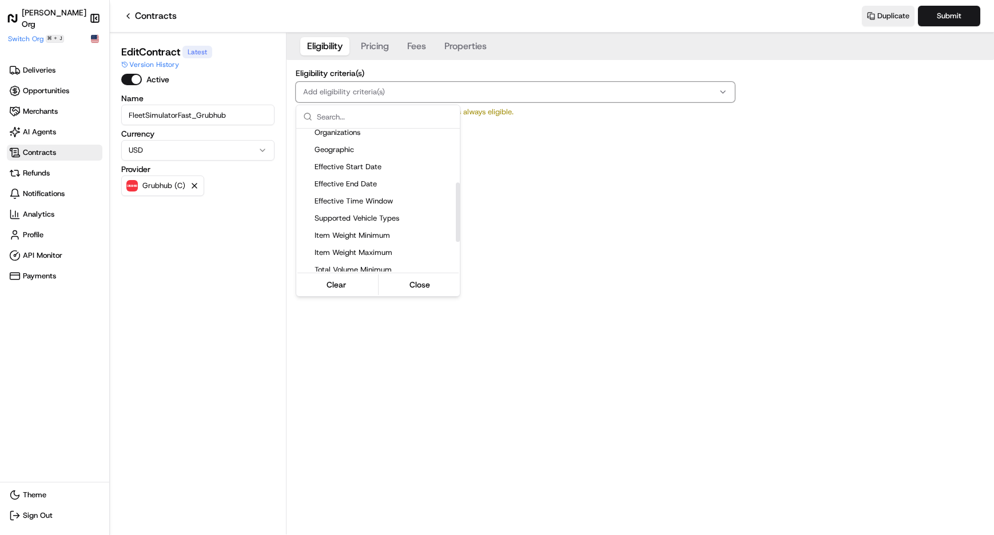
scroll to position [129, 0]
click at [379, 197] on span "Effective Time Window" at bounding box center [385, 197] width 141 height 10
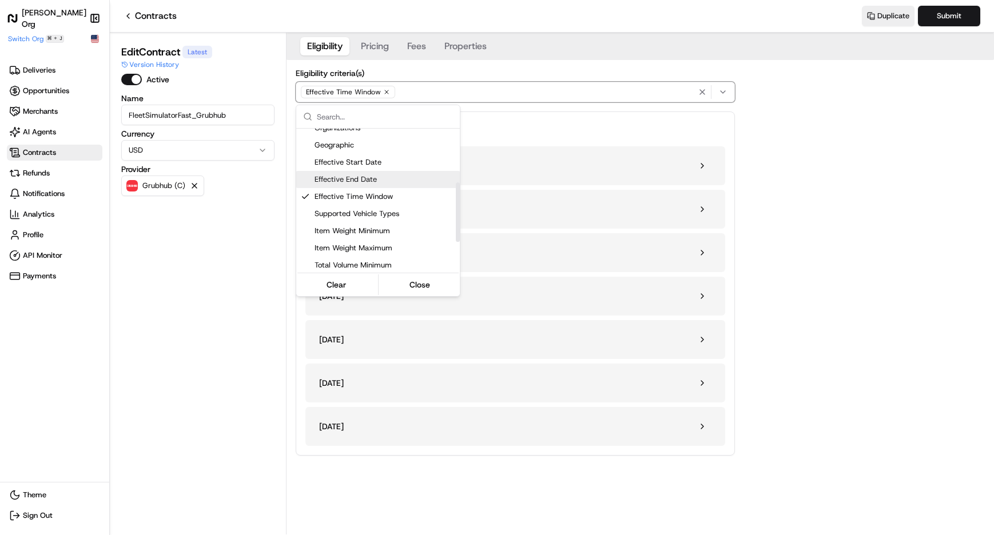
click at [812, 144] on html "Nash Org Make sidebar auto shrink Switch Org ⌘ + J Deliveries Opportunities Mer…" at bounding box center [497, 267] width 994 height 535
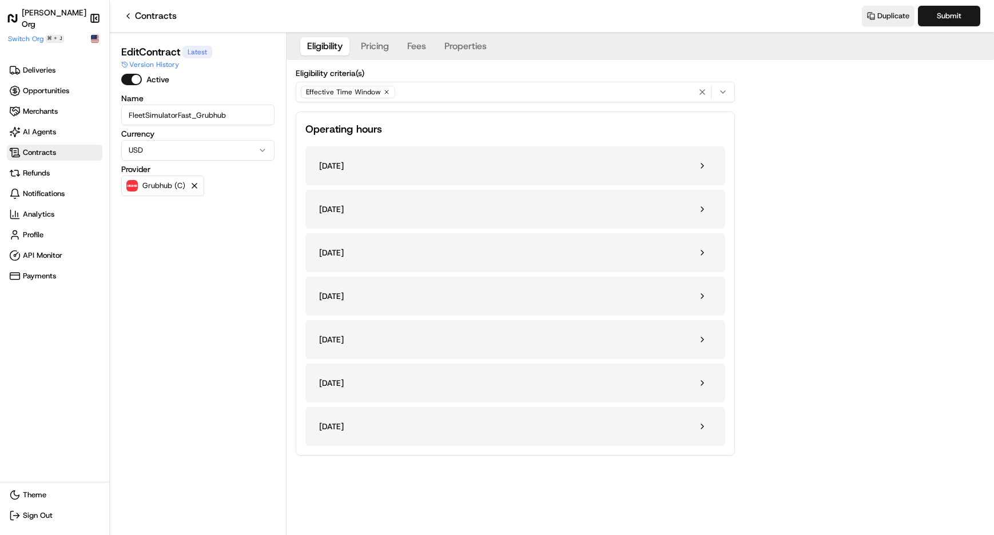
click at [623, 174] on div "monday" at bounding box center [515, 165] width 420 height 39
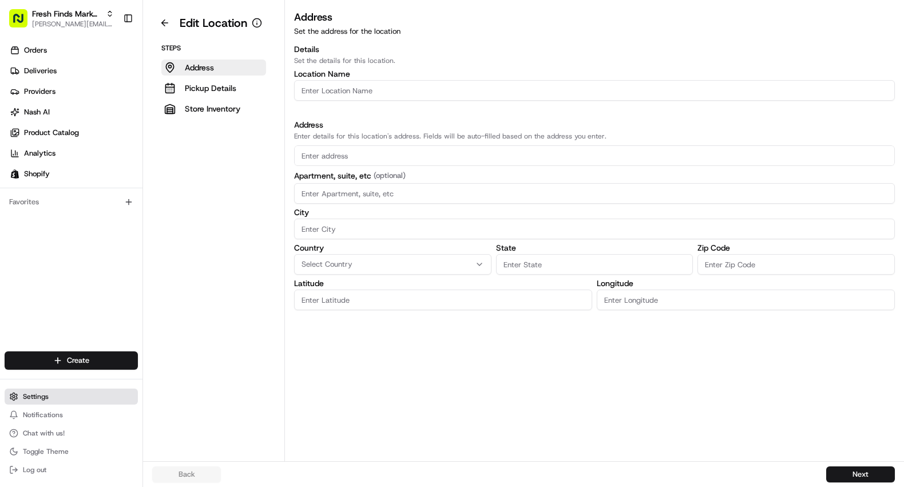
click at [34, 390] on button "Settings" at bounding box center [71, 396] width 133 height 16
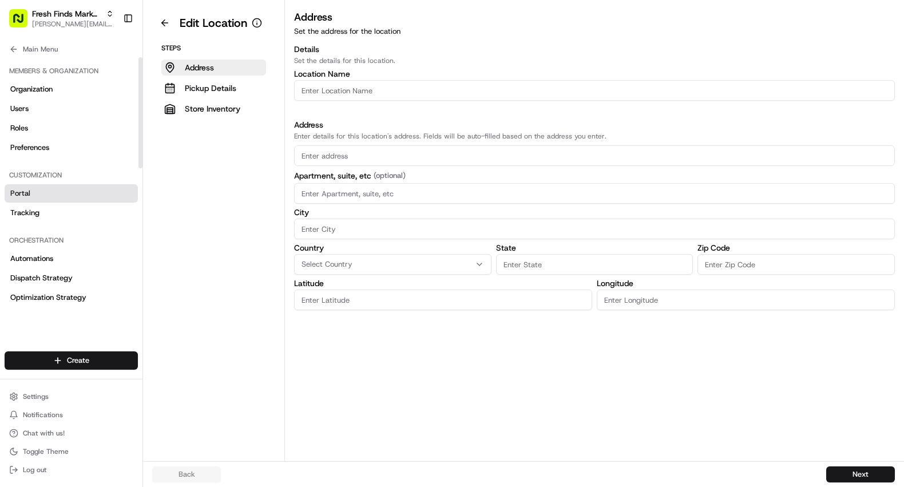
click at [47, 193] on link "Portal" at bounding box center [71, 193] width 133 height 18
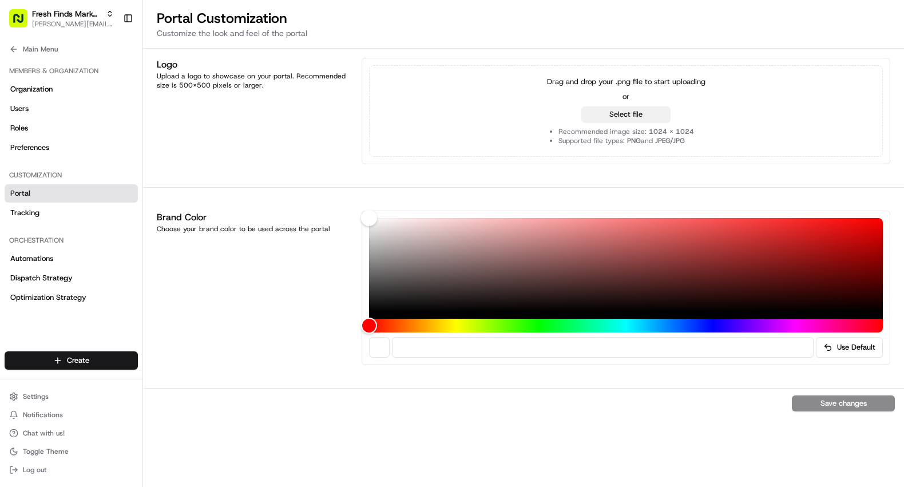
click at [655, 118] on button "Select file" at bounding box center [625, 114] width 89 height 16
click at [601, 120] on button "Select file" at bounding box center [625, 114] width 89 height 16
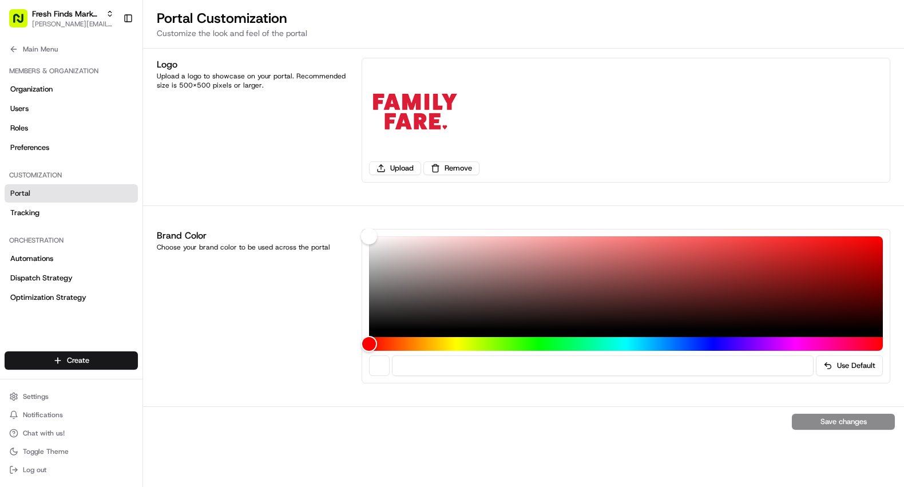
drag, startPoint x: 848, startPoint y: 415, endPoint x: 838, endPoint y: 427, distance: 15.4
click at [848, 416] on div "Save changes" at bounding box center [523, 421] width 761 height 30
click at [838, 423] on div "Save changes" at bounding box center [523, 421] width 761 height 30
click at [14, 50] on icon at bounding box center [13, 49] width 9 height 9
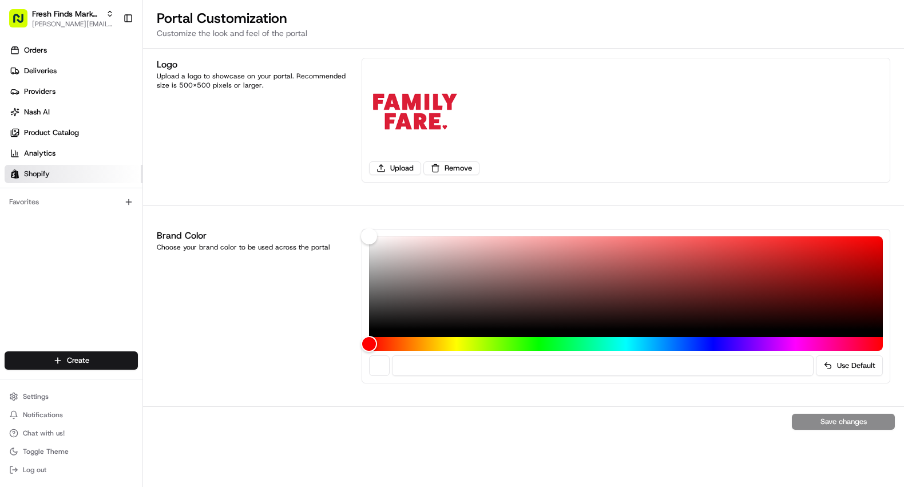
click at [39, 167] on link "Shopify" at bounding box center [74, 174] width 138 height 18
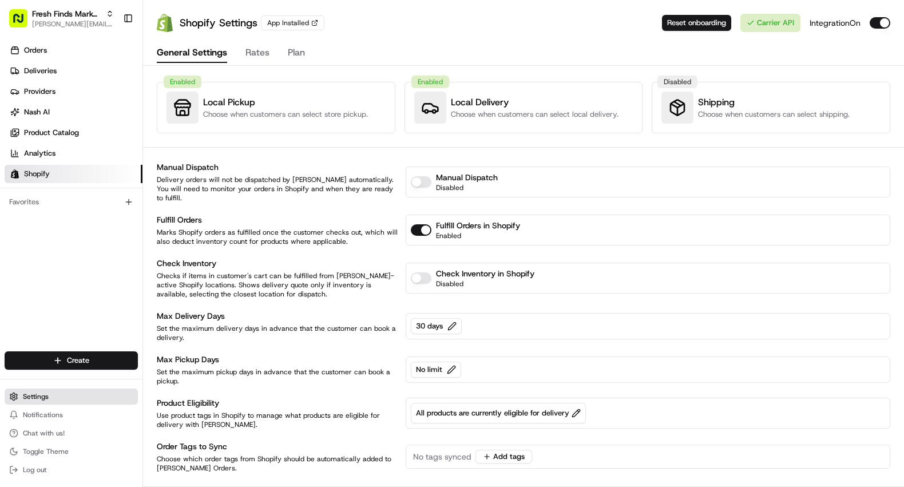
click at [38, 393] on span "Settings" at bounding box center [36, 396] width 26 height 9
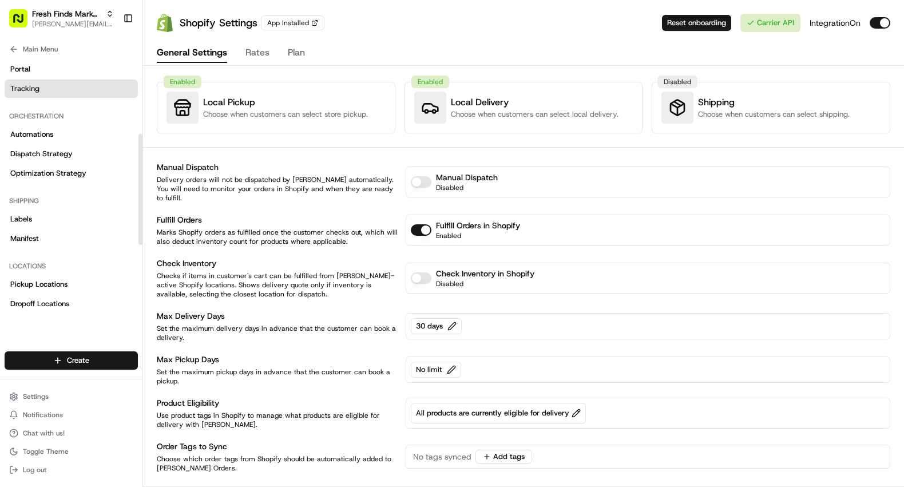
scroll to position [215, 0]
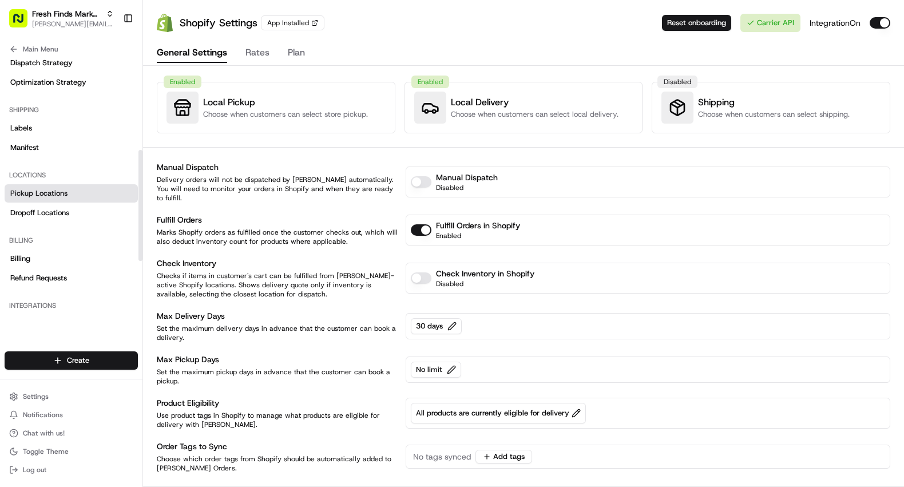
click at [38, 191] on span "Pickup Locations" at bounding box center [38, 193] width 57 height 10
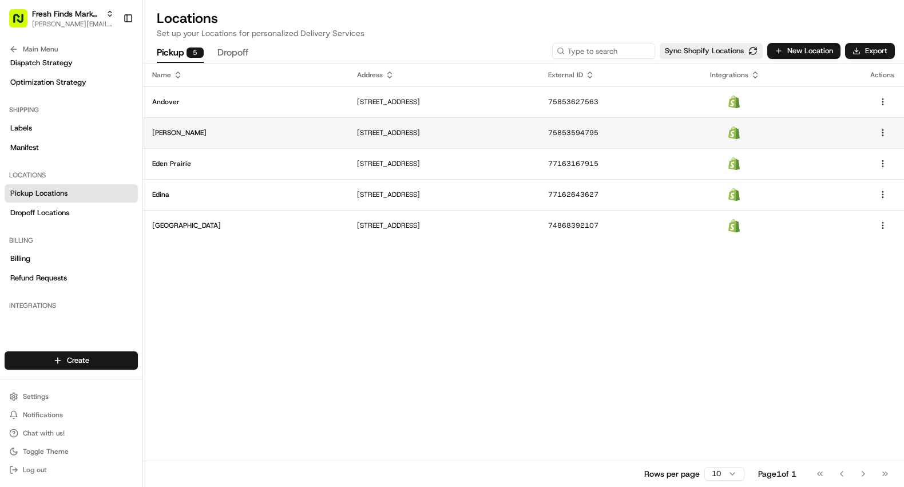
click at [375, 131] on p "[STREET_ADDRESS]" at bounding box center [443, 132] width 173 height 9
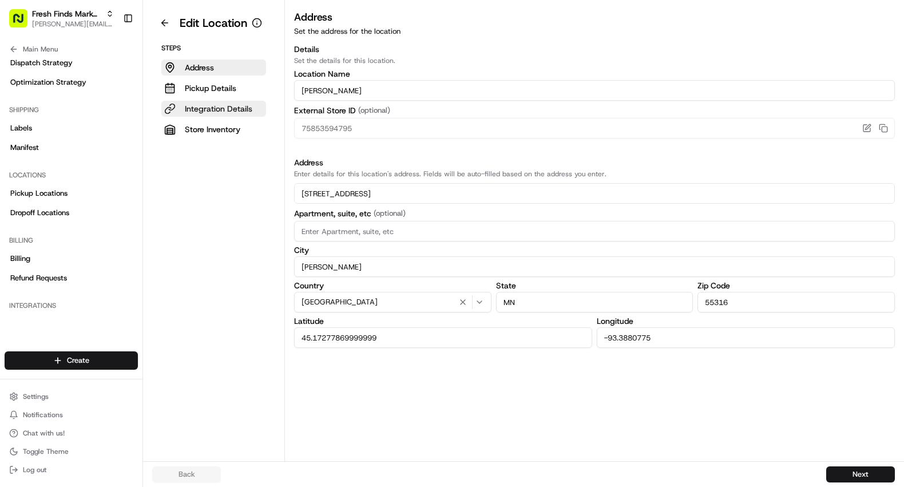
click at [224, 110] on p "Integration Details" at bounding box center [218, 108] width 67 height 11
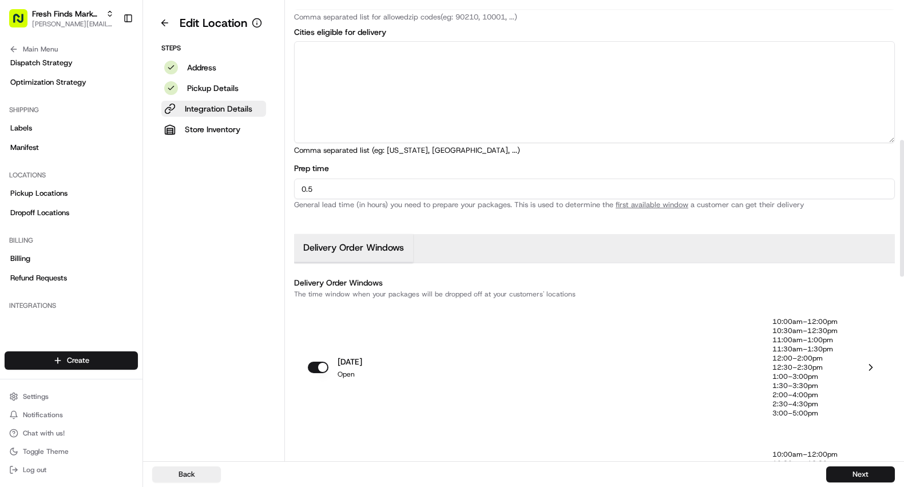
scroll to position [596, 0]
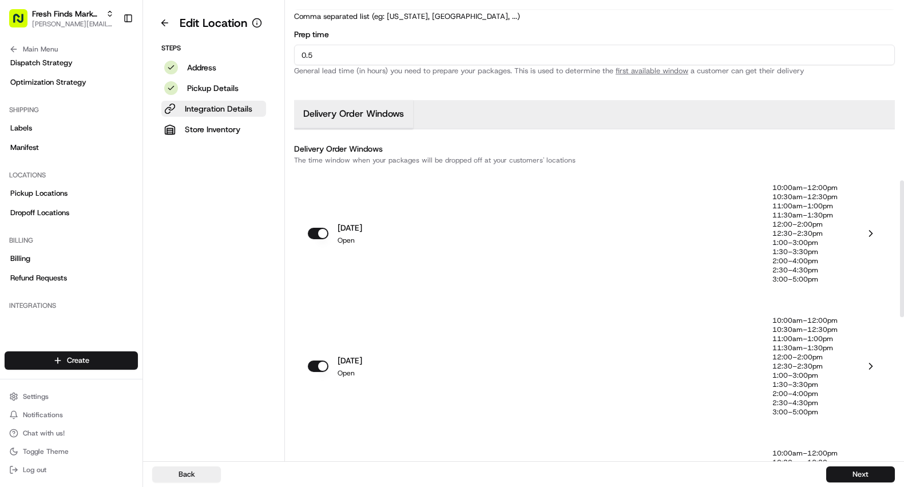
click at [872, 230] on icon at bounding box center [870, 233] width 11 height 11
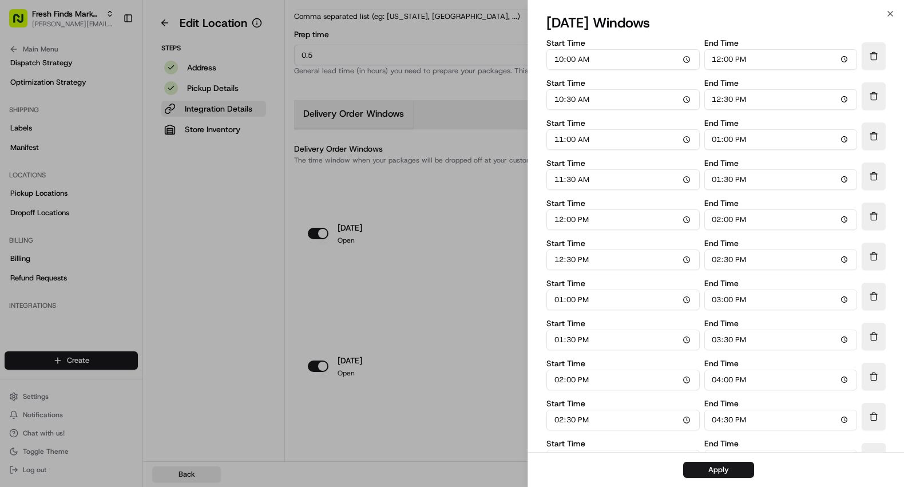
click at [717, 58] on input "12:00" at bounding box center [779, 59] width 153 height 21
click at [750, 62] on input "23:00" at bounding box center [779, 59] width 153 height 21
click at [744, 56] on input "23:00" at bounding box center [779, 59] width 153 height 21
type input "11:00"
click at [557, 98] on input "10:30" at bounding box center [622, 99] width 153 height 21
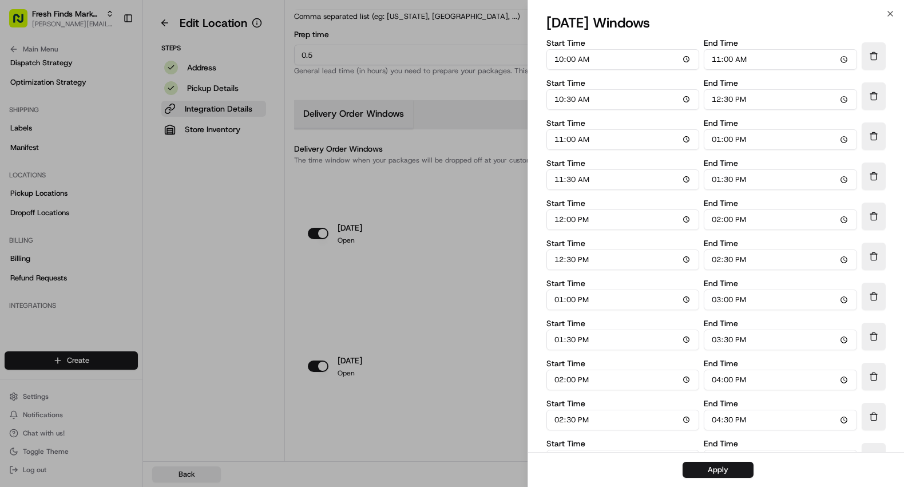
click at [716, 100] on input "12:30" at bounding box center [779, 99] width 153 height 21
type input "11:00"
click at [732, 470] on button "Apply" at bounding box center [717, 470] width 71 height 16
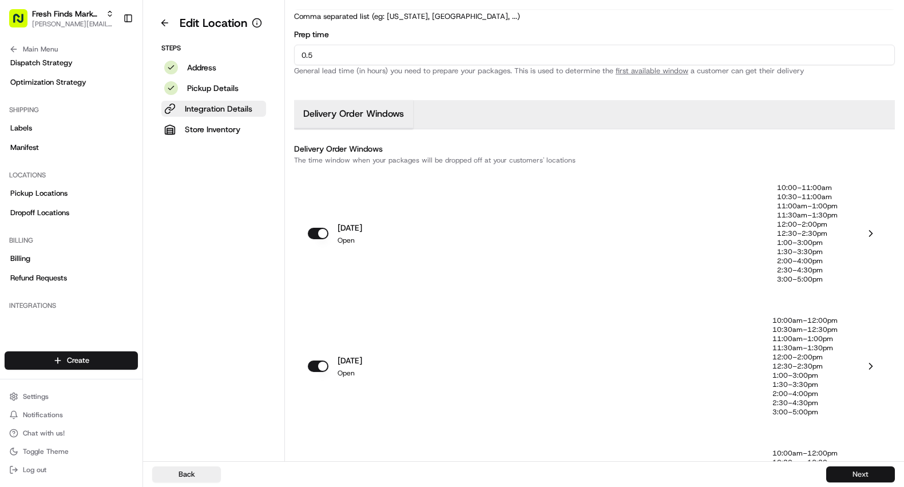
click at [865, 472] on button "Next" at bounding box center [860, 474] width 69 height 16
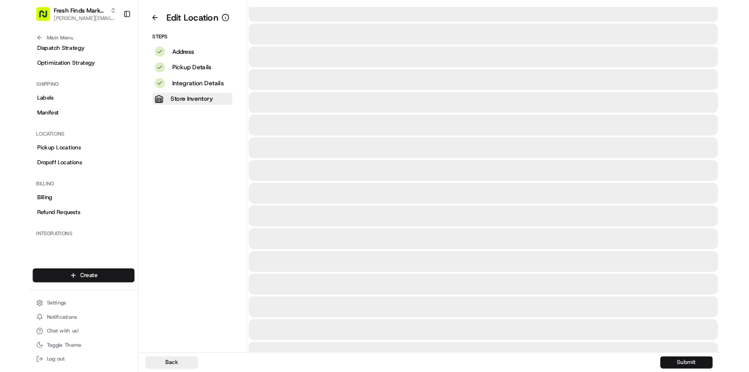
scroll to position [0, 0]
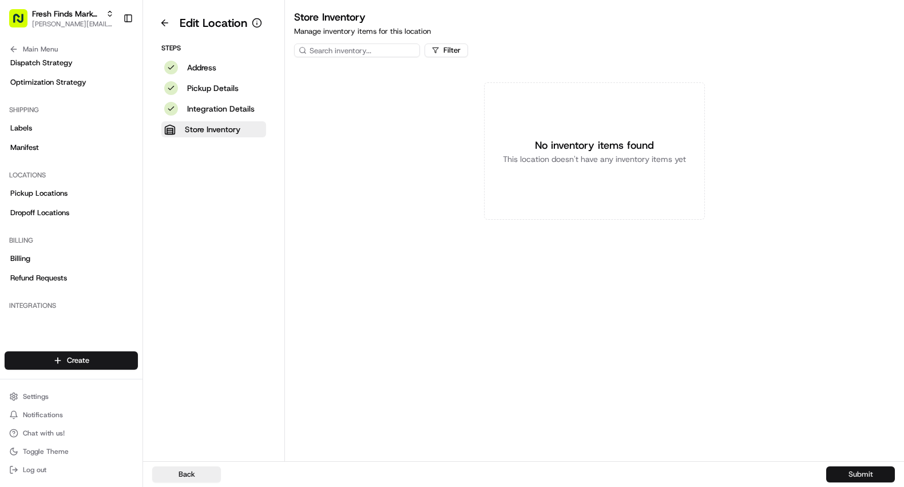
click at [864, 474] on button "Submit" at bounding box center [860, 474] width 69 height 16
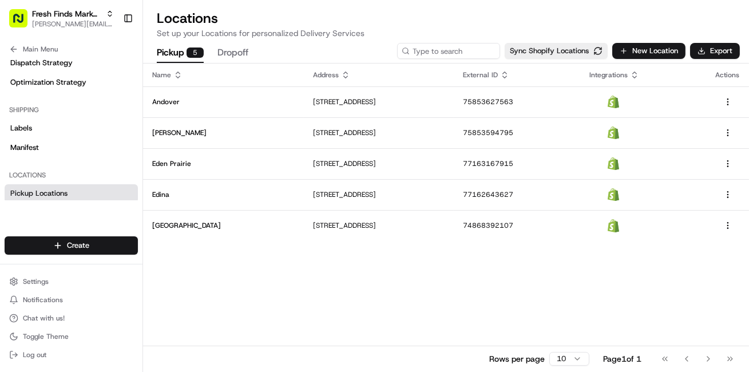
scroll to position [215, 0]
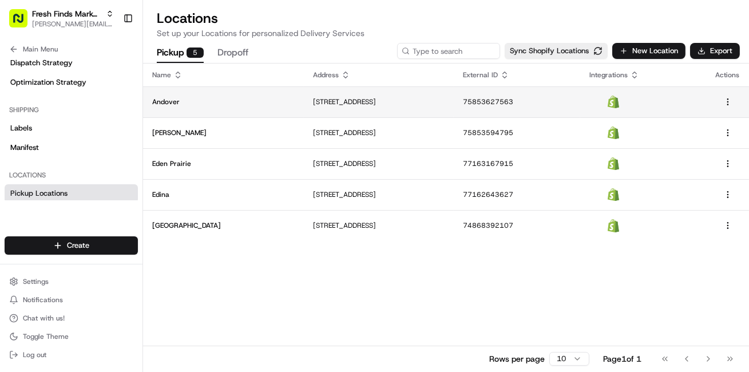
drag, startPoint x: 260, startPoint y: 103, endPoint x: 432, endPoint y: 104, distance: 171.6
click at [432, 104] on p "[STREET_ADDRESS]" at bounding box center [379, 101] width 132 height 9
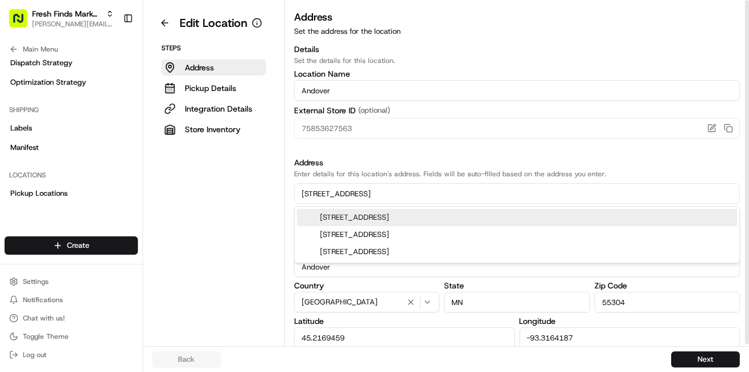
click at [310, 190] on input "2000 Bunker Lake Blvd NW" at bounding box center [517, 193] width 446 height 21
click at [164, 23] on button at bounding box center [164, 23] width 25 height 18
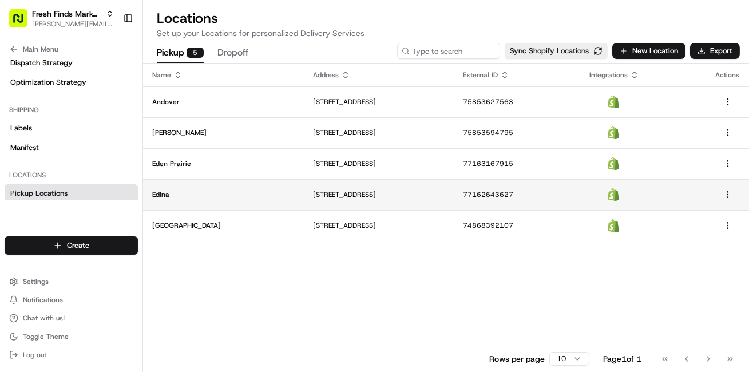
click at [247, 198] on td "Edina" at bounding box center [223, 194] width 161 height 31
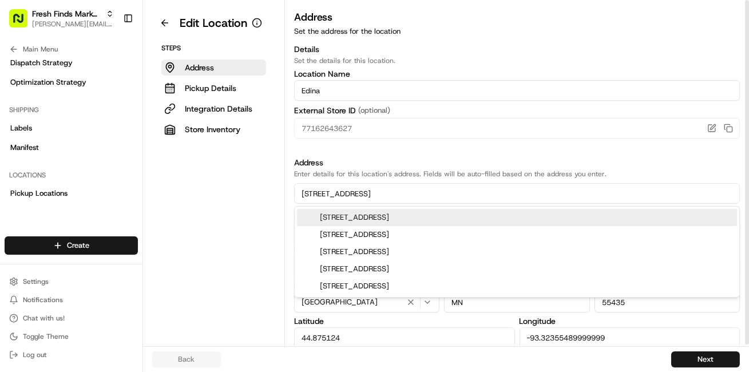
click at [316, 193] on input "[STREET_ADDRESS]" at bounding box center [517, 193] width 446 height 21
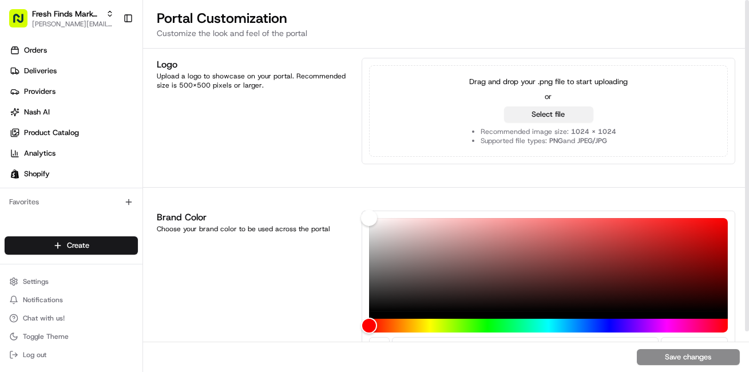
click at [556, 117] on button "Select file" at bounding box center [548, 114] width 89 height 16
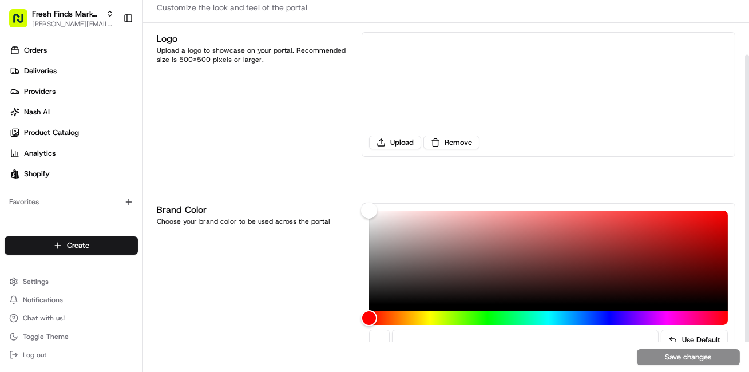
scroll to position [64, 0]
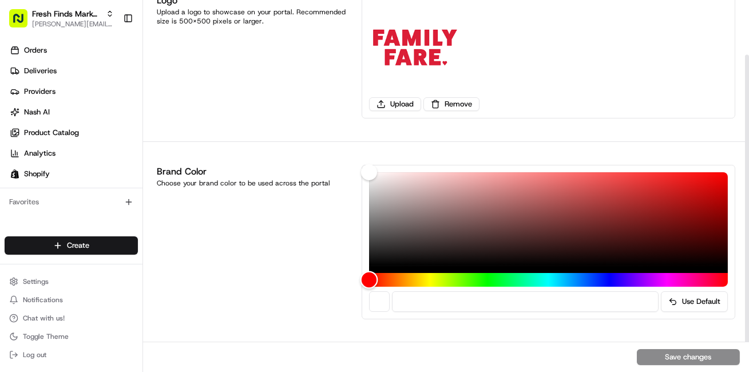
type input "#NaNNaNNaN"
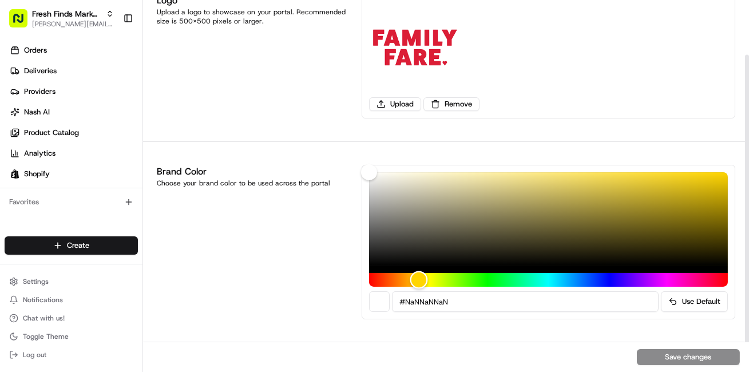
click at [419, 281] on div "Hue" at bounding box center [548, 280] width 359 height 14
click at [380, 302] on div at bounding box center [379, 301] width 21 height 21
click at [689, 360] on div "Save changes" at bounding box center [446, 356] width 606 height 30
click at [687, 296] on button "Use Default" at bounding box center [694, 301] width 67 height 21
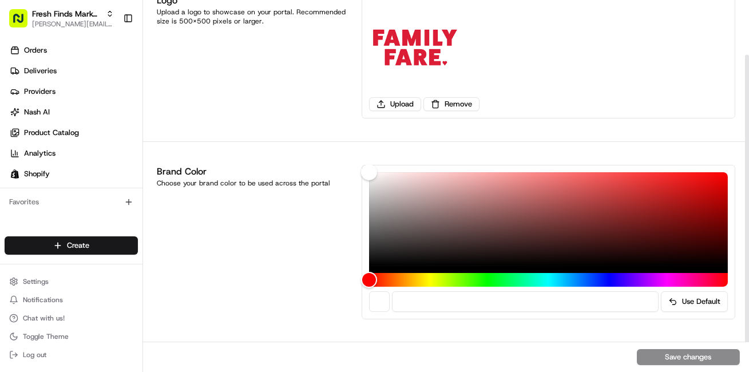
click at [679, 350] on div "Save changes" at bounding box center [446, 356] width 606 height 30
click at [662, 352] on div "Save changes" at bounding box center [446, 356] width 606 height 30
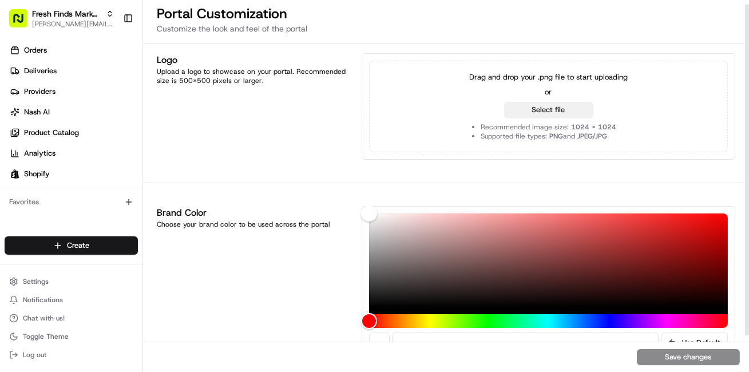
click at [557, 108] on button "Select file" at bounding box center [548, 110] width 89 height 16
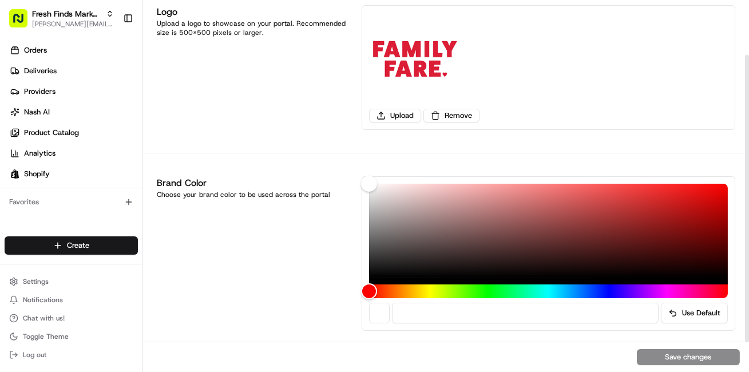
scroll to position [64, 0]
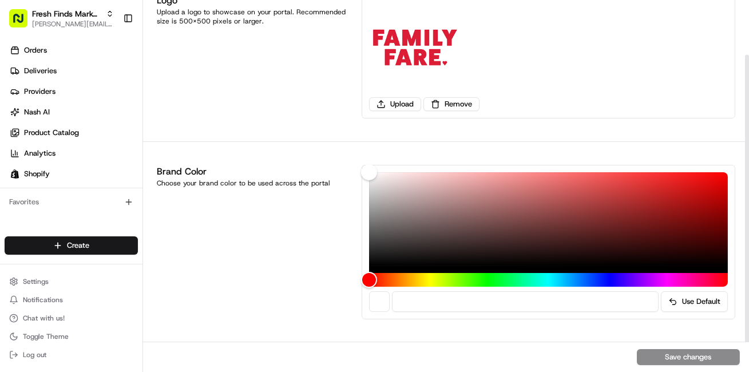
click at [677, 353] on div "Save changes" at bounding box center [446, 356] width 606 height 30
type input "#NaNNaNNaN"
click at [456, 281] on div "Hue" at bounding box center [548, 280] width 359 height 14
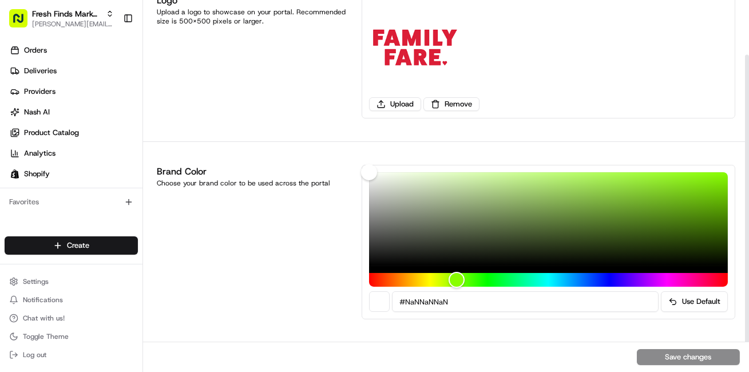
click at [667, 356] on div "Save changes" at bounding box center [446, 356] width 606 height 30
click at [45, 175] on span "Shopify" at bounding box center [37, 174] width 26 height 10
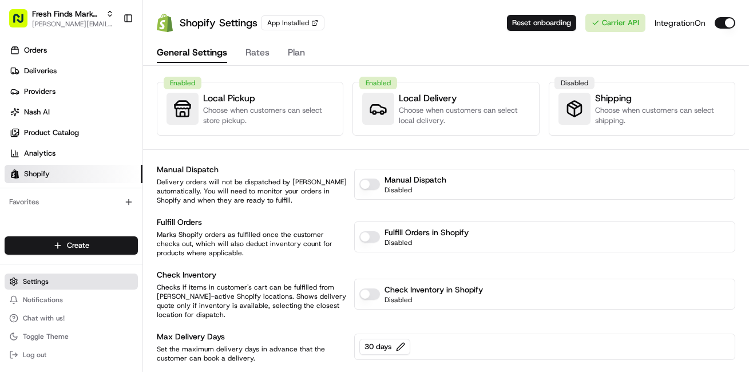
click at [22, 280] on button "Settings" at bounding box center [71, 281] width 133 height 16
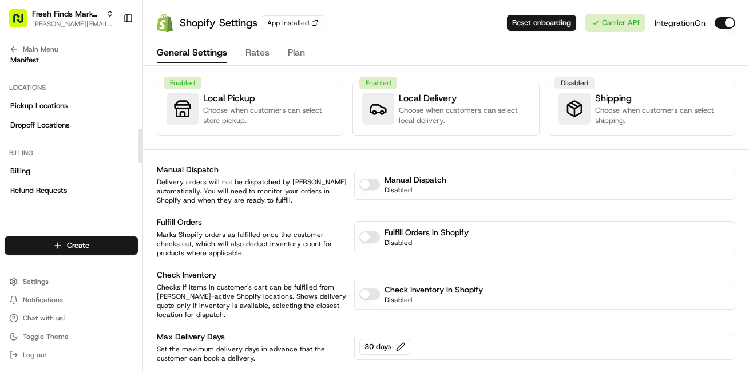
scroll to position [283, 0]
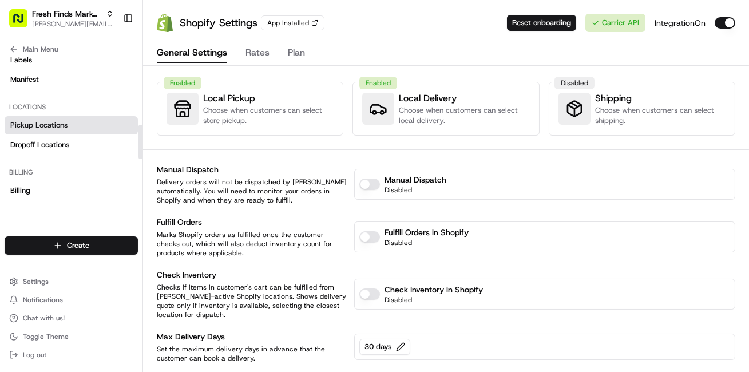
click at [35, 124] on span "Pickup Locations" at bounding box center [38, 125] width 57 height 10
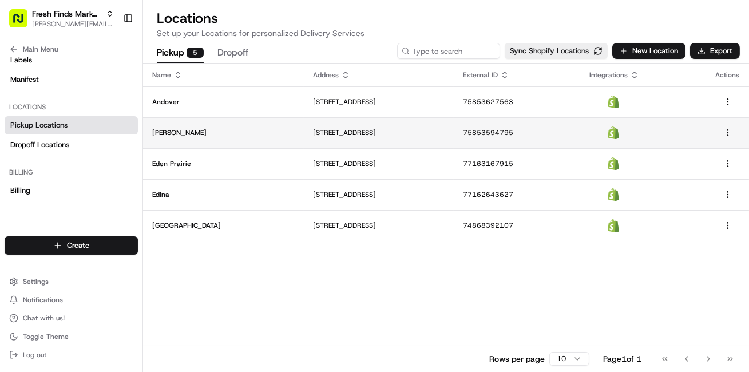
click at [313, 132] on p "[STREET_ADDRESS]" at bounding box center [379, 132] width 132 height 9
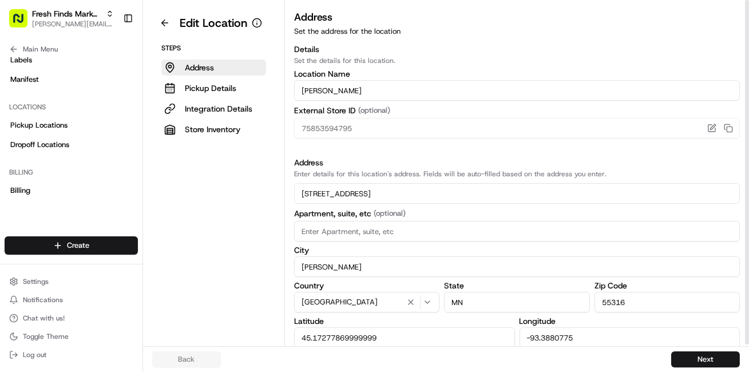
scroll to position [1, 0]
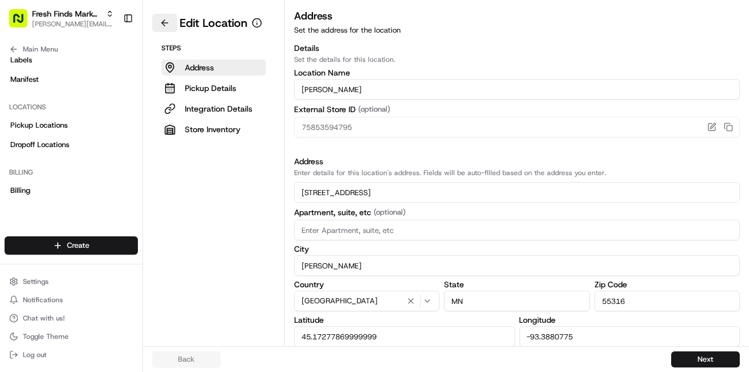
click at [163, 22] on button at bounding box center [164, 23] width 25 height 18
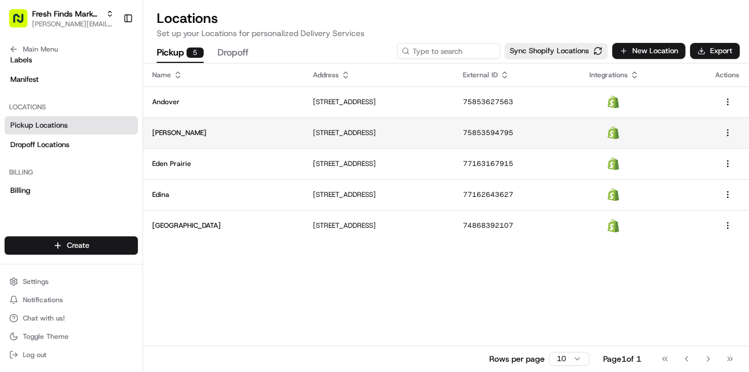
drag, startPoint x: 261, startPoint y: 134, endPoint x: 452, endPoint y: 140, distance: 190.5
click at [452, 140] on td "[STREET_ADDRESS]" at bounding box center [379, 132] width 150 height 31
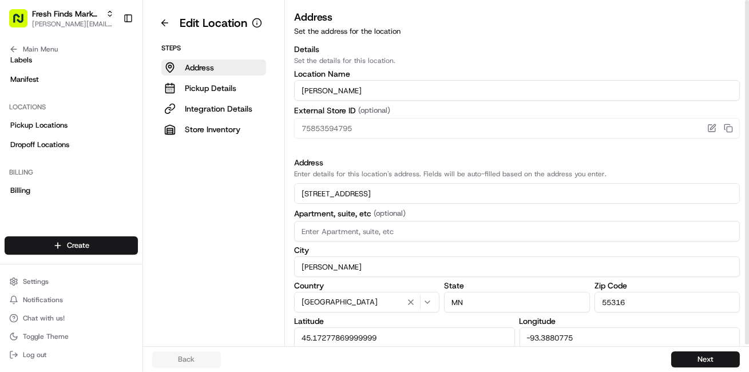
click at [347, 194] on input "[STREET_ADDRESS]" at bounding box center [517, 193] width 446 height 21
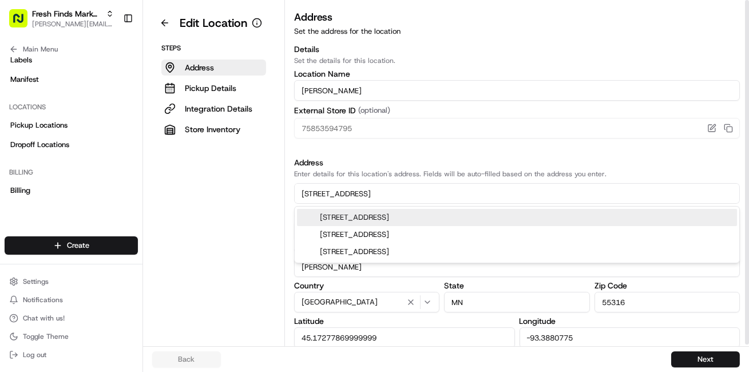
click at [347, 194] on input "[STREET_ADDRESS]" at bounding box center [517, 193] width 446 height 21
click at [162, 27] on button at bounding box center [164, 23] width 25 height 18
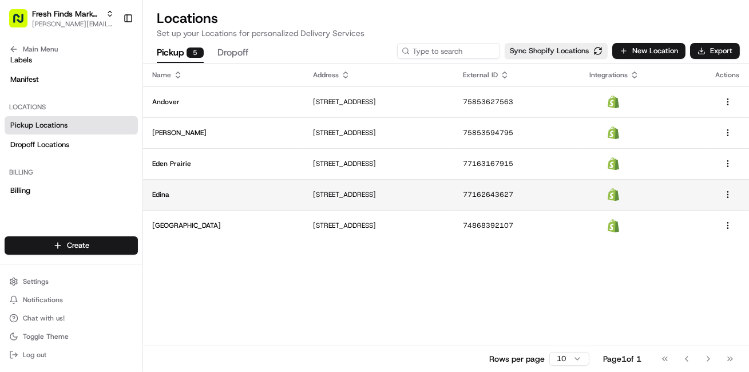
click at [217, 193] on p "Edina" at bounding box center [223, 194] width 142 height 9
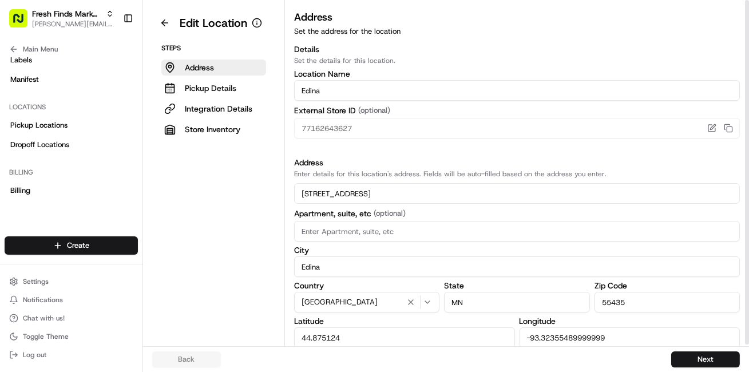
click at [309, 189] on input "[STREET_ADDRESS]" at bounding box center [517, 193] width 446 height 21
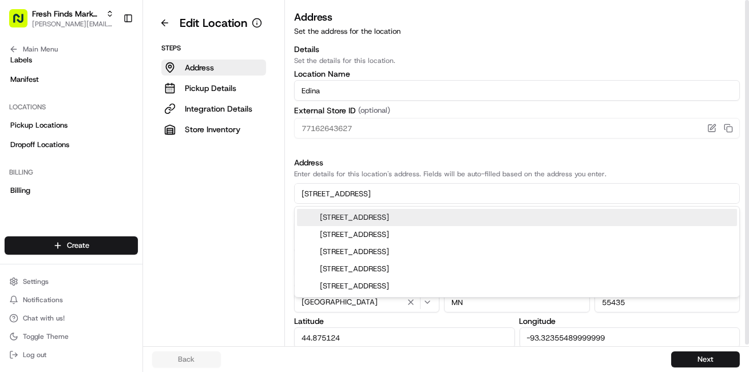
click at [309, 189] on input "[STREET_ADDRESS]" at bounding box center [517, 193] width 446 height 21
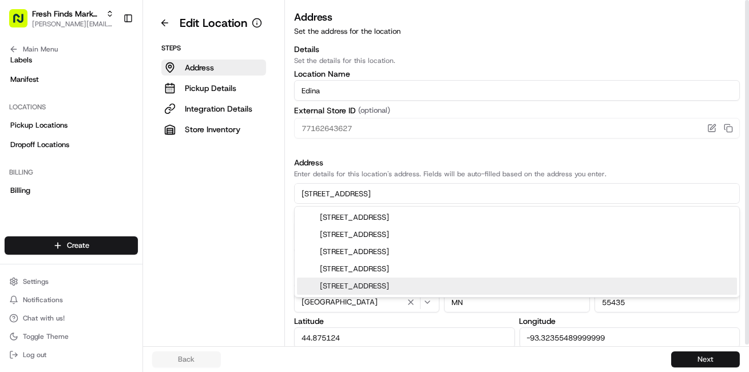
click at [696, 359] on button "Next" at bounding box center [705, 359] width 69 height 16
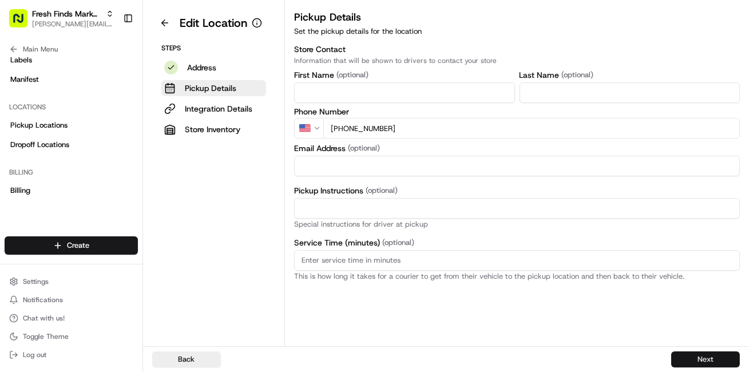
click at [696, 359] on button "Next" at bounding box center [705, 359] width 69 height 16
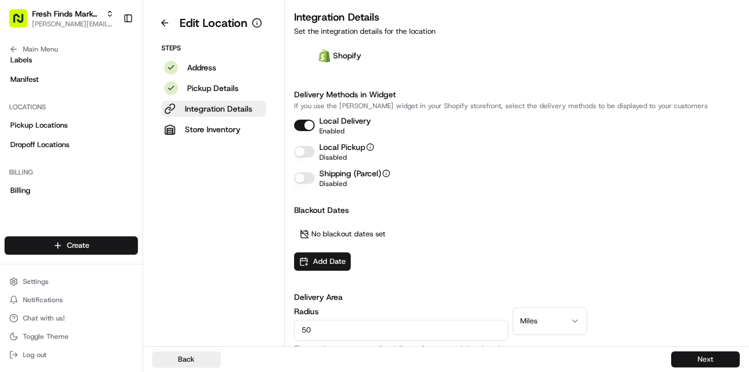
click at [696, 359] on button "Next" at bounding box center [705, 359] width 69 height 16
click at [302, 331] on input "50" at bounding box center [401, 330] width 214 height 21
click at [695, 357] on button "Next" at bounding box center [705, 359] width 69 height 16
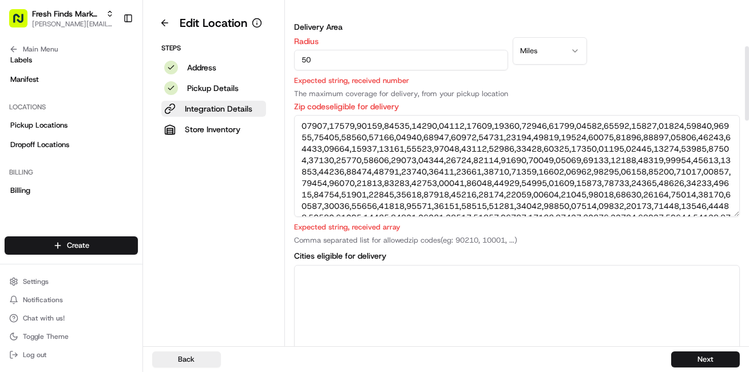
scroll to position [208, 0]
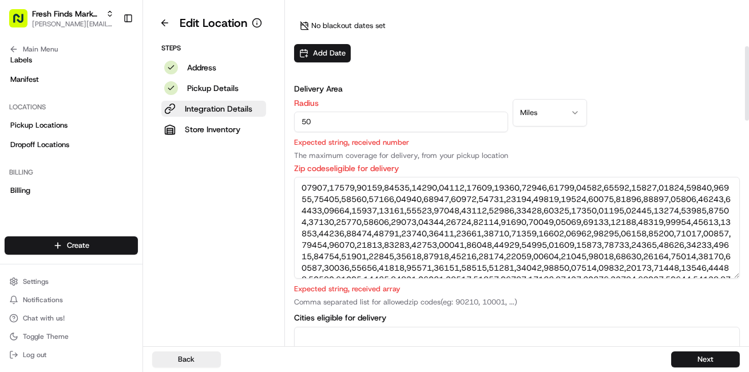
click at [377, 130] on input "50" at bounding box center [401, 122] width 214 height 21
click at [377, 129] on input "50" at bounding box center [401, 122] width 214 height 21
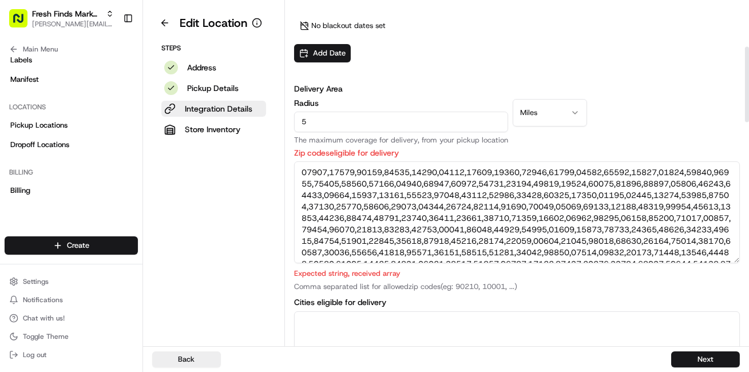
type input "50"
click at [699, 360] on button "Next" at bounding box center [705, 359] width 69 height 16
type textarea "54016, 54021, 55001, 55003, 55010, 55014, 55016, 55020, 55024, 55031, 55033, 55…"
type textarea "[GEOGRAPHIC_DATA], [GEOGRAPHIC_DATA], [GEOGRAPHIC_DATA], [GEOGRAPHIC_DATA], [GE…"
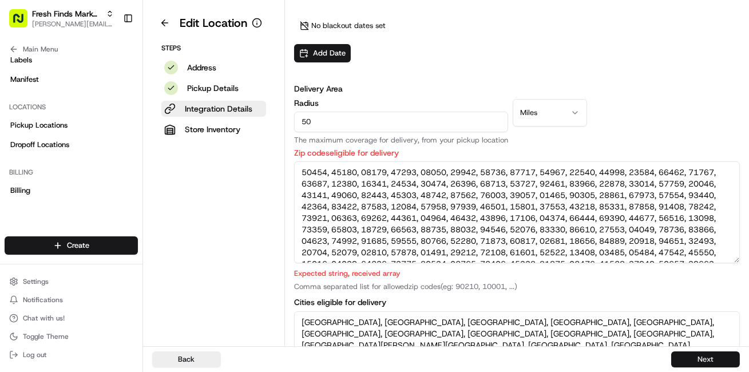
click at [699, 360] on button "Next" at bounding box center [705, 359] width 69 height 16
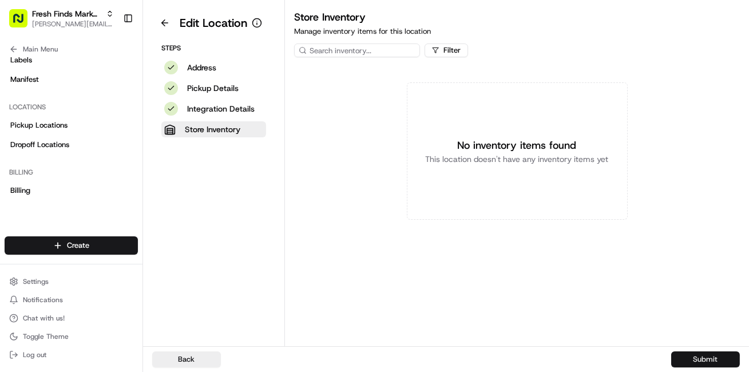
scroll to position [0, 0]
click at [699, 360] on button "Submit" at bounding box center [705, 359] width 69 height 16
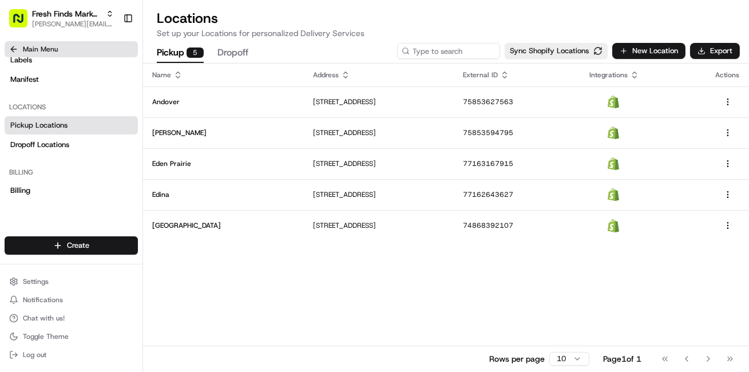
click at [13, 50] on icon at bounding box center [13, 49] width 9 height 9
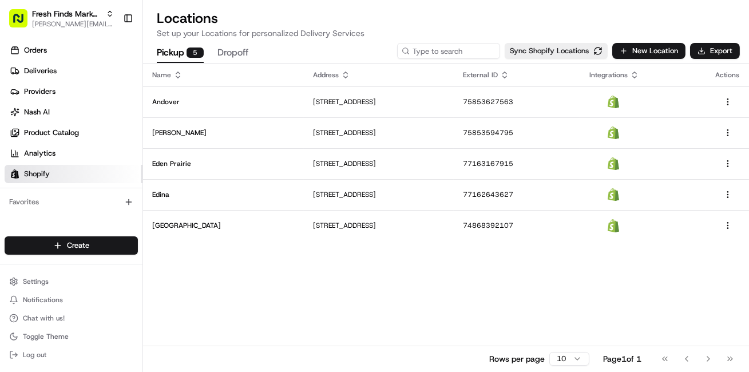
click at [61, 174] on link "Shopify" at bounding box center [74, 174] width 138 height 18
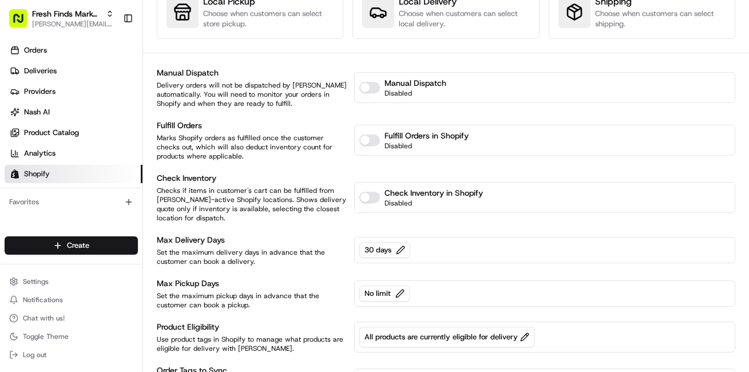
scroll to position [100, 0]
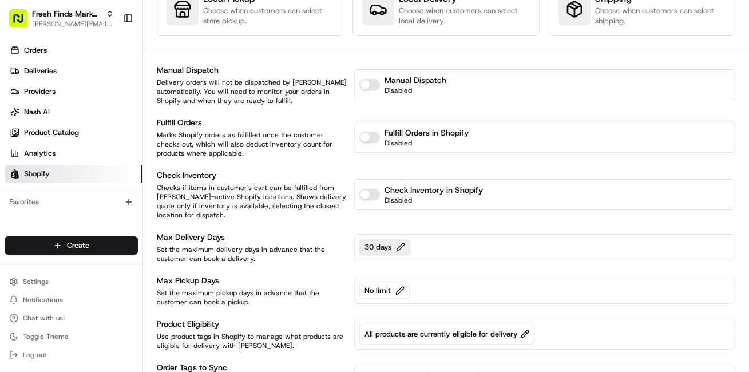
click at [393, 244] on button "30 days" at bounding box center [384, 247] width 51 height 16
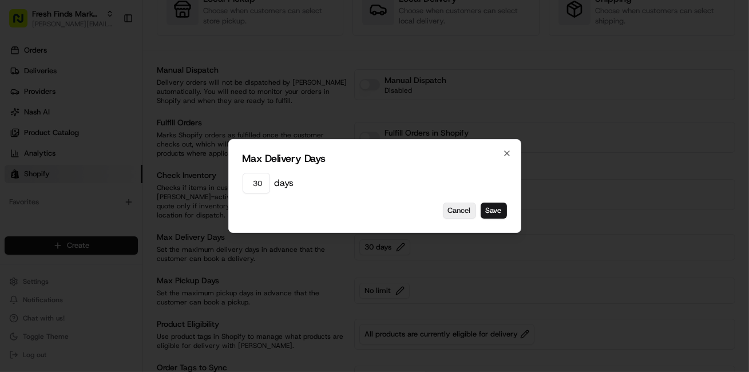
click at [459, 212] on button "Cancel" at bounding box center [459, 210] width 33 height 16
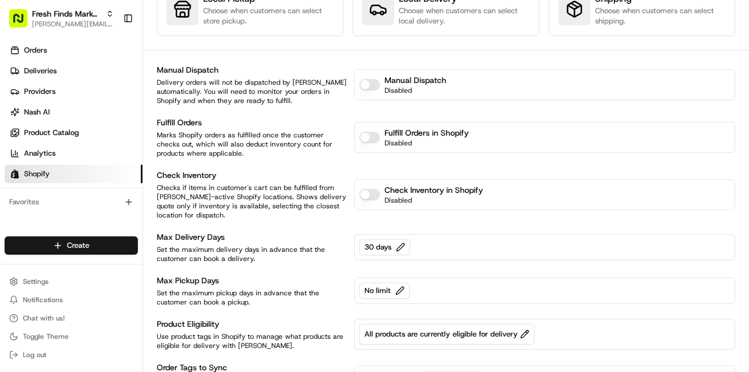
scroll to position [0, 0]
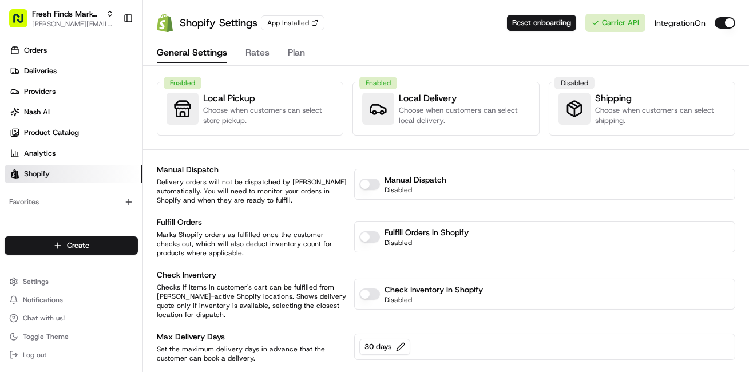
click at [256, 56] on button "Rates" at bounding box center [257, 52] width 24 height 19
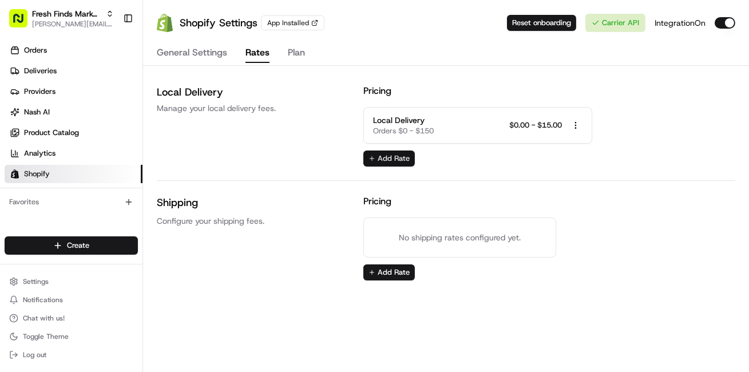
click at [378, 156] on button "Add Rate" at bounding box center [388, 158] width 51 height 16
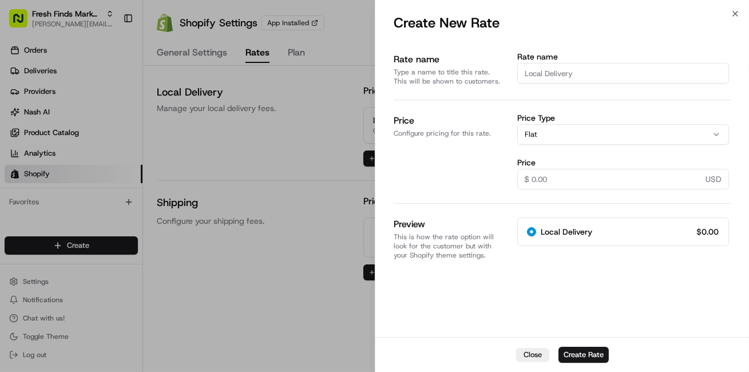
click at [569, 77] on input "Rate name" at bounding box center [622, 73] width 211 height 21
type input "C"
radio input "true"
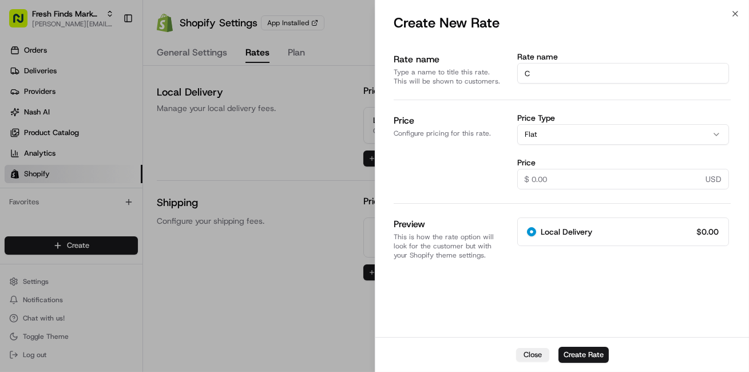
type input "Ca"
radio input "true"
type input "Cat"
radio input "true"
type input "Cate"
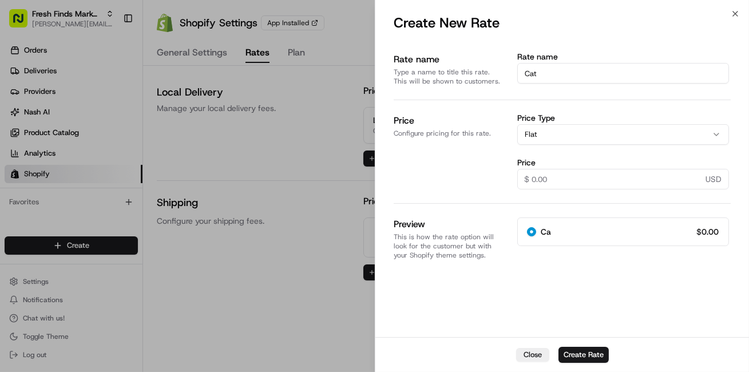
radio input "true"
type input "Cater"
radio input "true"
type input "Cate"
radio input "true"
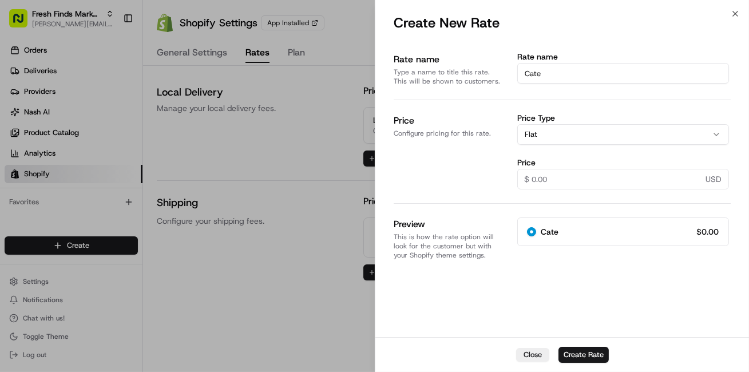
type input "Cat"
radio input "true"
type input "Ca"
radio input "true"
type input "Cak"
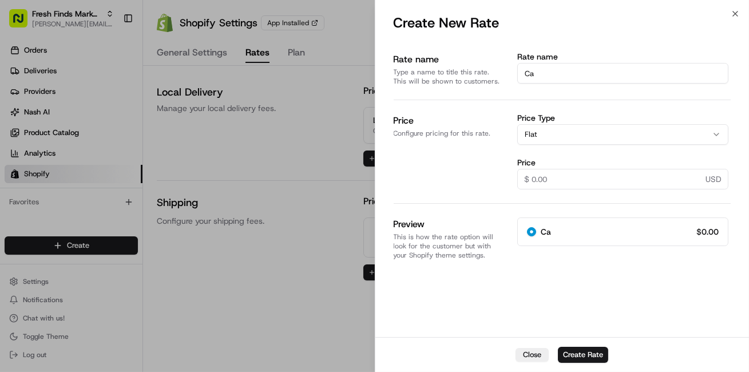
radio input "true"
type input "Cake"
radio input "true"
type input "Cake"
radio input "true"
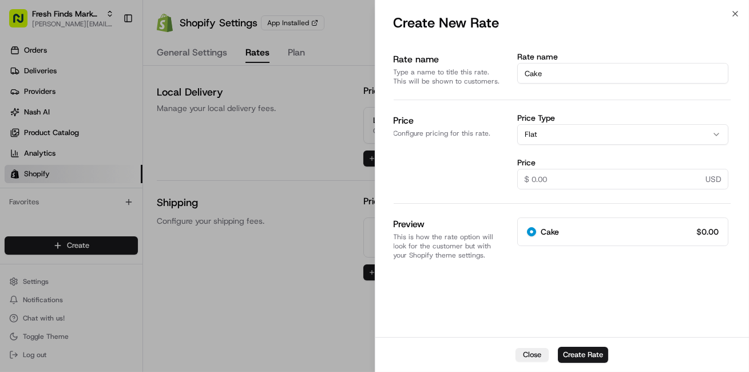
type input "Cake D"
radio input "true"
type input "Cake De"
radio input "true"
type input "Cake Del"
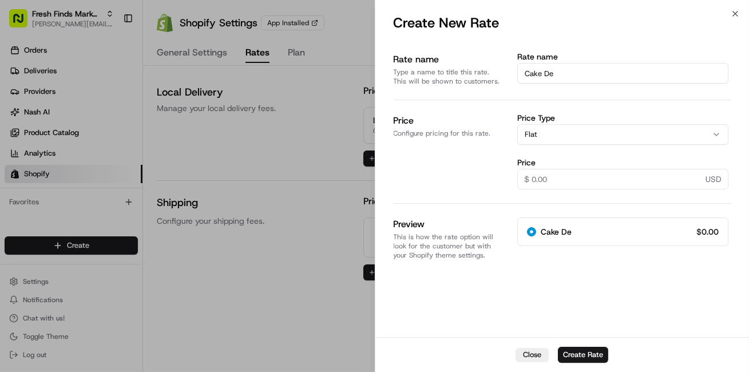
radio input "true"
type input "Cake Deli"
radio input "true"
type input "Cake Deliv"
radio input "true"
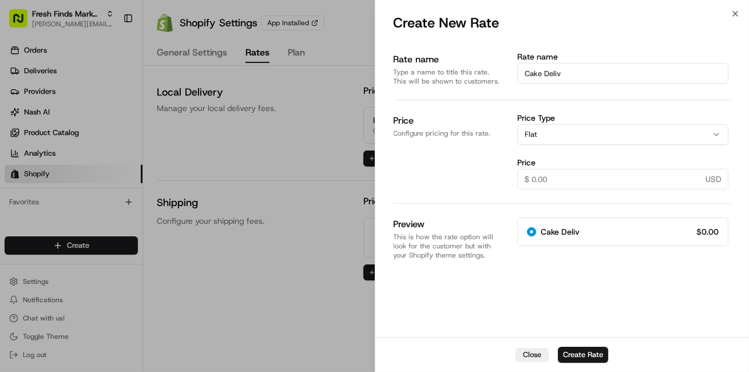
type input "Cake Delive"
radio input "true"
type input "Cake Deliver"
radio input "true"
type input "Cake Delivery"
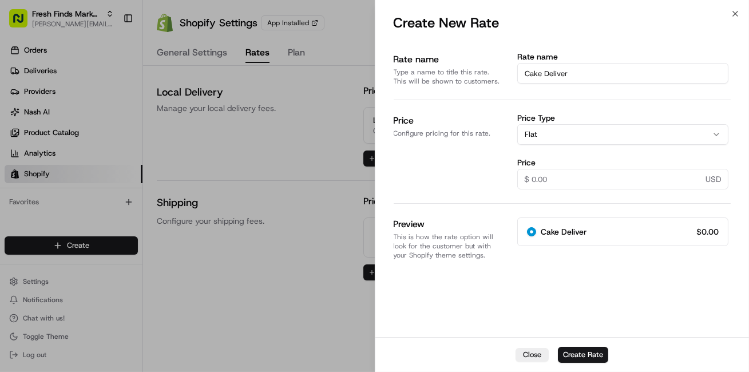
radio input "true"
type input "Cake Delivery"
click at [576, 138] on button "Flat" at bounding box center [622, 134] width 211 height 21
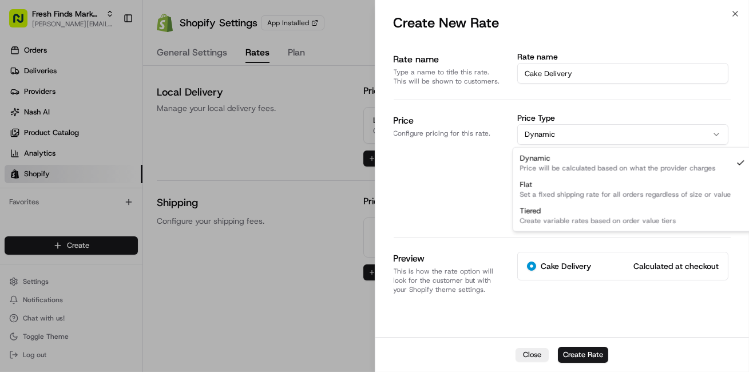
click at [577, 137] on button "Dynamic" at bounding box center [622, 134] width 211 height 21
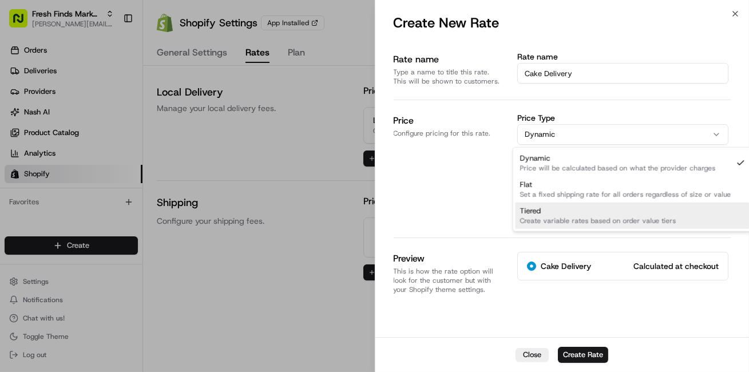
select select "tiered"
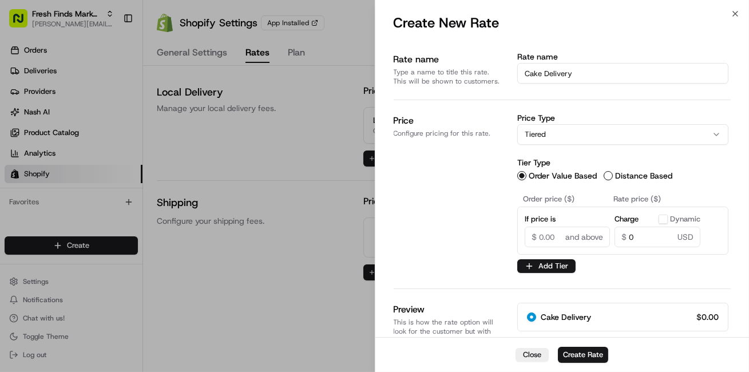
click at [545, 240] on input "If price is" at bounding box center [567, 236] width 86 height 21
type input "25"
click at [639, 238] on input "0" at bounding box center [657, 236] width 86 height 21
type input "2"
click at [666, 220] on button "Dynamic" at bounding box center [662, 218] width 9 height 9
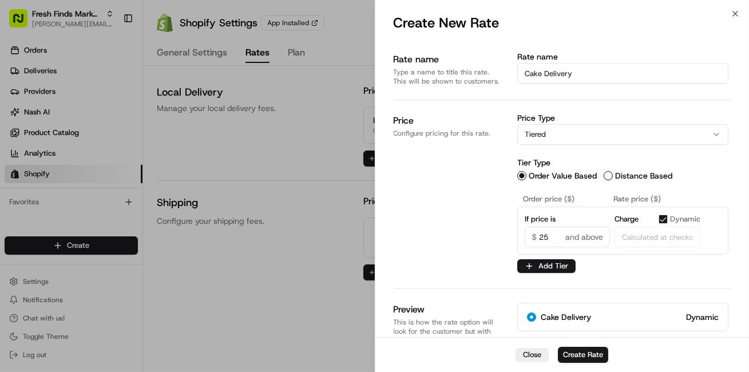
click at [662, 220] on button "Dynamic" at bounding box center [662, 218] width 9 height 9
click at [647, 236] on input "0" at bounding box center [657, 236] width 86 height 21
click at [663, 218] on button "Dynamic" at bounding box center [662, 218] width 9 height 9
checkbox input "false"
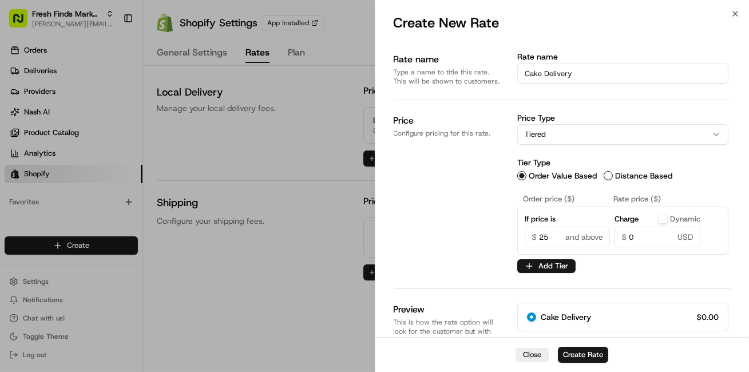
click at [645, 232] on input "0" at bounding box center [657, 236] width 86 height 21
type input "5"
click at [548, 265] on button "Add Tier" at bounding box center [546, 266] width 58 height 14
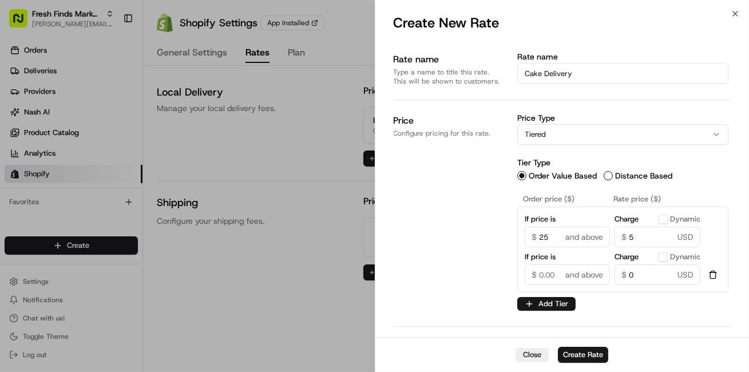
click at [546, 277] on input "If price is" at bounding box center [567, 274] width 86 height 21
type input "50"
click at [637, 276] on input "0" at bounding box center [657, 274] width 86 height 21
click at [589, 354] on button "Create Rate" at bounding box center [583, 355] width 50 height 16
select select "flat"
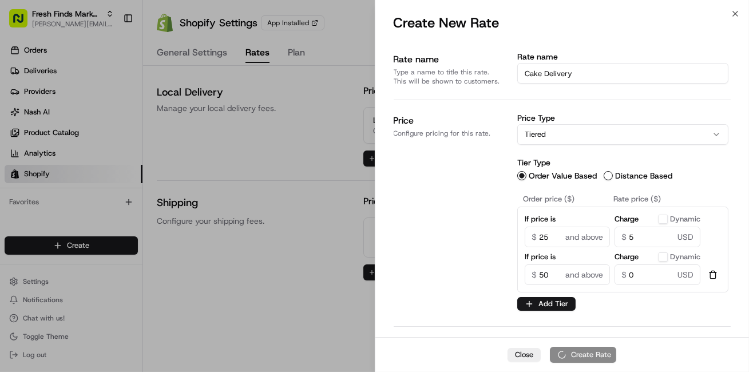
radio input "true"
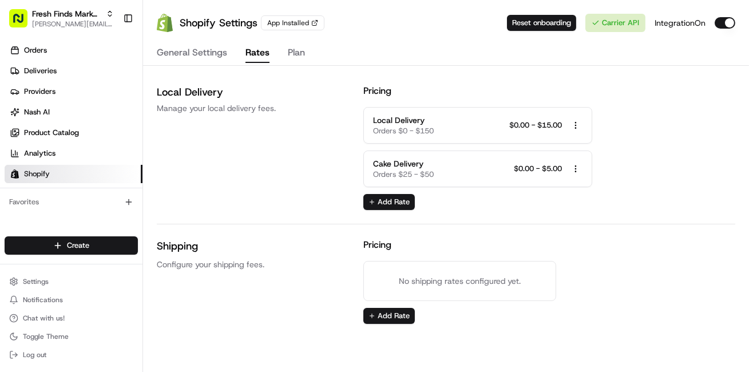
click at [296, 55] on button "Plan" at bounding box center [296, 52] width 17 height 19
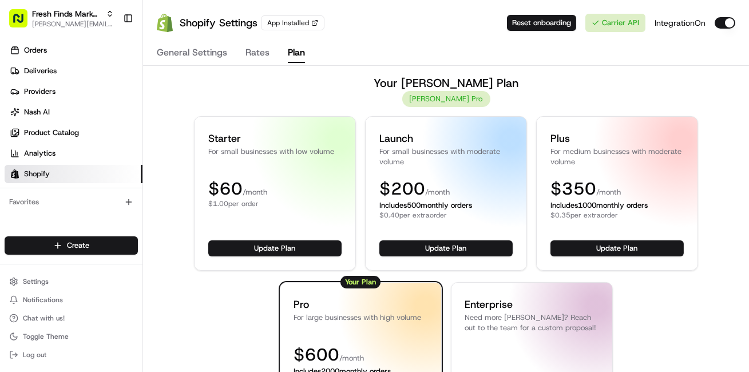
click at [253, 54] on button "Rates" at bounding box center [257, 52] width 24 height 19
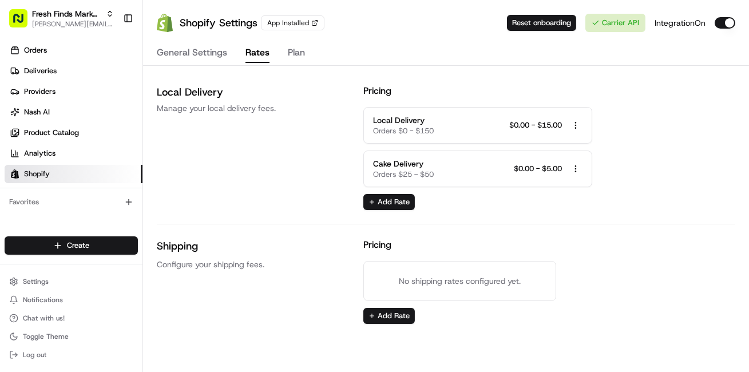
click at [188, 55] on button "General Settings" at bounding box center [192, 52] width 70 height 19
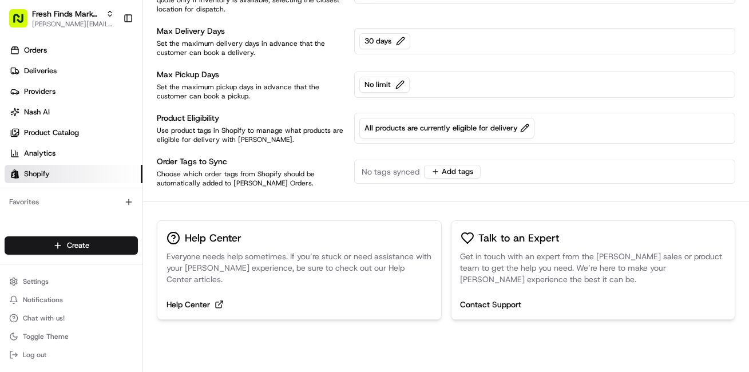
scroll to position [308, 0]
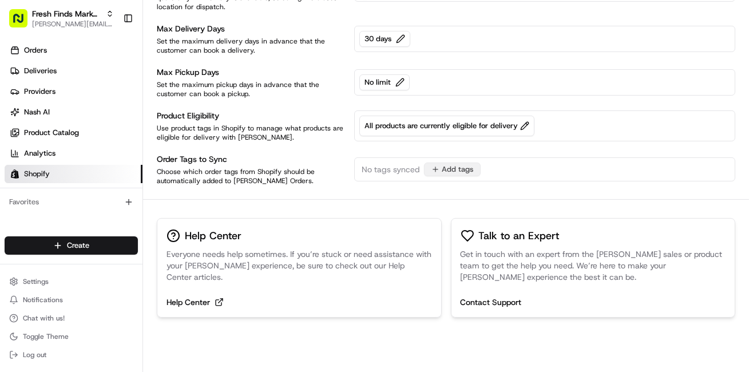
click at [438, 169] on button "Add tags" at bounding box center [452, 169] width 57 height 14
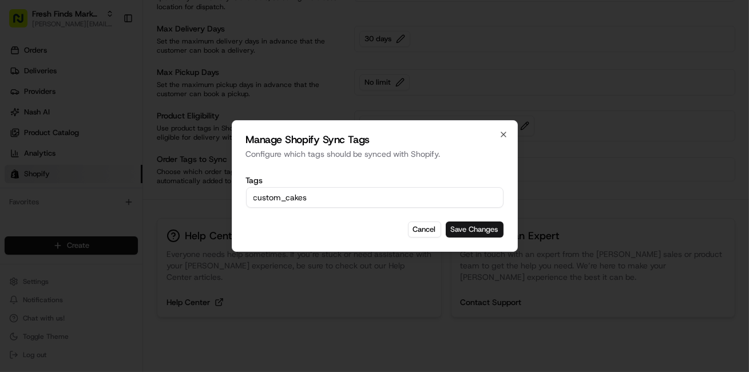
type input "custom_cakes"
click at [479, 230] on button "Save Changes" at bounding box center [475, 229] width 58 height 16
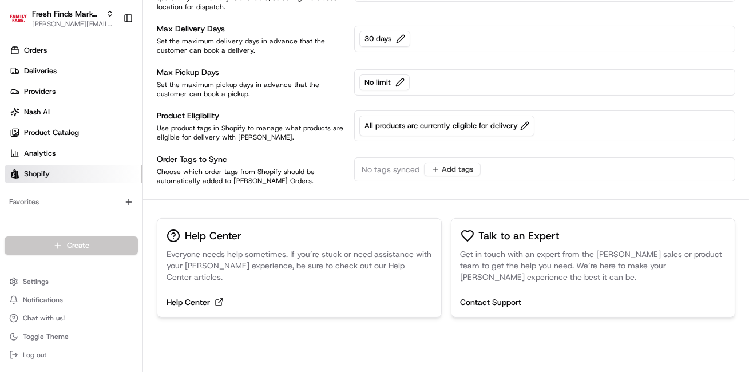
click at [388, 170] on span "No tags synced" at bounding box center [390, 169] width 58 height 11
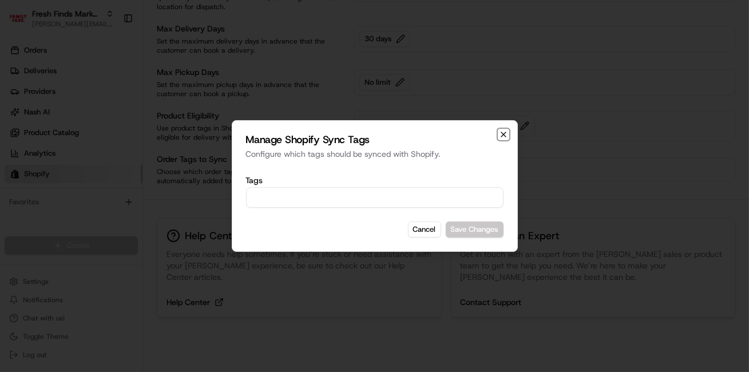
click at [504, 133] on icon "button" at bounding box center [503, 134] width 5 height 5
